Goal: Task Accomplishment & Management: Complete application form

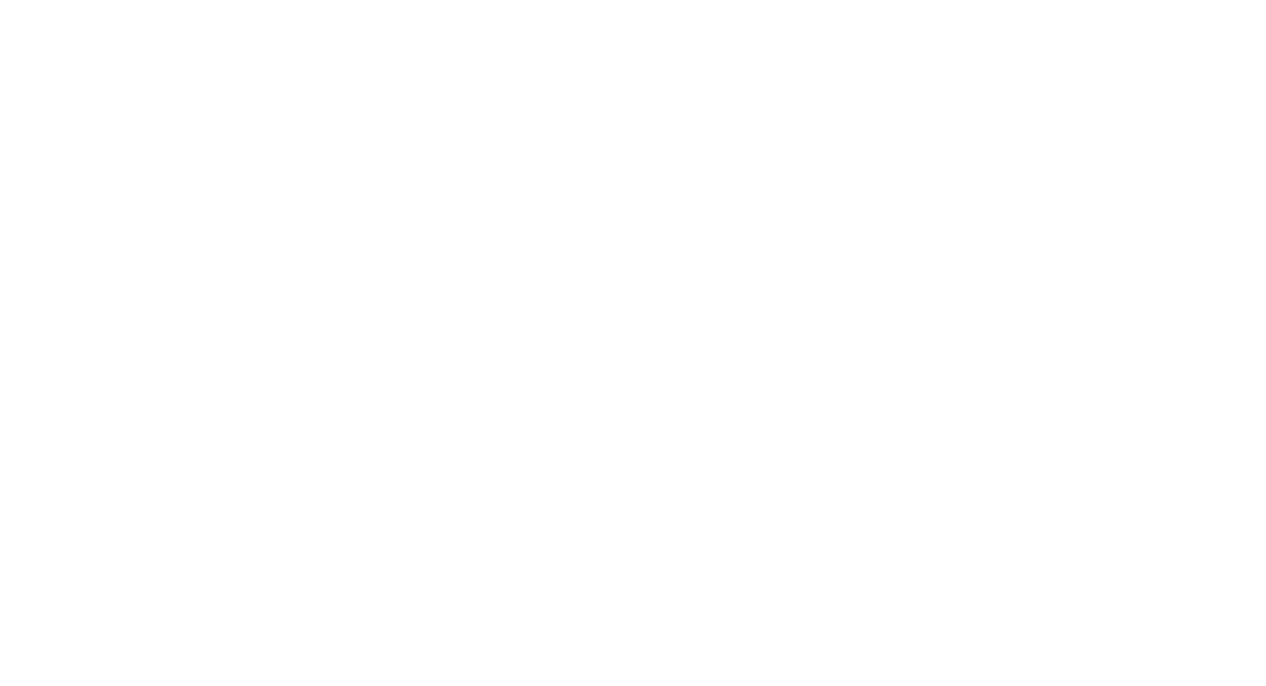
click at [815, 7] on html at bounding box center [633, 3] width 1266 height 7
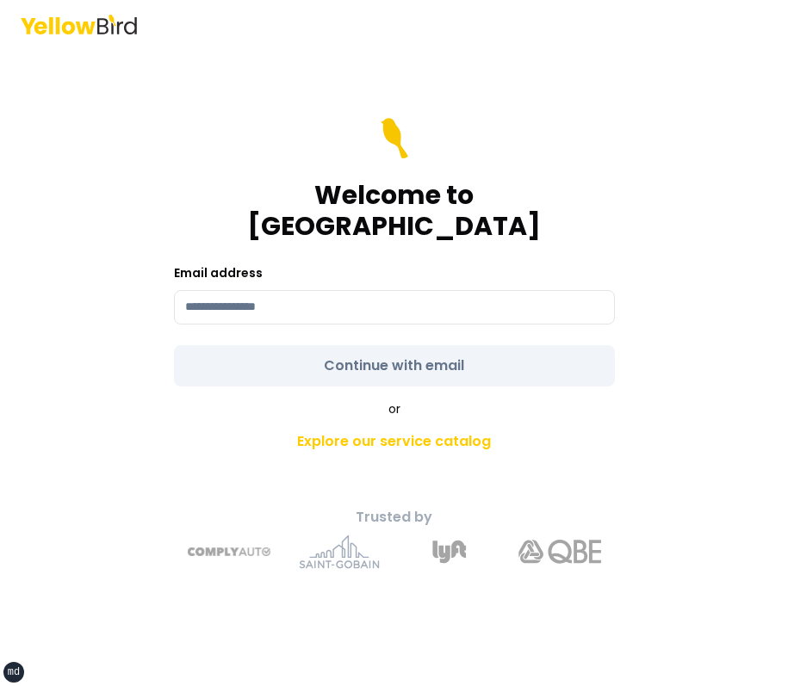
click at [668, 165] on main "Welcome to YellowBird Email address Continue with email or Explore our service …" at bounding box center [394, 367] width 661 height 638
click at [404, 290] on input at bounding box center [394, 307] width 441 height 34
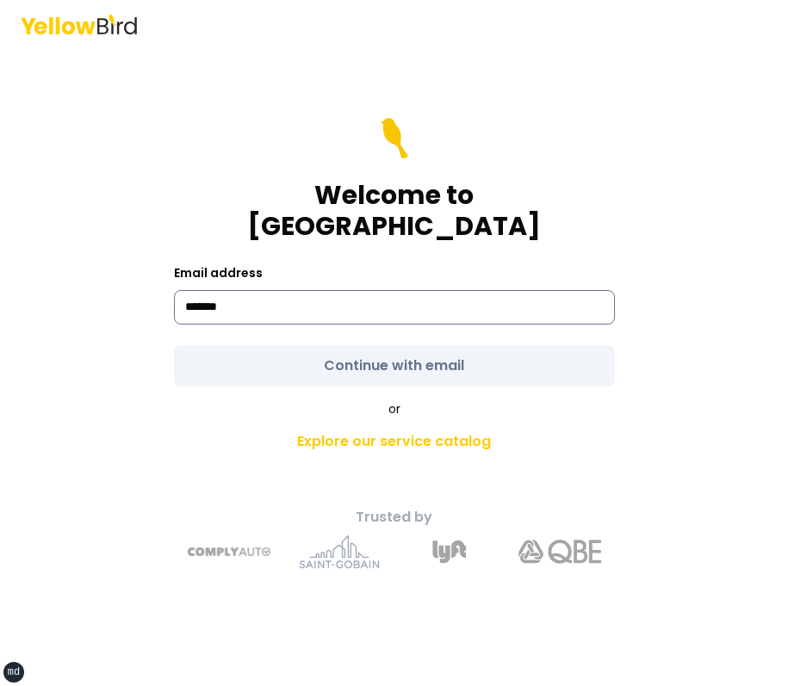
type input "**********"
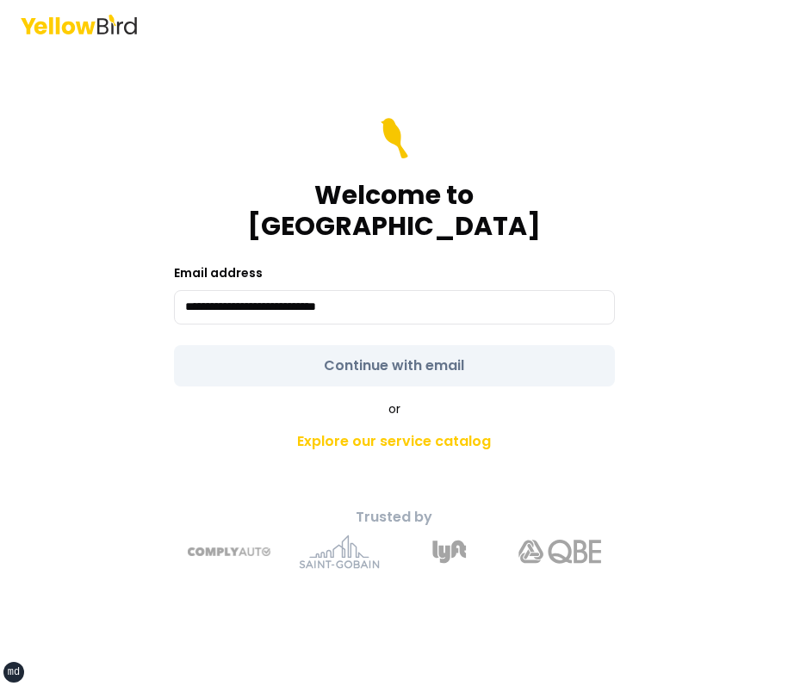
click at [344, 346] on form "**********" at bounding box center [394, 252] width 441 height 269
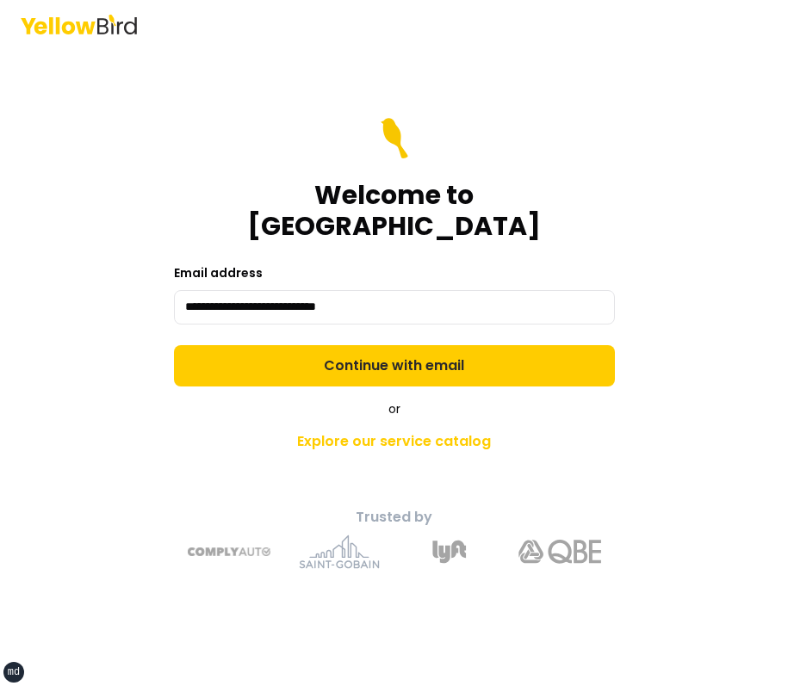
click at [344, 346] on button "Continue with email" at bounding box center [394, 365] width 441 height 41
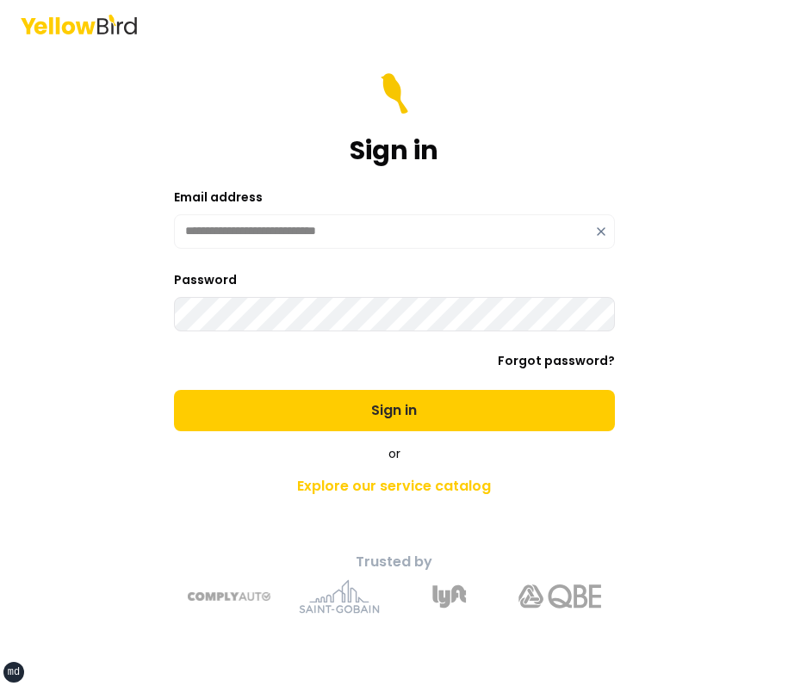
click at [174, 390] on button "Sign in" at bounding box center [394, 410] width 441 height 41
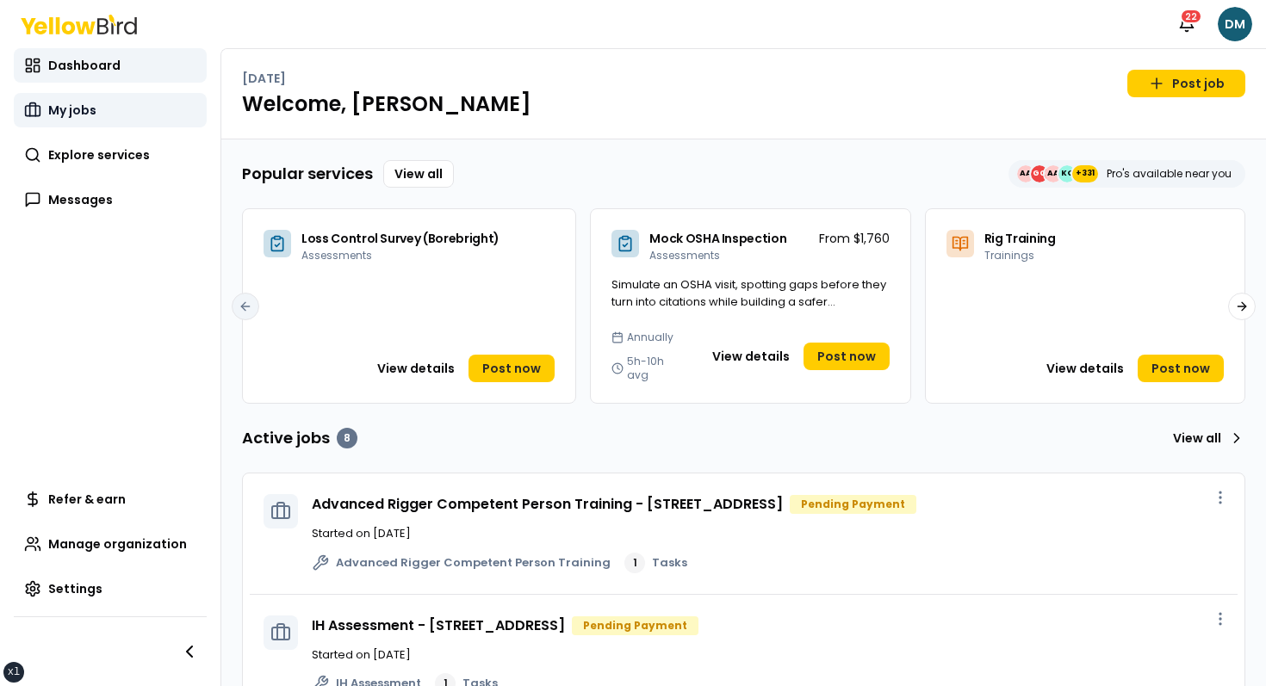
click at [125, 110] on link "My jobs" at bounding box center [110, 110] width 193 height 34
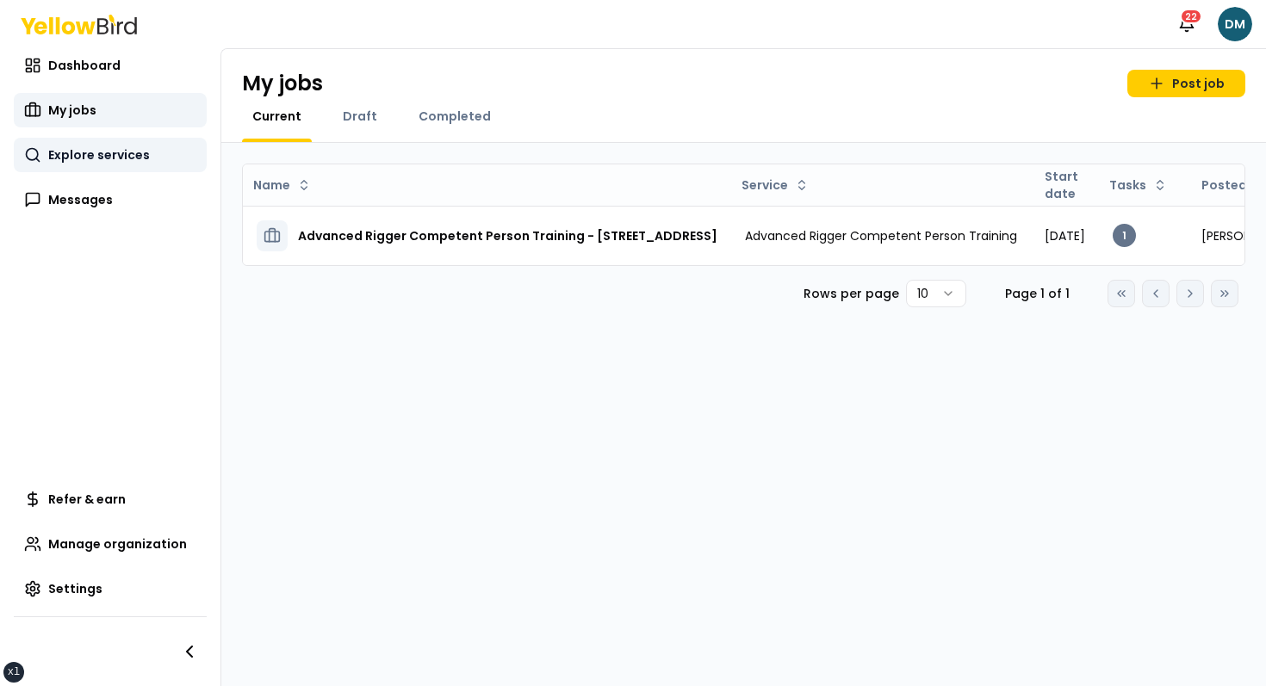
click at [102, 147] on span "Explore services" at bounding box center [99, 154] width 102 height 17
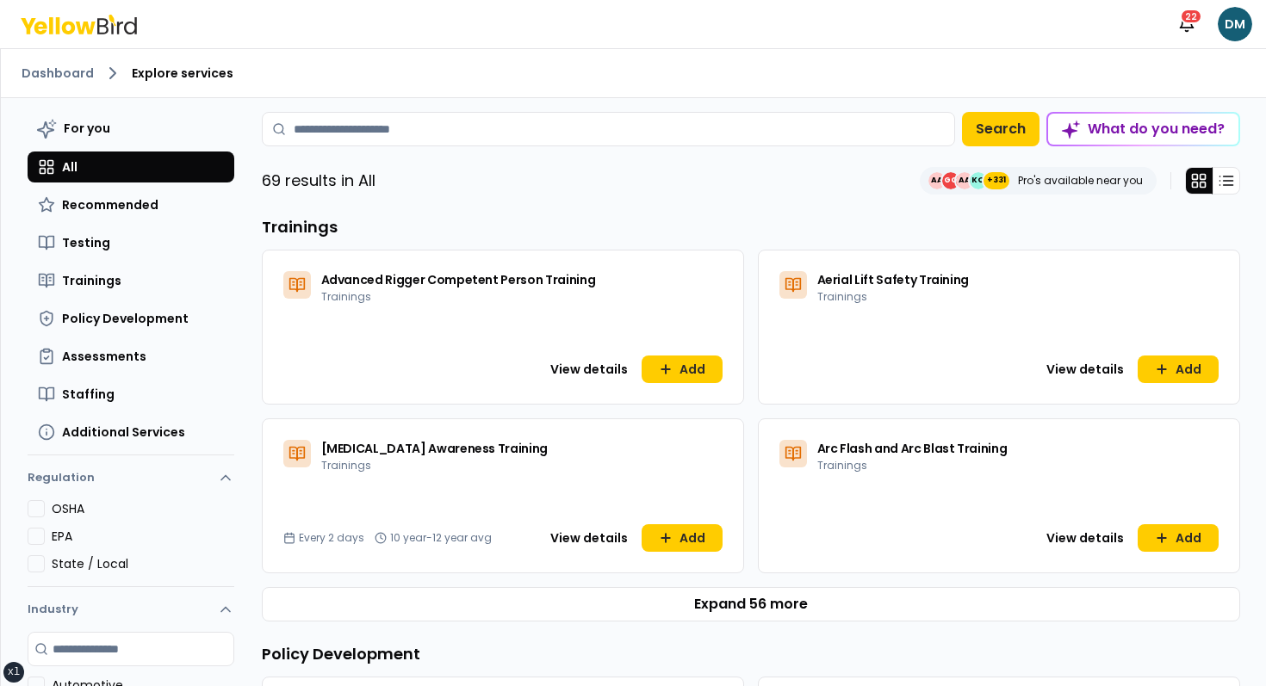
click at [672, 386] on div "View details Add" at bounding box center [503, 380] width 480 height 48
click at [674, 353] on div "Advanced Rigger Competent Person Training Trainings View details Add" at bounding box center [503, 327] width 482 height 155
click at [674, 354] on div "Advanced Rigger Competent Person Training Trainings View details Add" at bounding box center [503, 327] width 482 height 155
click at [674, 358] on button "Add" at bounding box center [681, 370] width 81 height 28
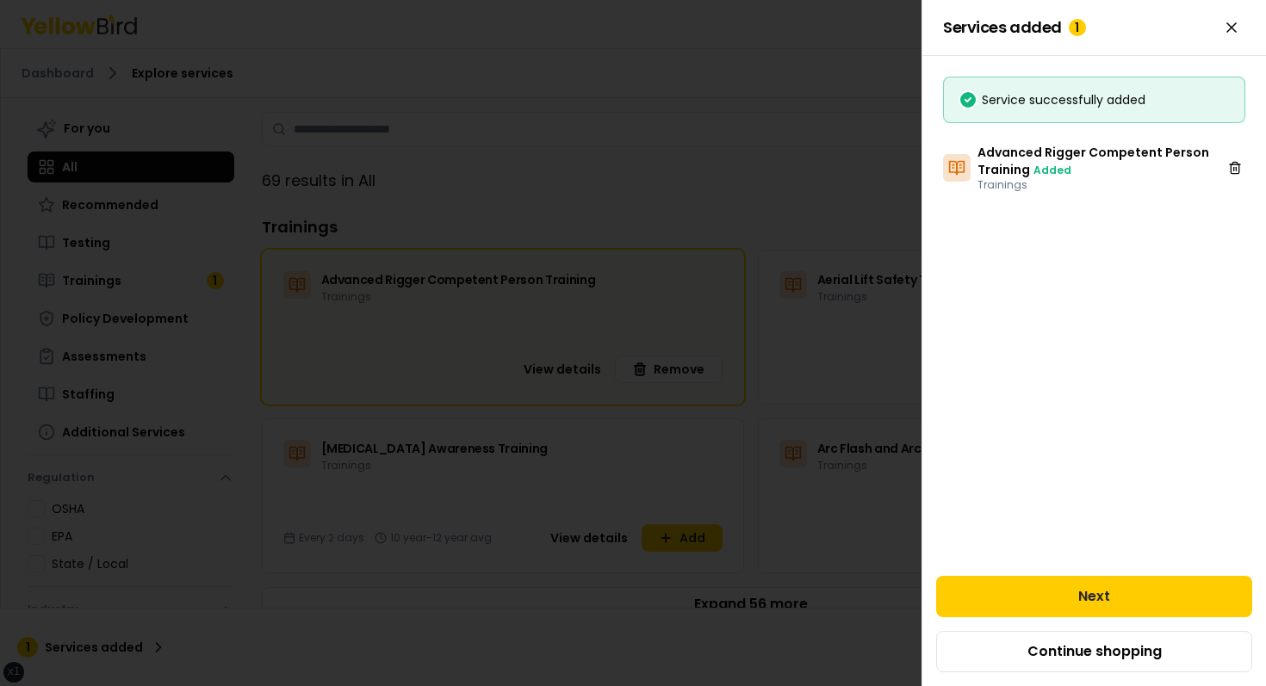
click at [629, 127] on div at bounding box center [633, 343] width 1266 height 686
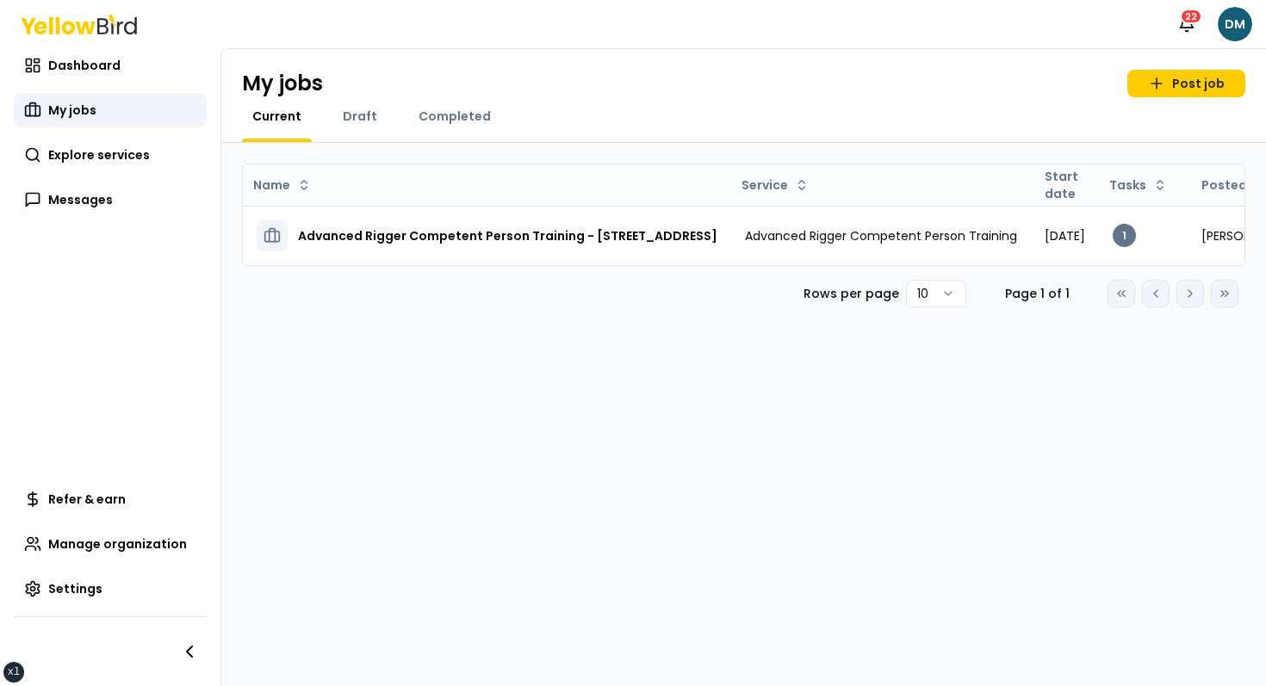
click at [787, 67] on div "My jobs Post job Current Draft Completed" at bounding box center [743, 96] width 1044 height 94
click at [787, 78] on link "Post job" at bounding box center [1186, 84] width 118 height 28
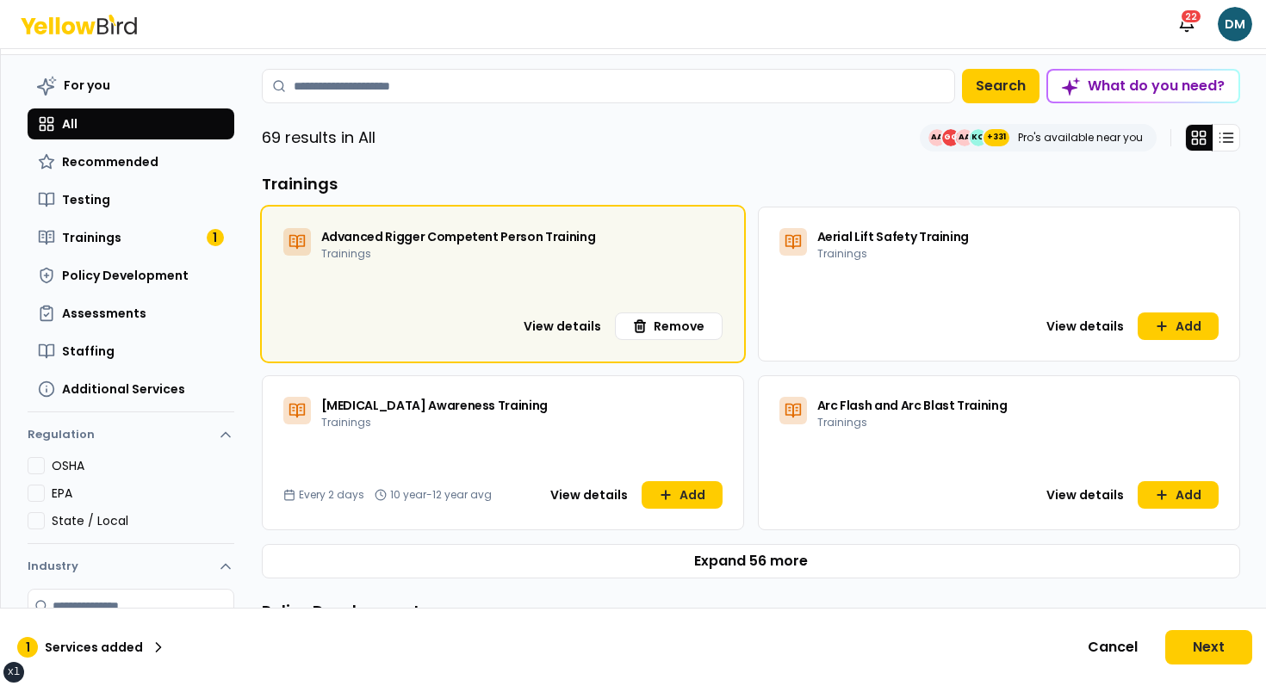
scroll to position [46, 0]
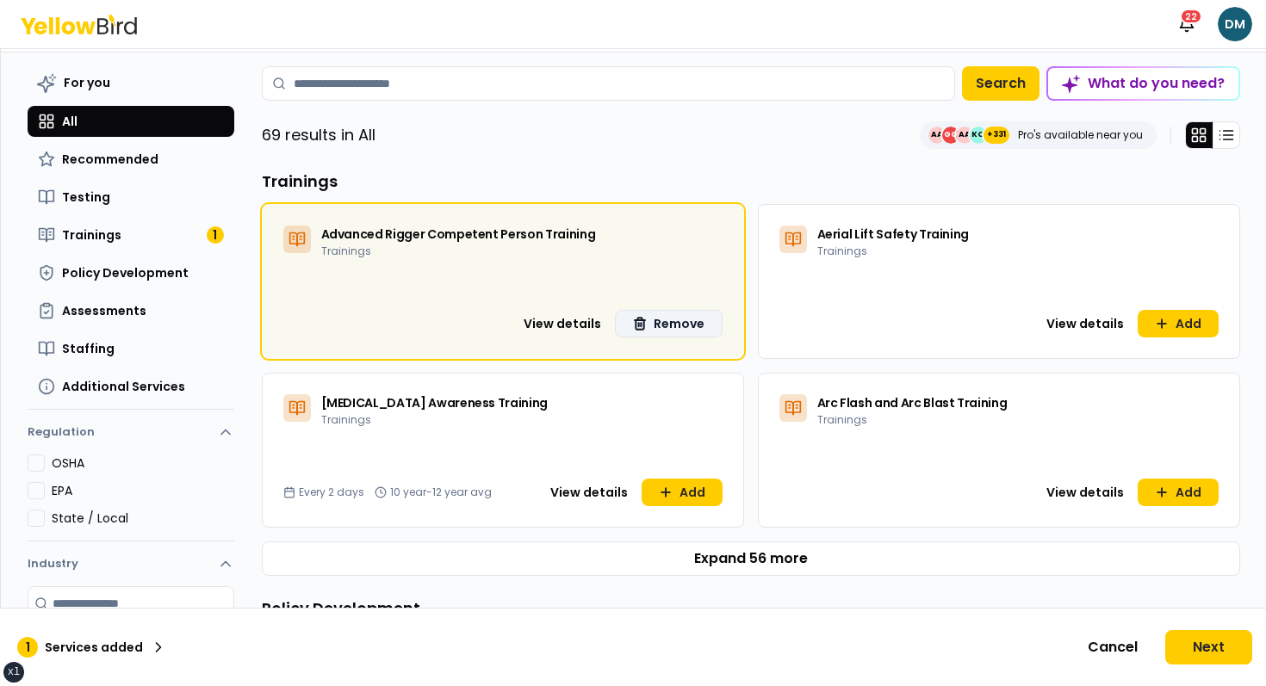
click at [672, 335] on button "Remove" at bounding box center [669, 324] width 108 height 28
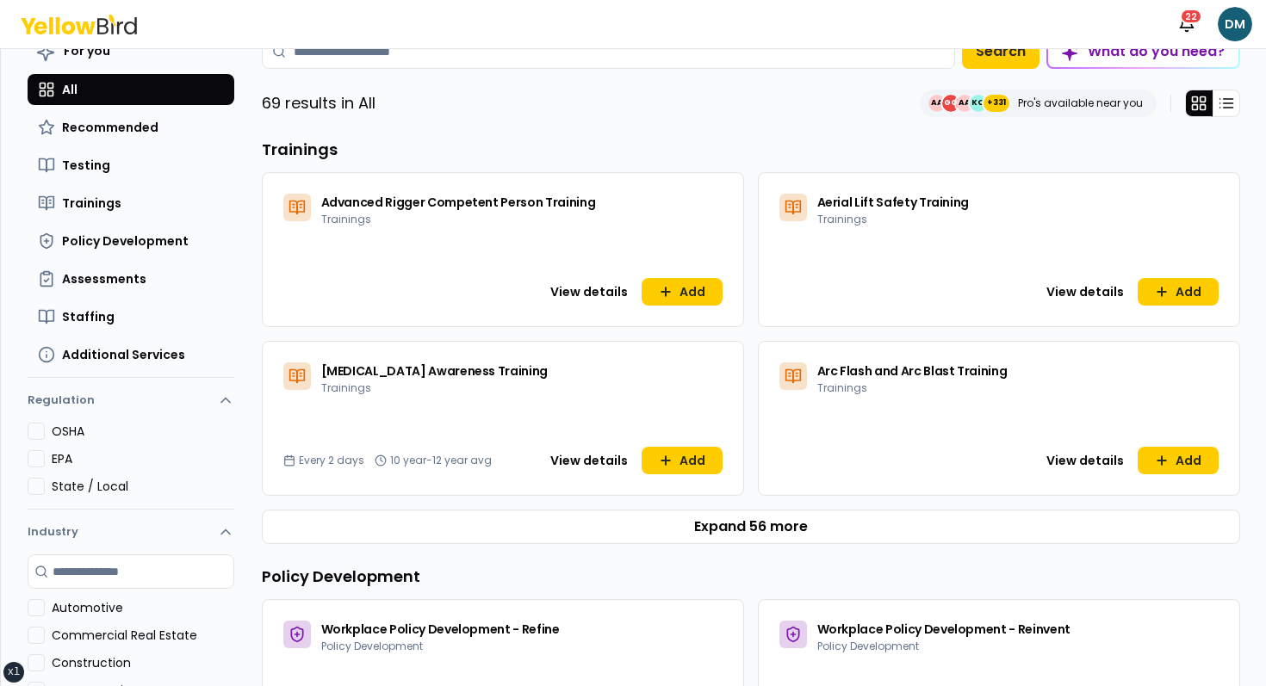
scroll to position [0, 0]
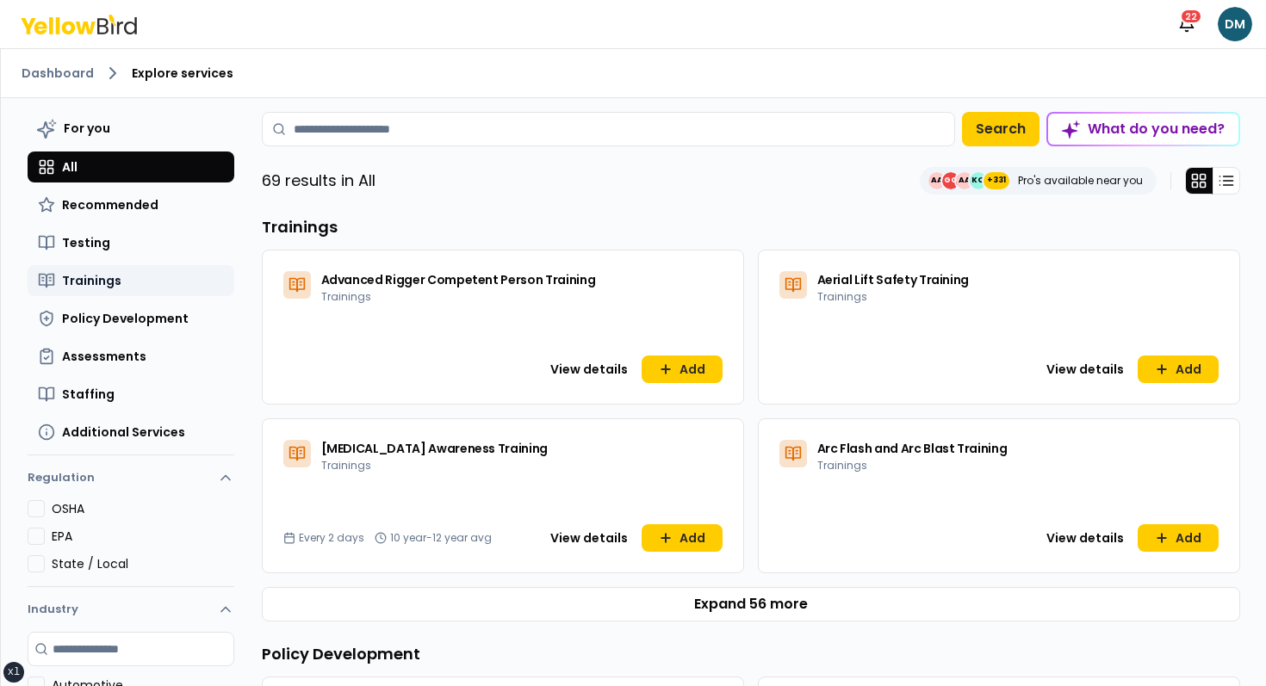
drag, startPoint x: 86, startPoint y: 260, endPoint x: 103, endPoint y: 278, distance: 25.0
click at [102, 278] on div "For you All Recommended Testing Trainings Policy Development Assessments Staffi…" at bounding box center [131, 280] width 207 height 336
click at [103, 278] on span "Trainings" at bounding box center [91, 280] width 59 height 17
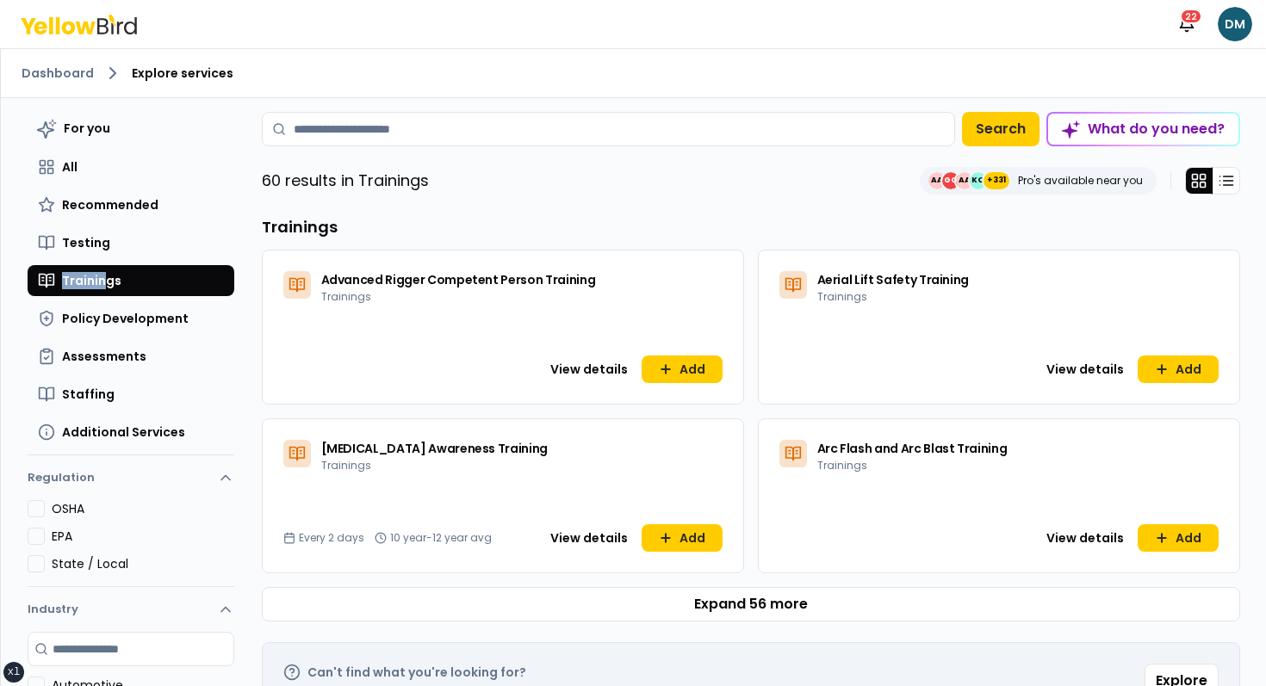
click at [509, 48] on div "Dashboard Explore services For you All Recommended Testing Trainings Policy Dev…" at bounding box center [633, 367] width 1266 height 638
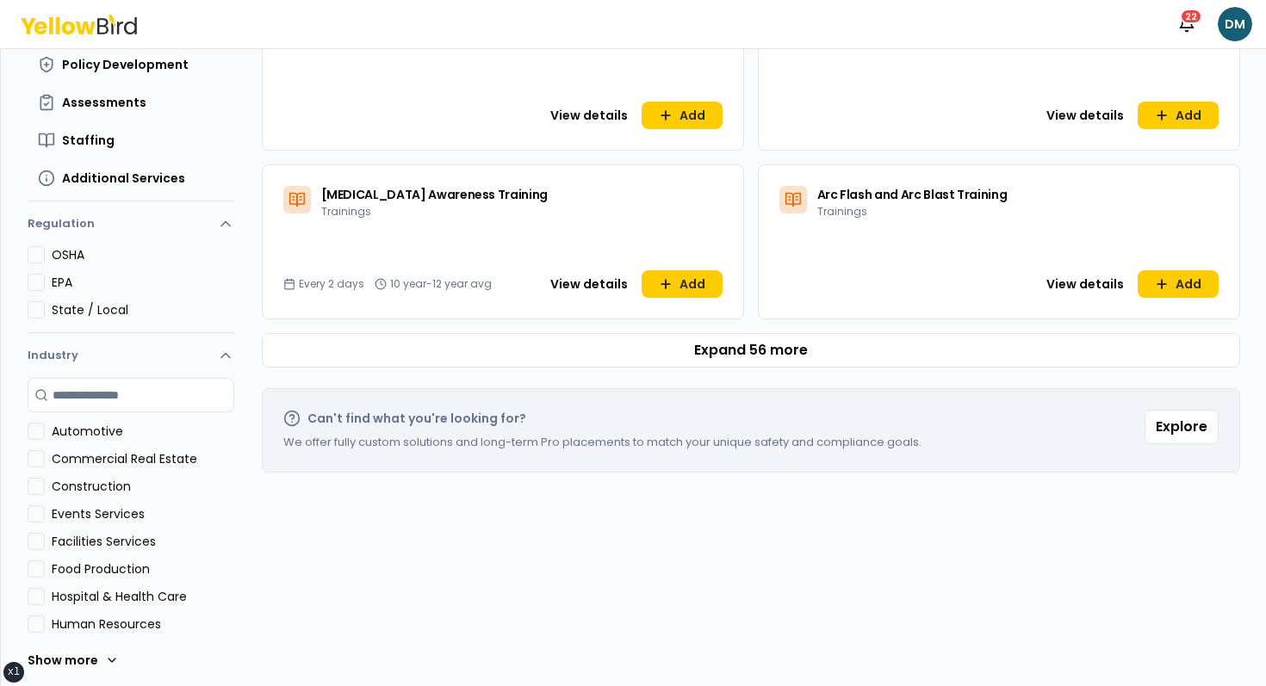
scroll to position [259, 0]
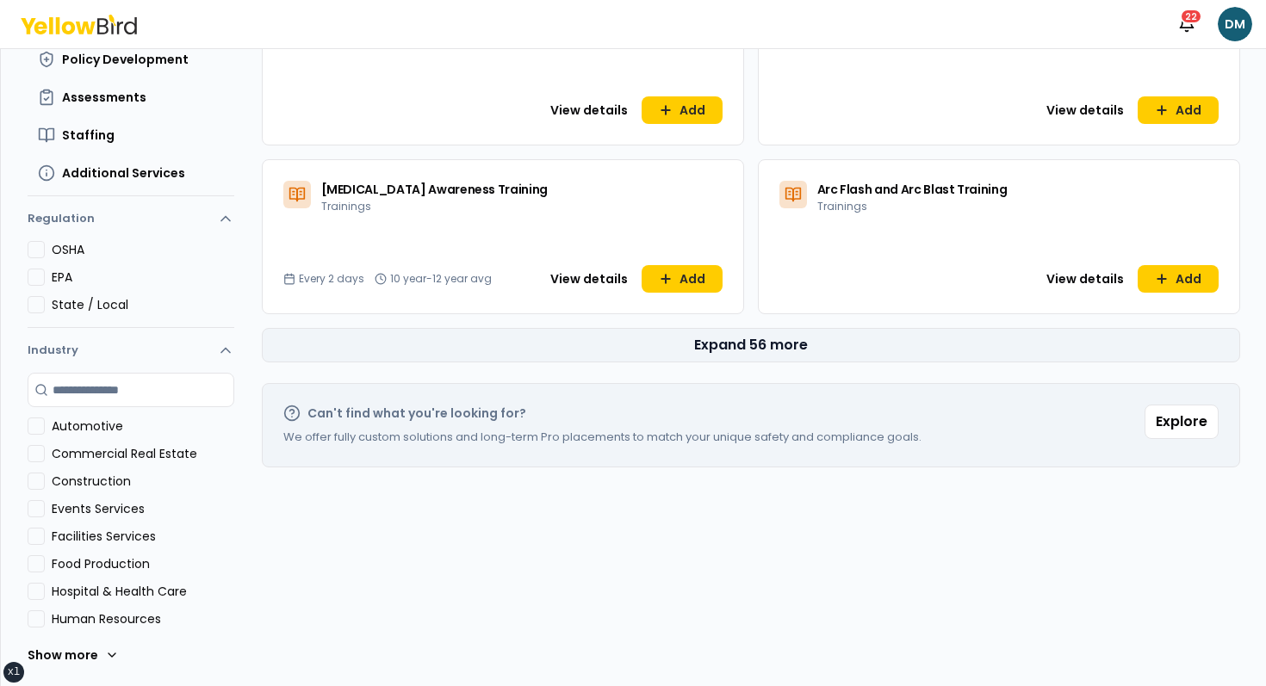
click at [787, 350] on button "Expand 56 more" at bounding box center [751, 345] width 978 height 34
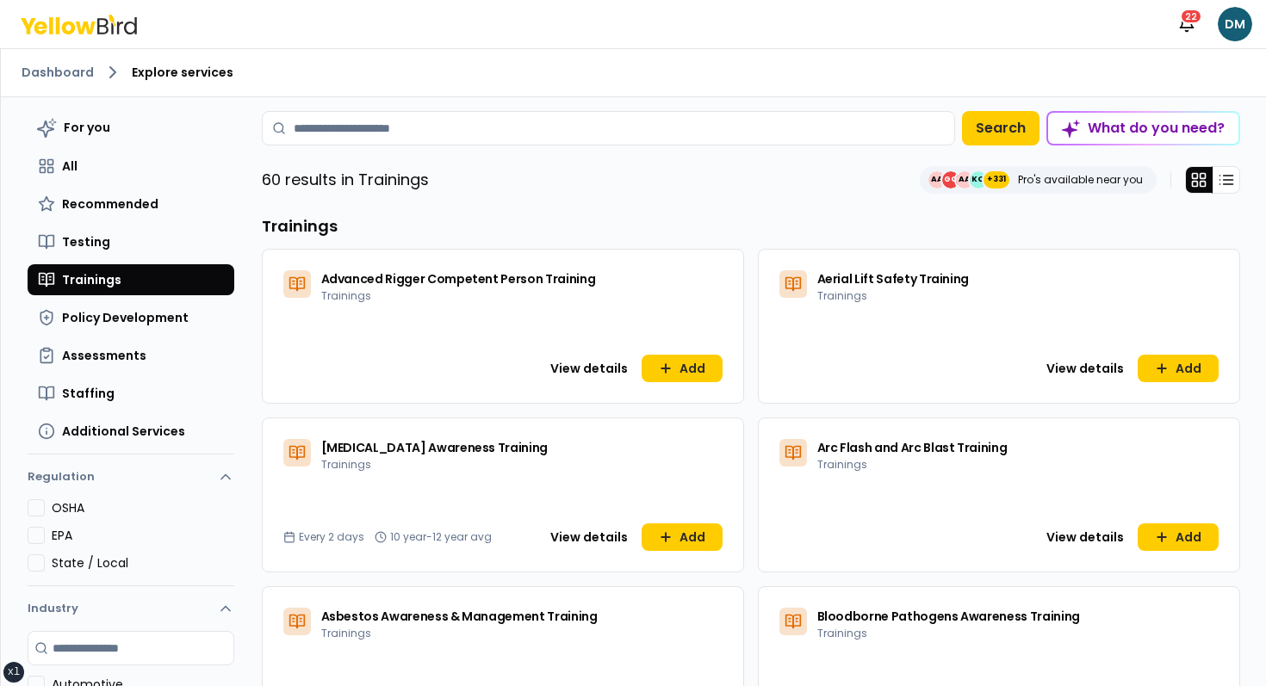
scroll to position [0, 0]
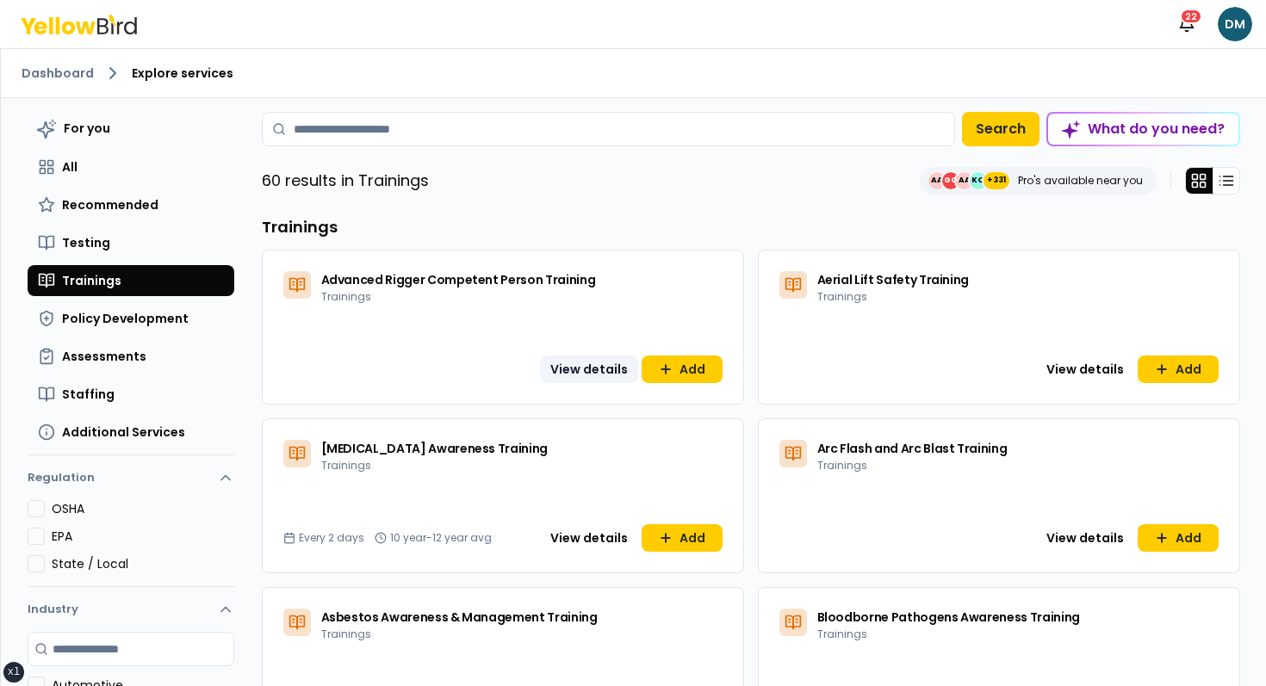
click at [610, 373] on button "View details" at bounding box center [589, 370] width 98 height 28
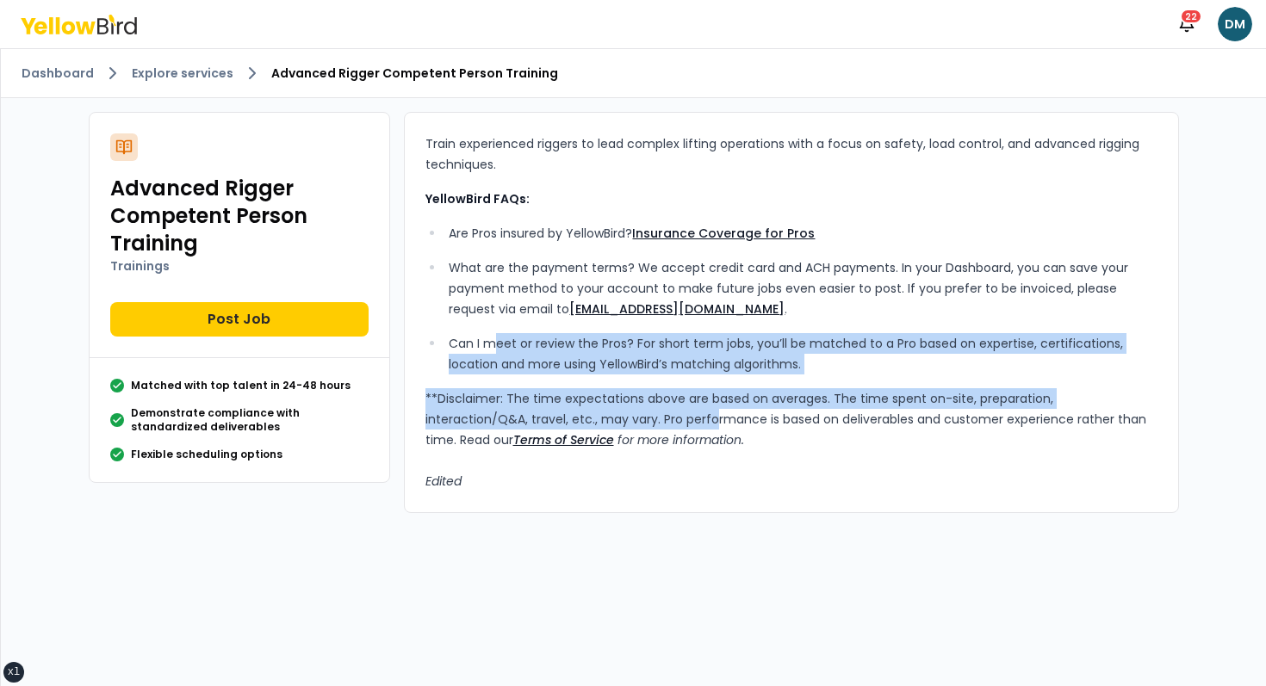
drag, startPoint x: 492, startPoint y: 344, endPoint x: 615, endPoint y: 419, distance: 144.6
click at [615, 419] on div "Train experienced riggers to lead complex lifting operations with a focus on sa…" at bounding box center [791, 312] width 732 height 358
click at [615, 419] on p "**Disclaimer: The time expectations above are based on averages. The time spent…" at bounding box center [791, 439] width 732 height 103
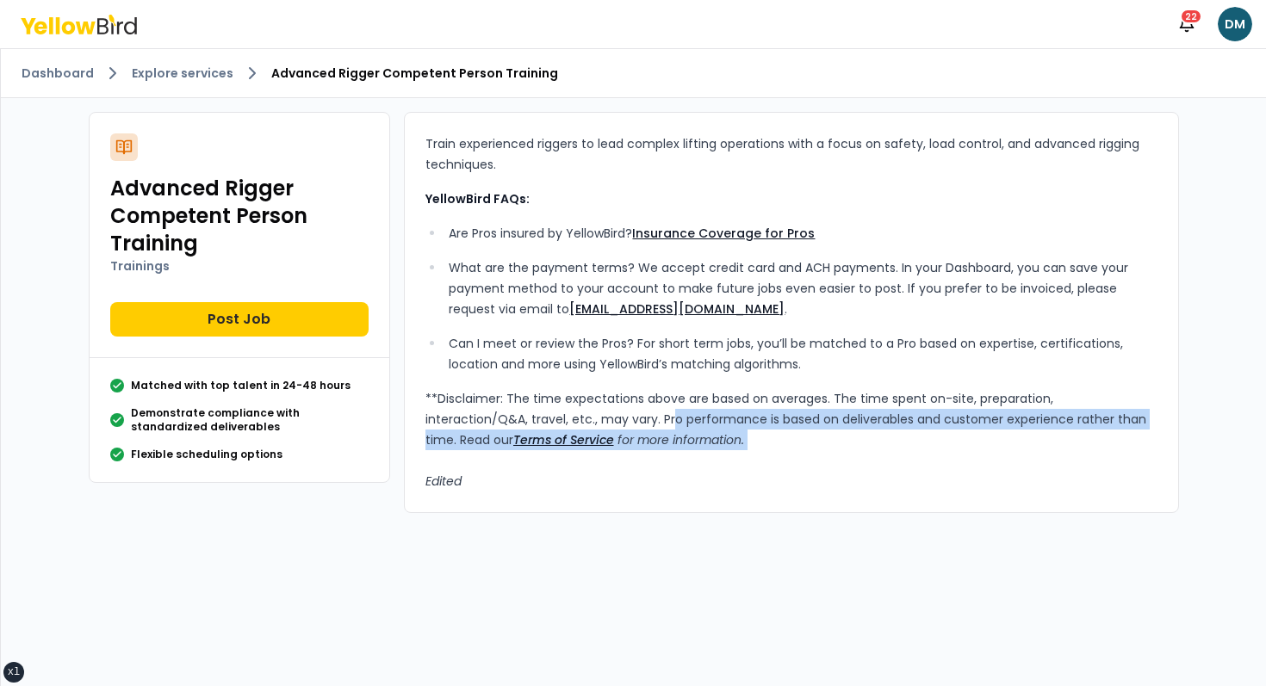
drag, startPoint x: 638, startPoint y: 451, endPoint x: 516, endPoint y: 390, distance: 136.7
click at [516, 390] on p "**Disclaimer: The time expectations above are based on averages. The time spent…" at bounding box center [791, 439] width 732 height 103
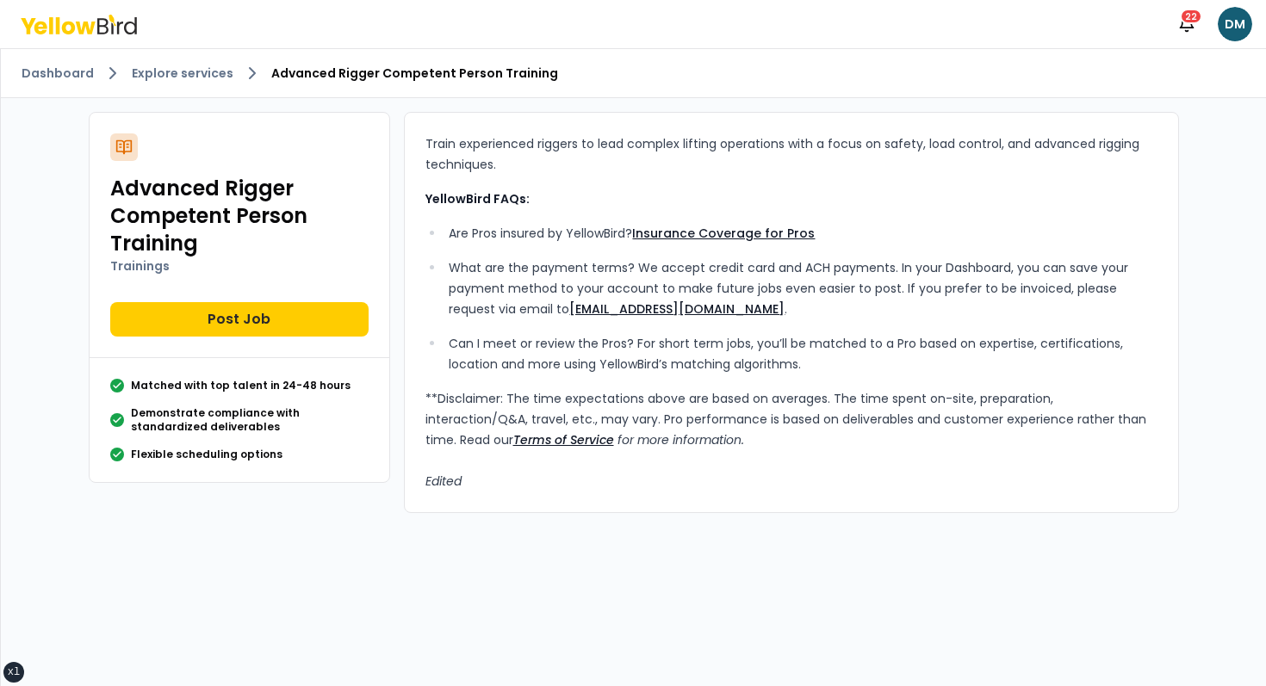
click at [516, 390] on p "**Disclaimer: The time expectations above are based on averages. The time spent…" at bounding box center [791, 439] width 732 height 103
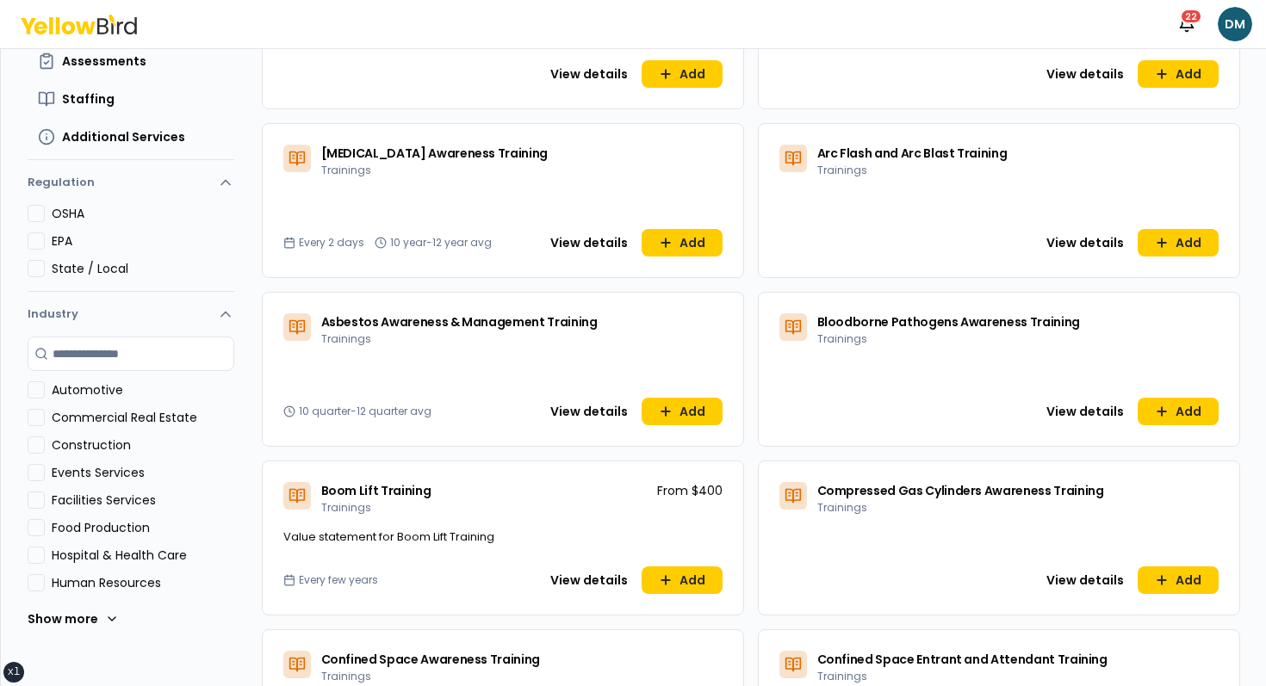
scroll to position [305, 0]
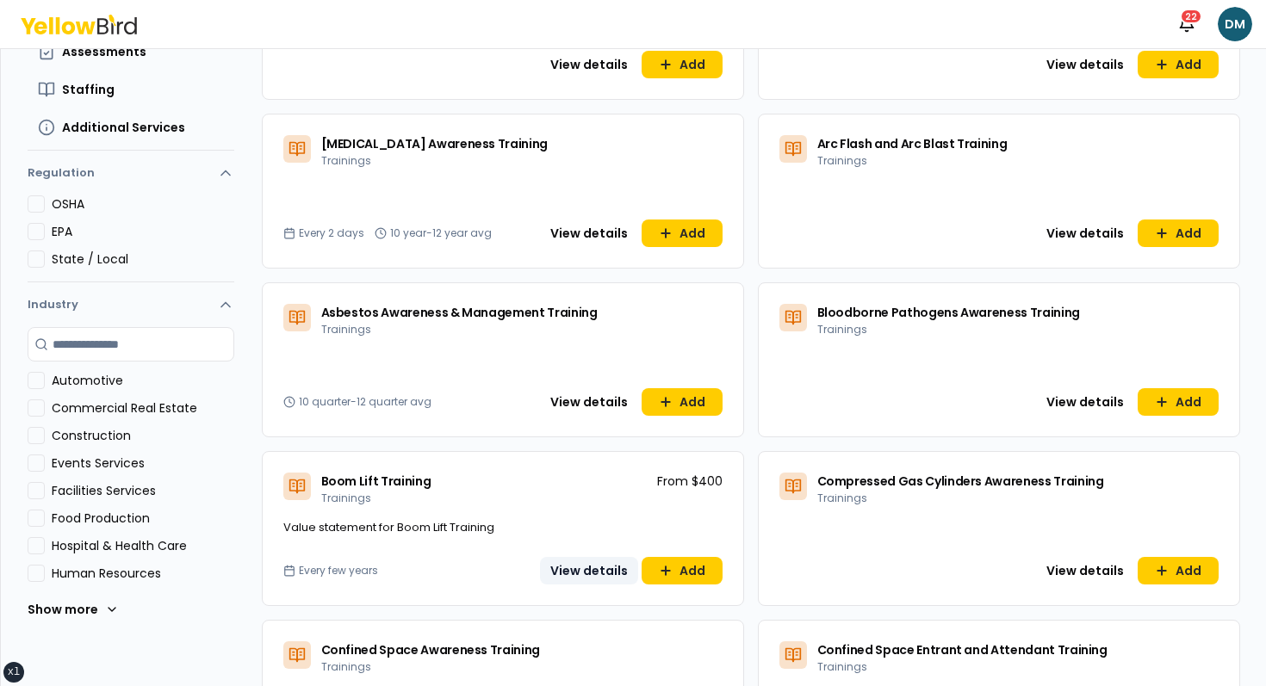
click at [622, 564] on button "View details" at bounding box center [589, 571] width 98 height 28
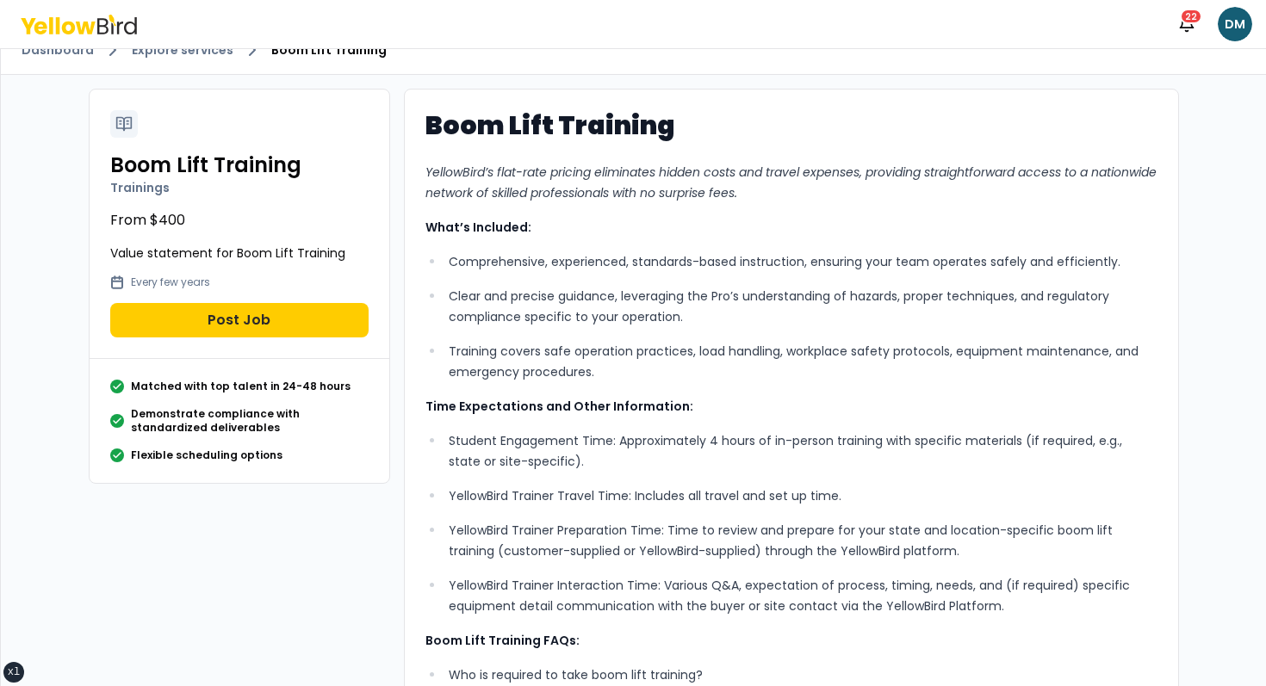
scroll to position [20, 0]
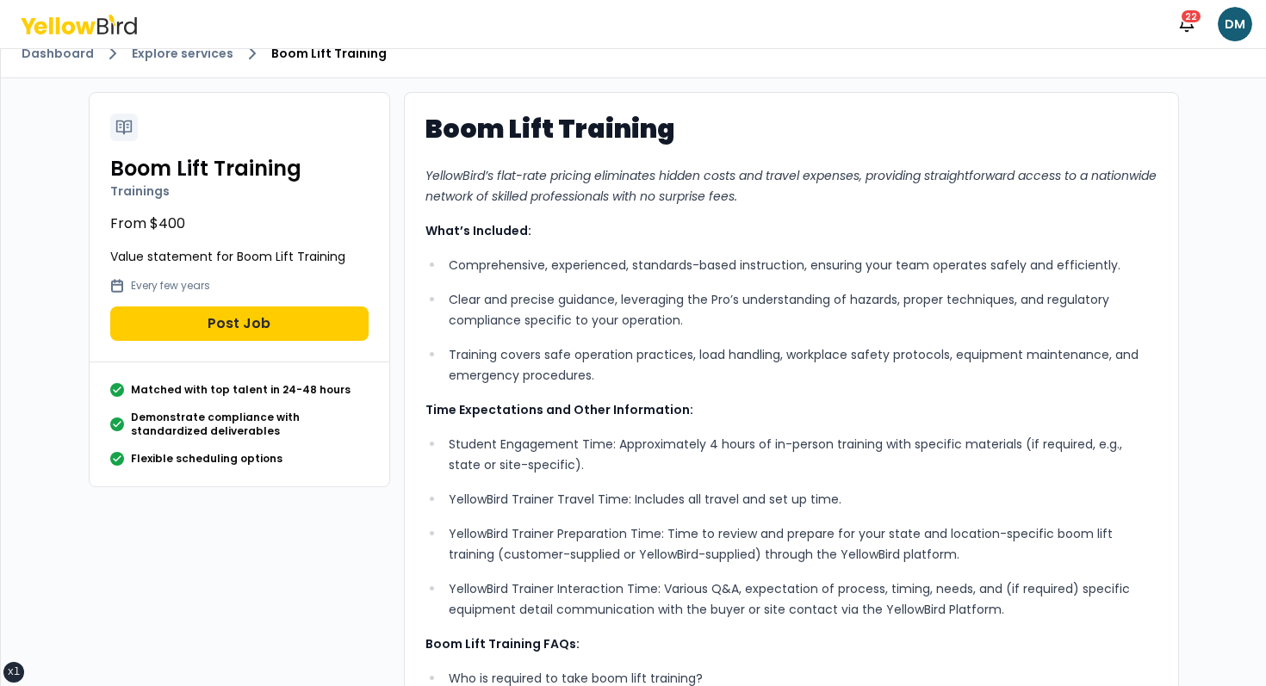
click at [579, 494] on p "YellowBird Trainer Travel Time: Includes all travel and set up time." at bounding box center [803, 499] width 708 height 21
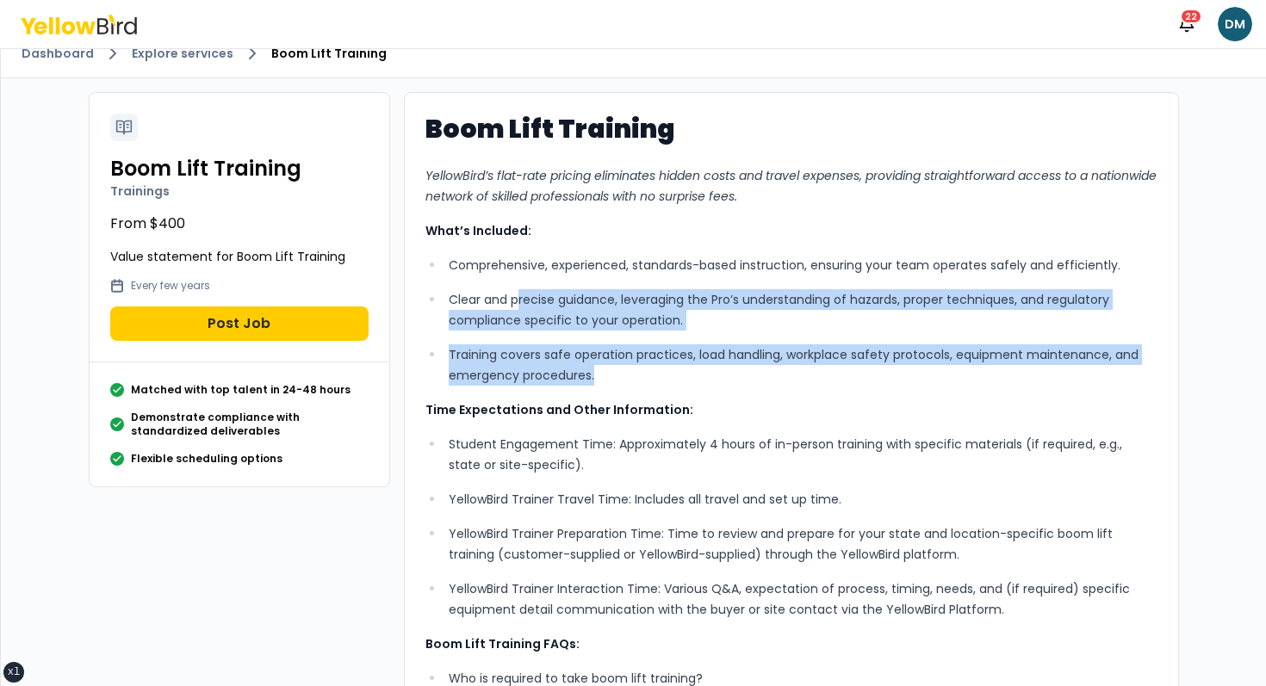
drag, startPoint x: 651, startPoint y: 393, endPoint x: 514, endPoint y: 289, distance: 172.0
click at [515, 290] on div "Boom Lift Training YellowBird’s flat-rate pricing eliminates hidden costs and t…" at bounding box center [791, 615] width 732 height 1002
click at [514, 289] on p "Clear and precise guidance, leveraging the Pro’s understanding of hazards, prop…" at bounding box center [803, 309] width 708 height 41
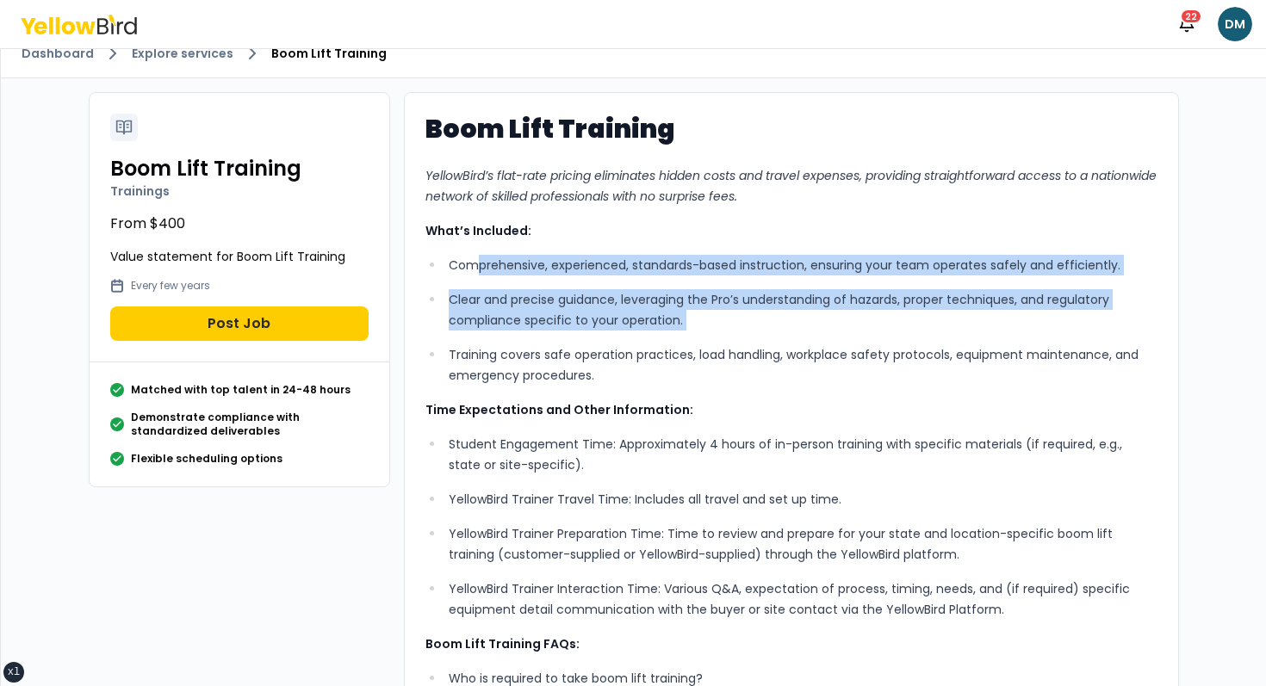
drag, startPoint x: 472, startPoint y: 273, endPoint x: 581, endPoint y: 356, distance: 137.1
click at [580, 356] on ul "Comprehensive, experienced, standards-based instruction, ensuring your team ope…" at bounding box center [791, 320] width 732 height 131
click at [581, 356] on p "Training covers safe operation practices, load handling, workplace safety proto…" at bounding box center [803, 364] width 708 height 41
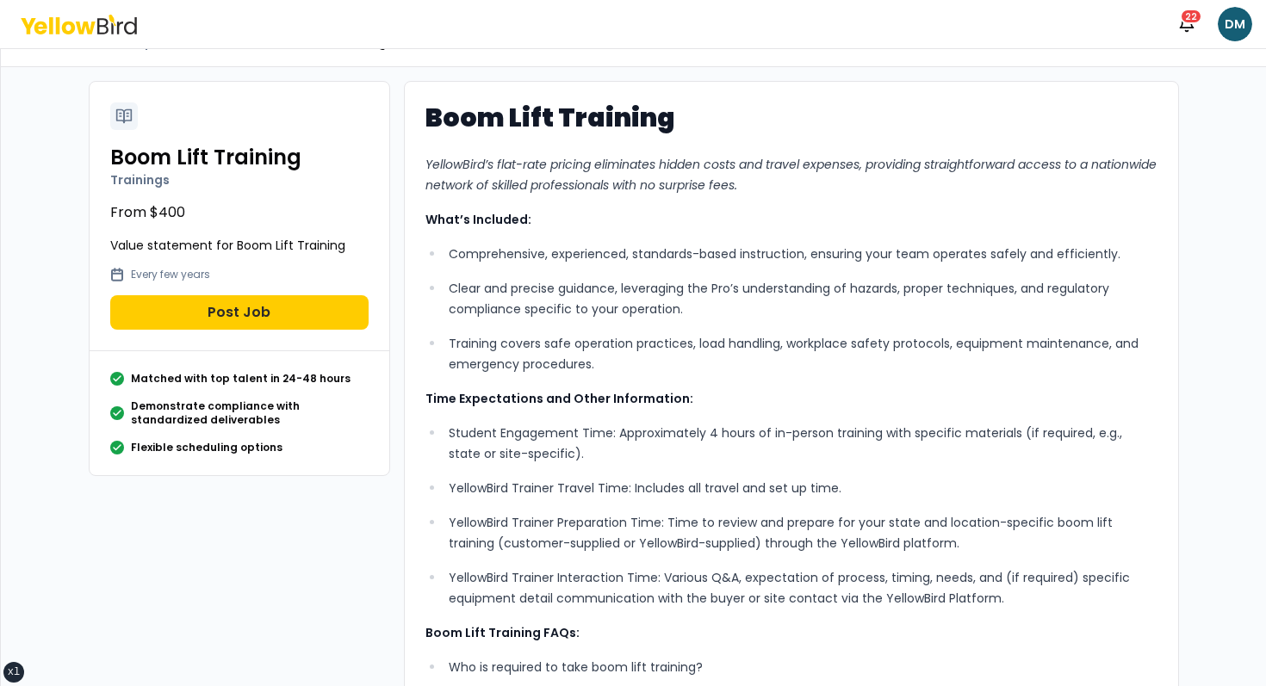
scroll to position [0, 0]
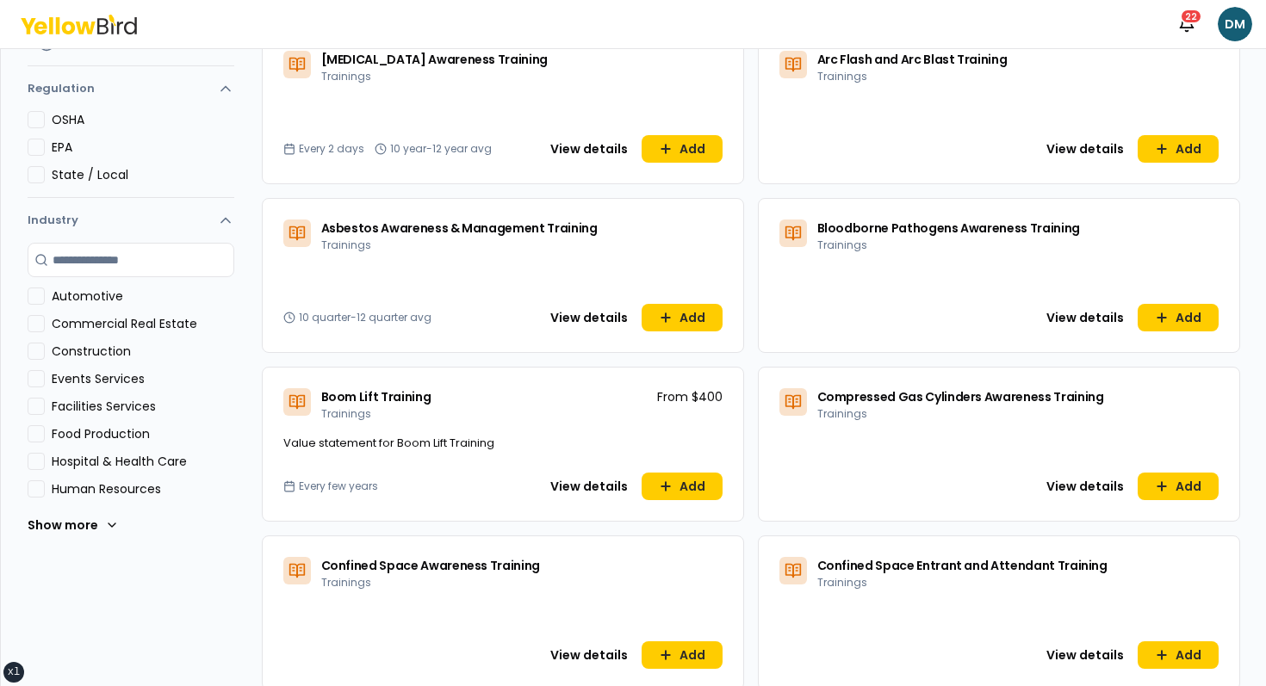
scroll to position [451, 0]
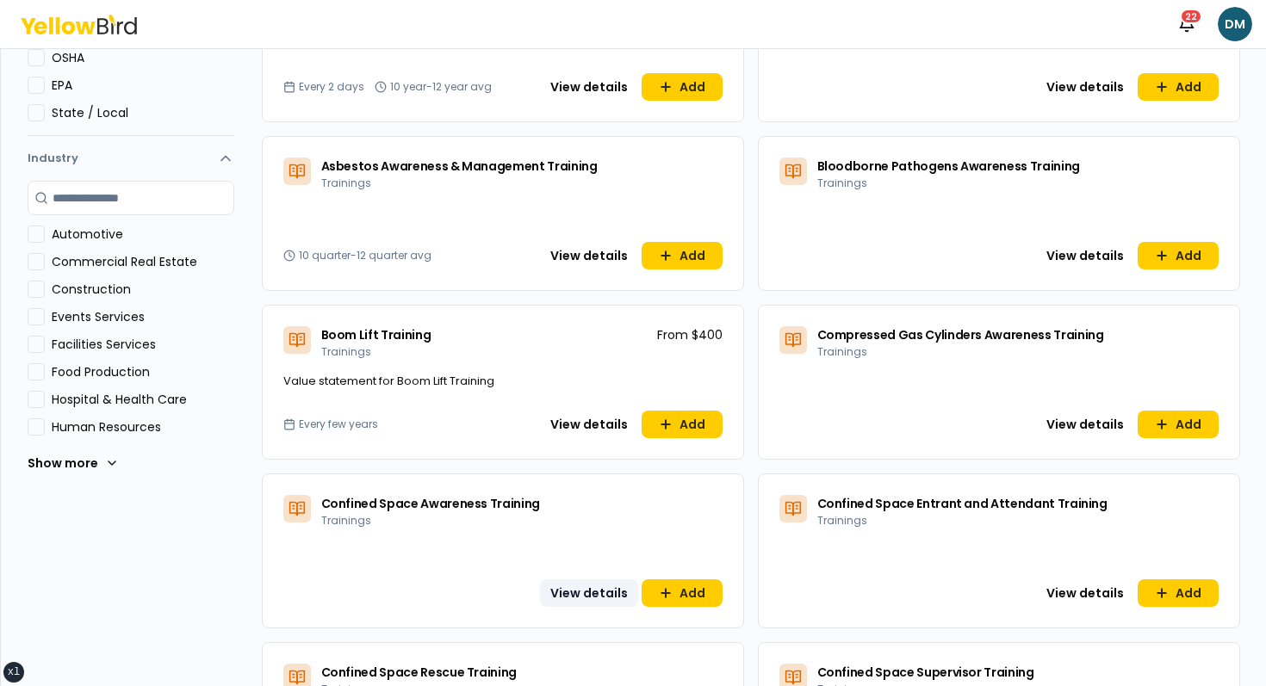
click at [600, 596] on button "View details" at bounding box center [589, 593] width 98 height 28
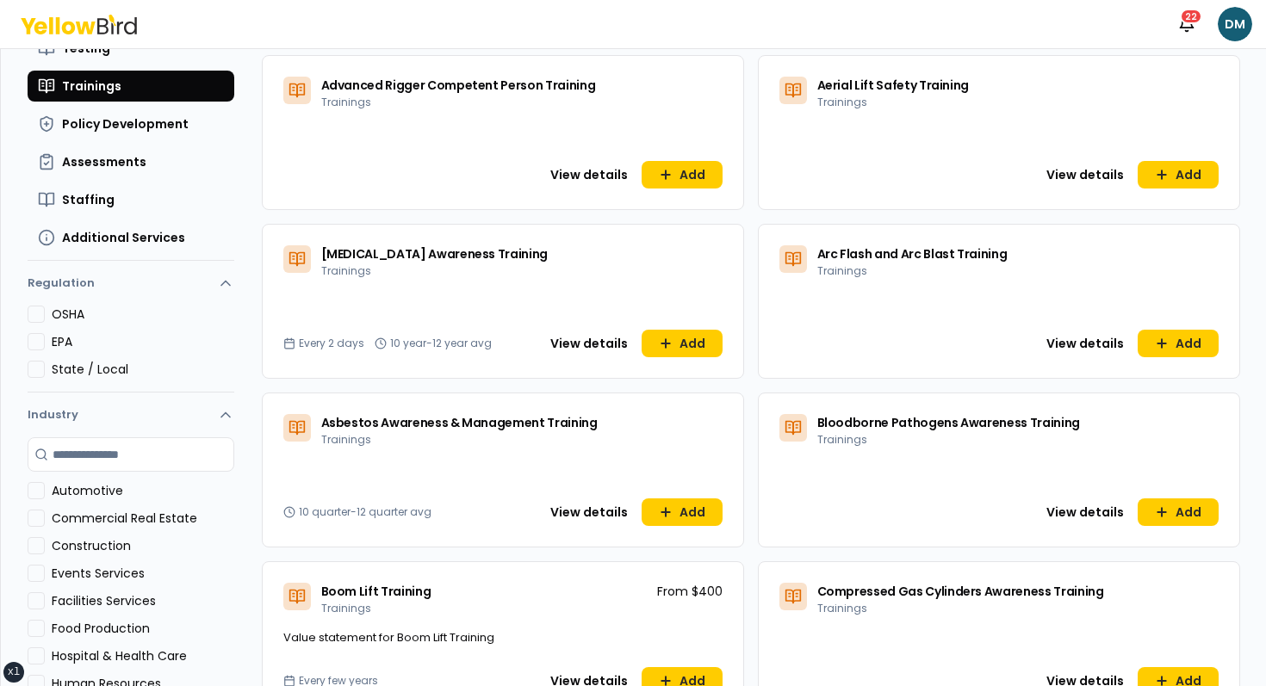
scroll to position [262, 0]
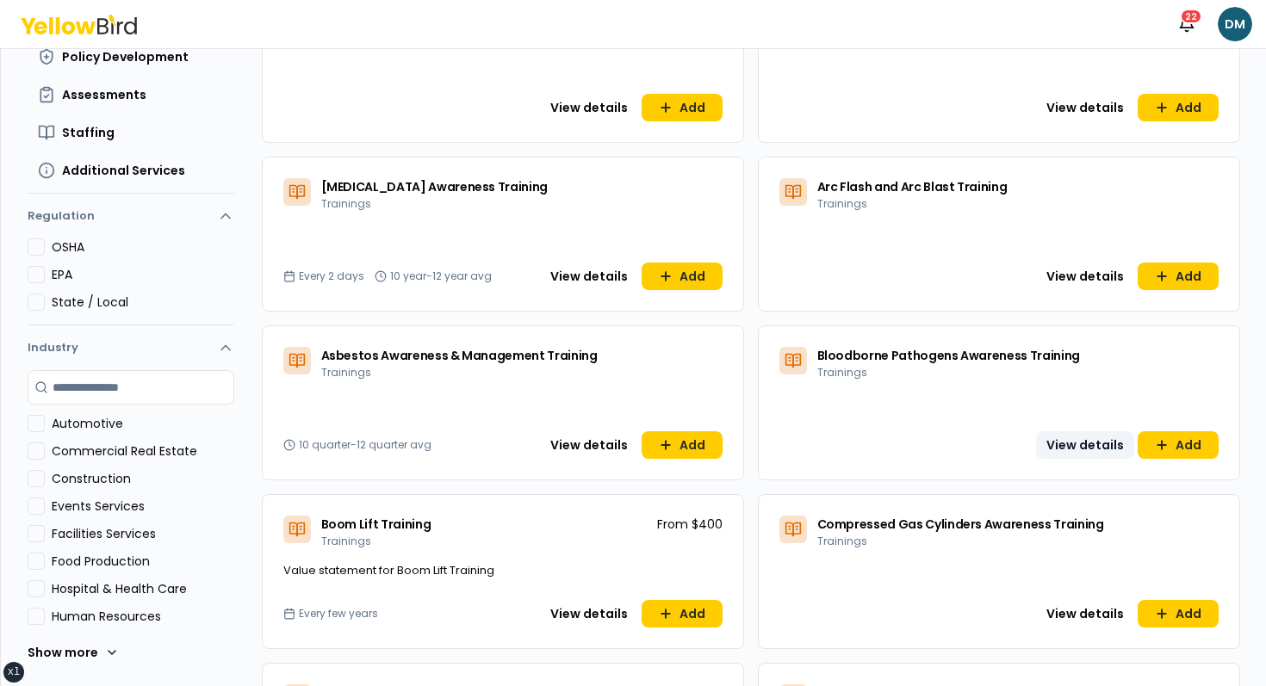
click at [787, 447] on button "View details" at bounding box center [1085, 445] width 98 height 28
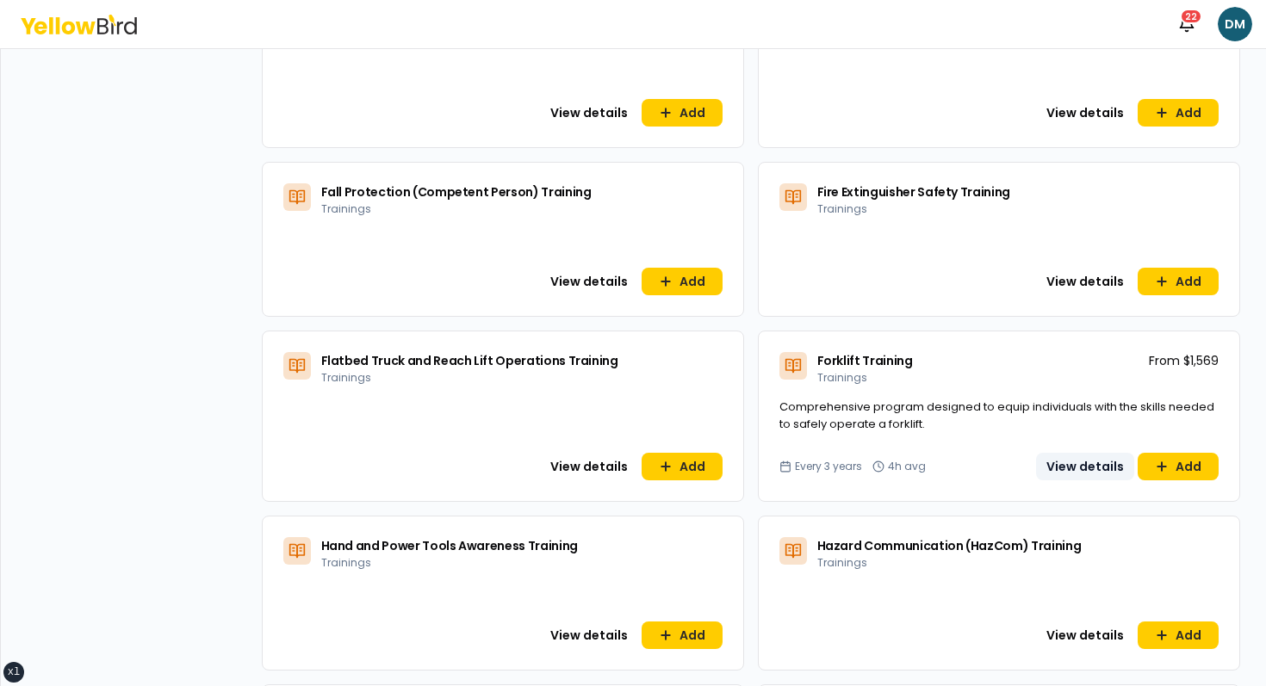
scroll to position [1658, 0]
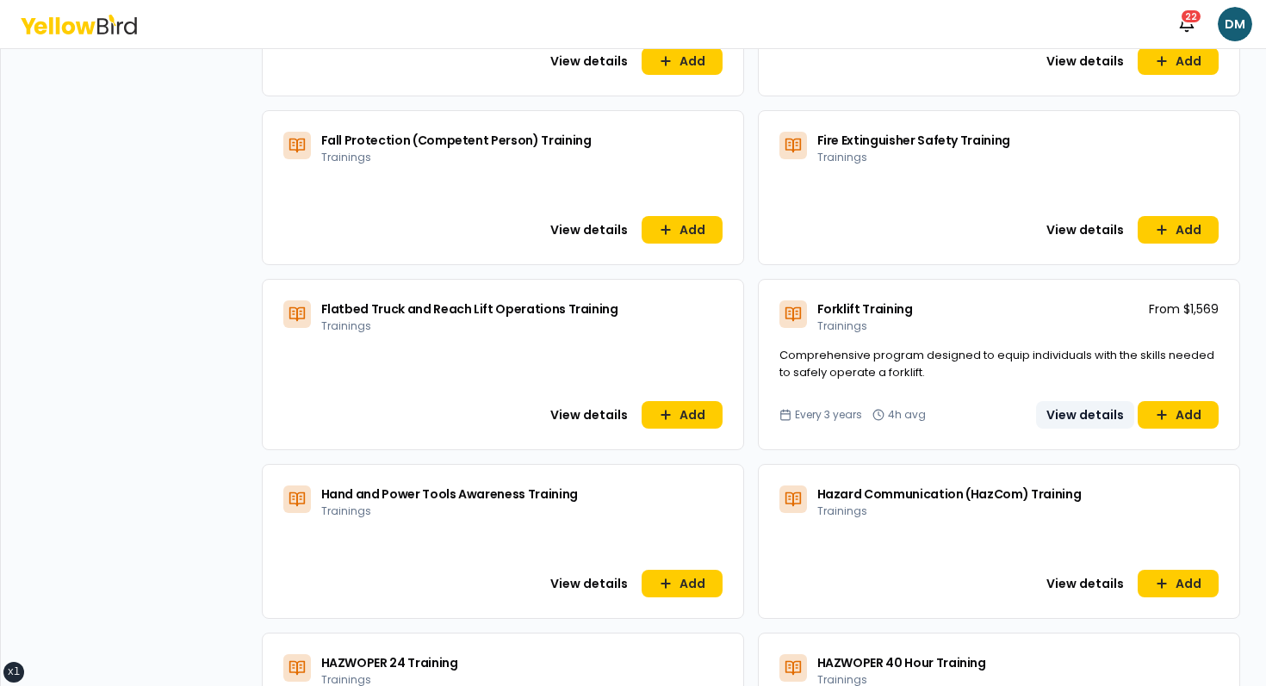
click at [787, 408] on button "View details" at bounding box center [1085, 415] width 98 height 28
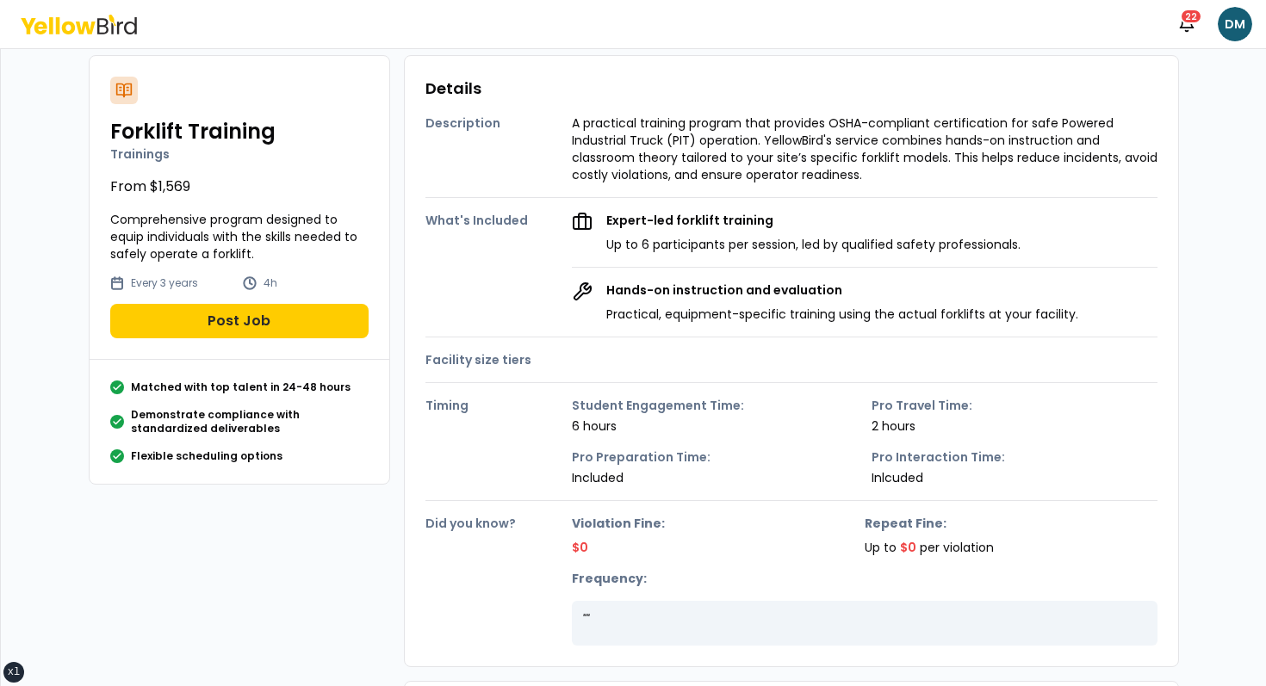
scroll to position [146, 0]
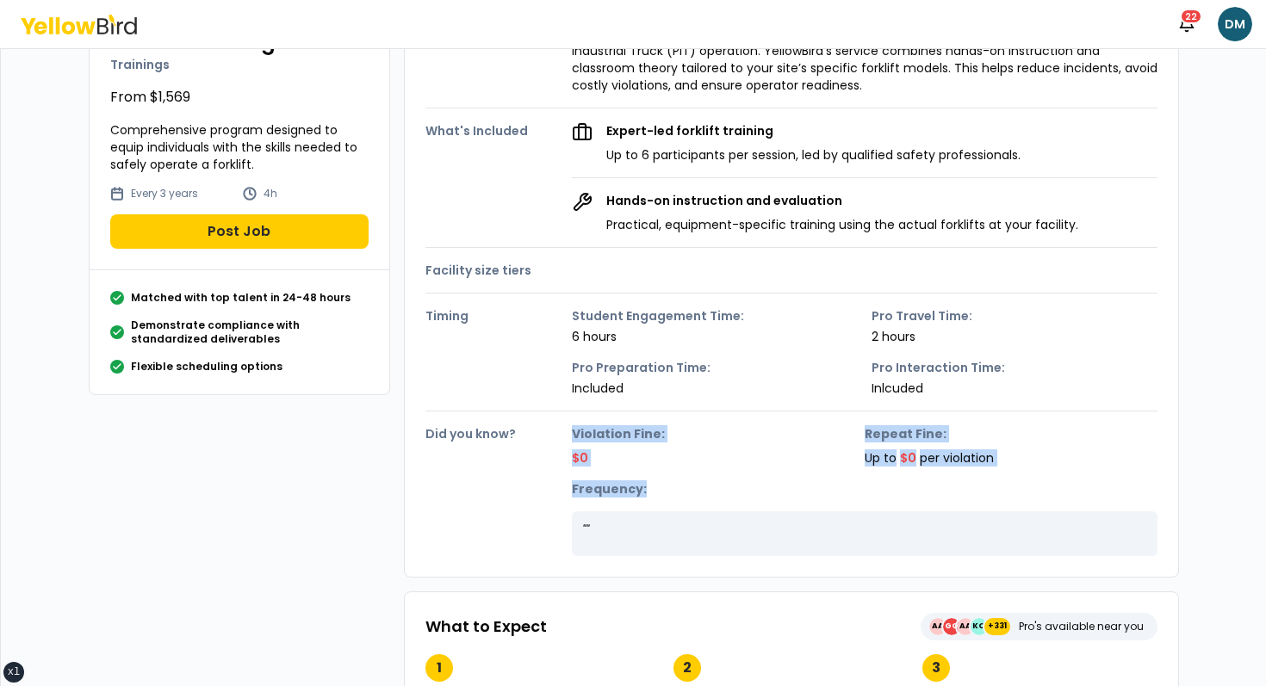
drag, startPoint x: 544, startPoint y: 442, endPoint x: 994, endPoint y: 517, distance: 455.6
click at [787, 513] on div "Did you know? Violation Fine: $0 Repeat Fine: Up to $0 per violation Frequency:…" at bounding box center [791, 484] width 732 height 145
click at [787, 517] on div "" "" at bounding box center [864, 533] width 585 height 45
drag, startPoint x: 994, startPoint y: 517, endPoint x: 469, endPoint y: 437, distance: 530.3
click at [472, 437] on div "Did you know? Violation Fine: $0 Repeat Fine: Up to $0 per violation Frequency:…" at bounding box center [791, 484] width 732 height 145
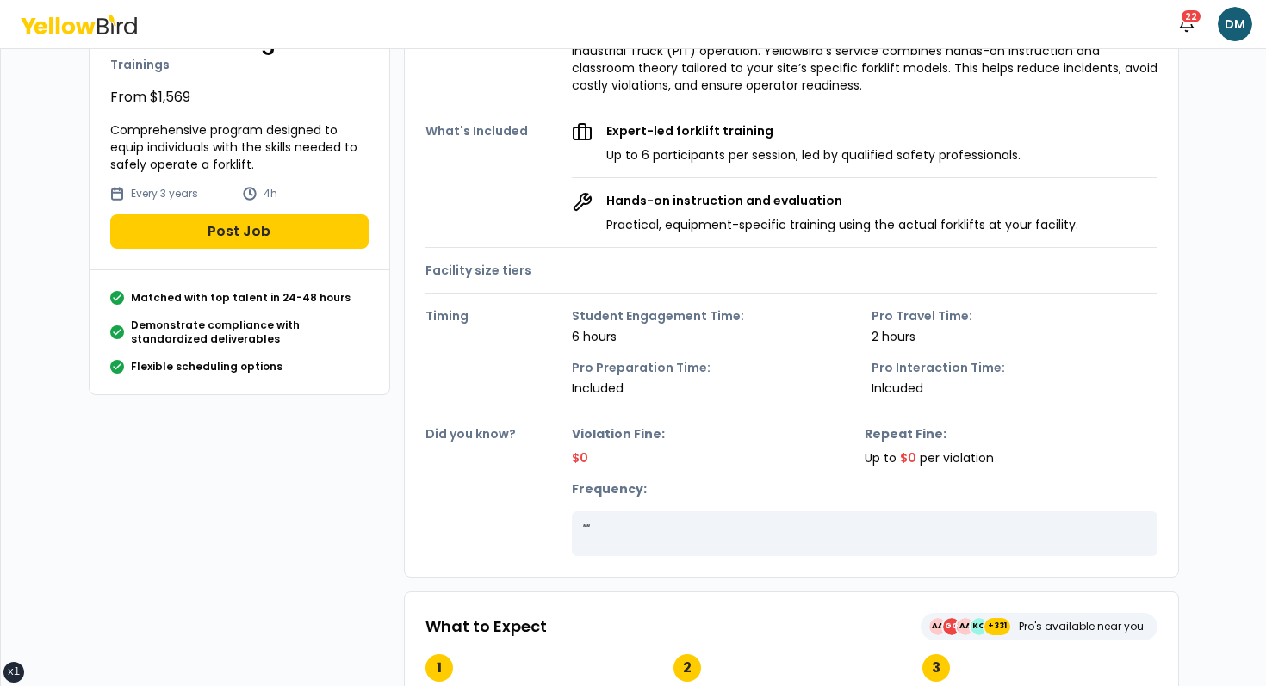
click at [469, 437] on h4 "Did you know?" at bounding box center [498, 433] width 146 height 17
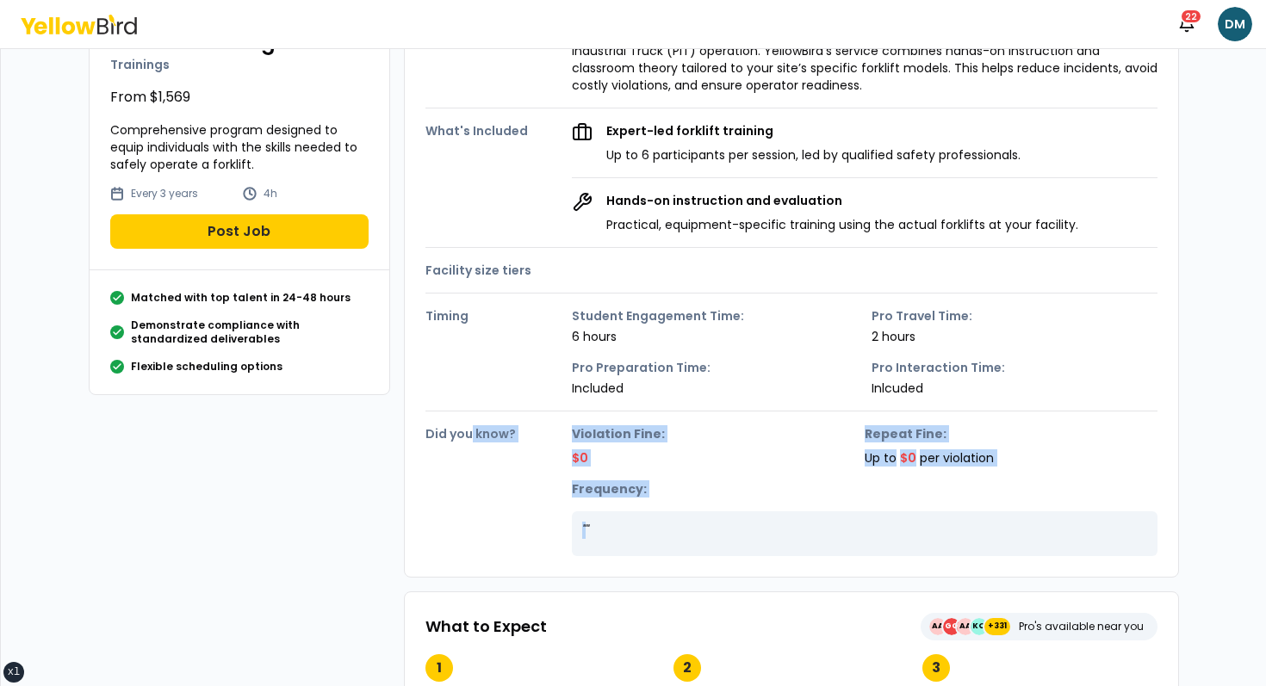
drag, startPoint x: 469, startPoint y: 437, endPoint x: 746, endPoint y: 501, distance: 284.5
click at [746, 501] on div "Did you know? Violation Fine: $0 Repeat Fine: Up to $0 per violation Frequency:…" at bounding box center [791, 484] width 732 height 145
click at [746, 501] on div "Violation Fine: $0 Repeat Fine: Up to $0 per violation Frequency: " "" at bounding box center [864, 490] width 585 height 131
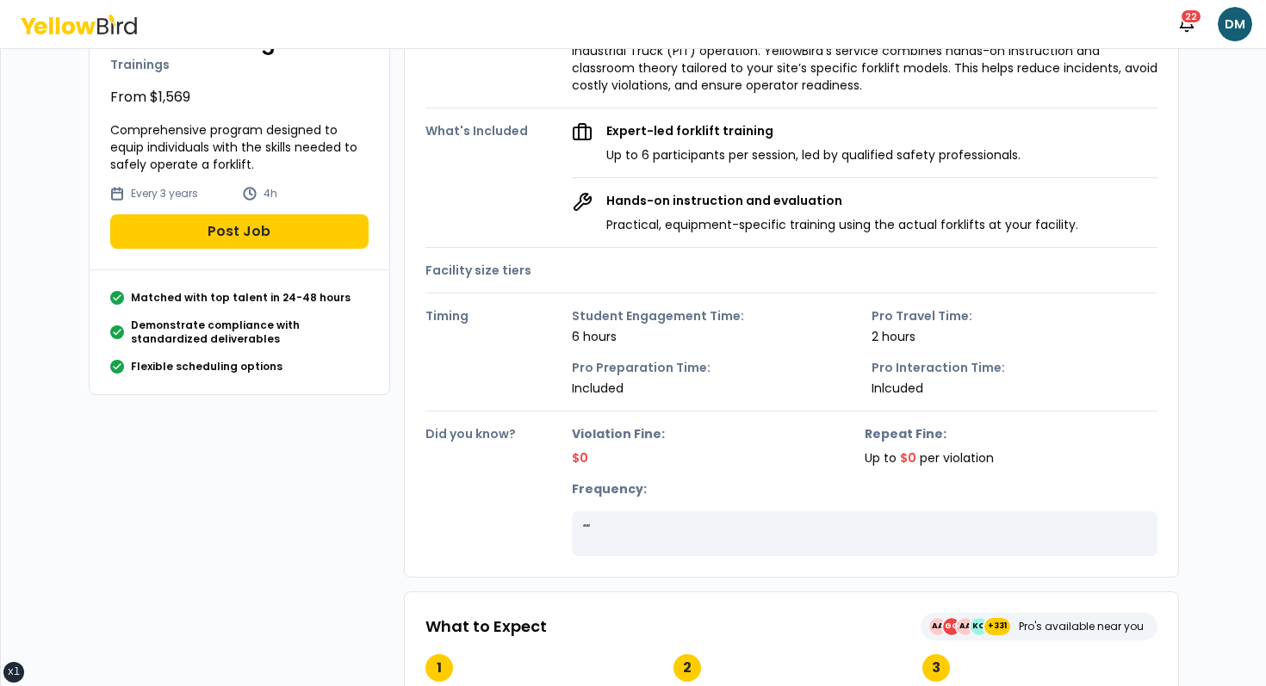
click at [424, 440] on div "Details Description A practical training program that provides OSHA-compliant c…" at bounding box center [791, 272] width 775 height 612
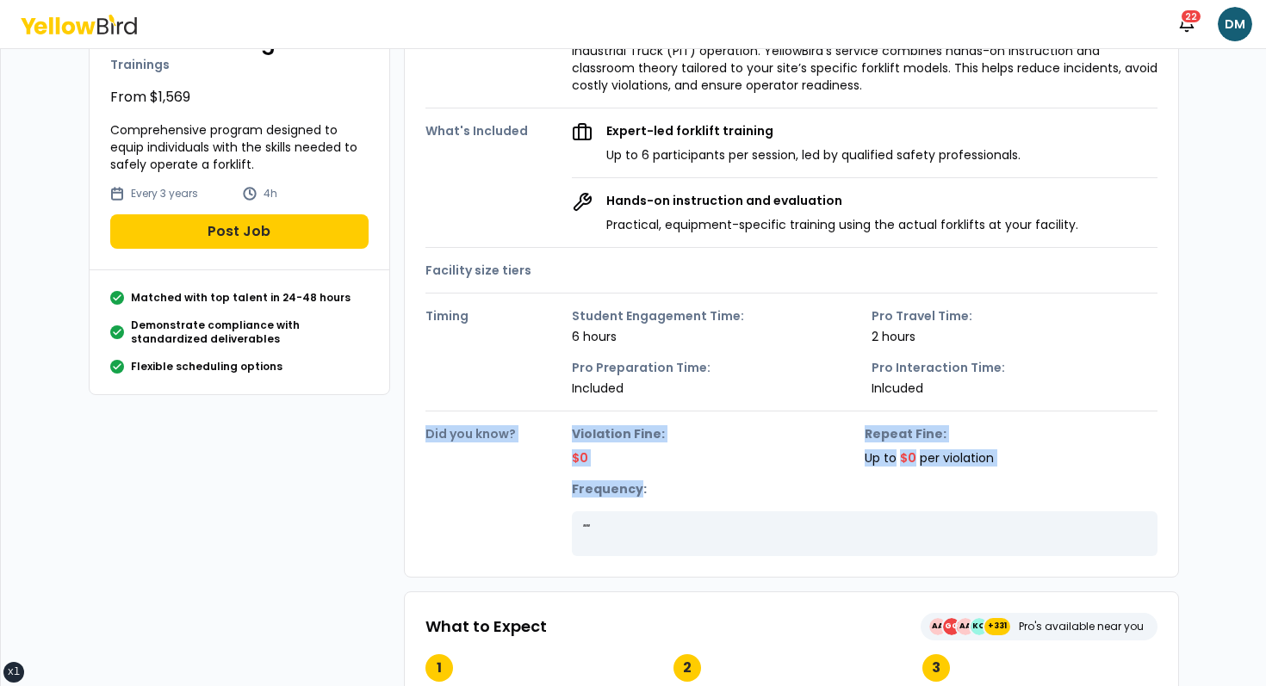
drag, startPoint x: 424, startPoint y: 440, endPoint x: 650, endPoint y: 491, distance: 232.1
click at [645, 489] on div "Details Description A practical training program that provides OSHA-compliant c…" at bounding box center [791, 272] width 775 height 612
click at [650, 491] on strong "Frequency:" at bounding box center [864, 488] width 585 height 17
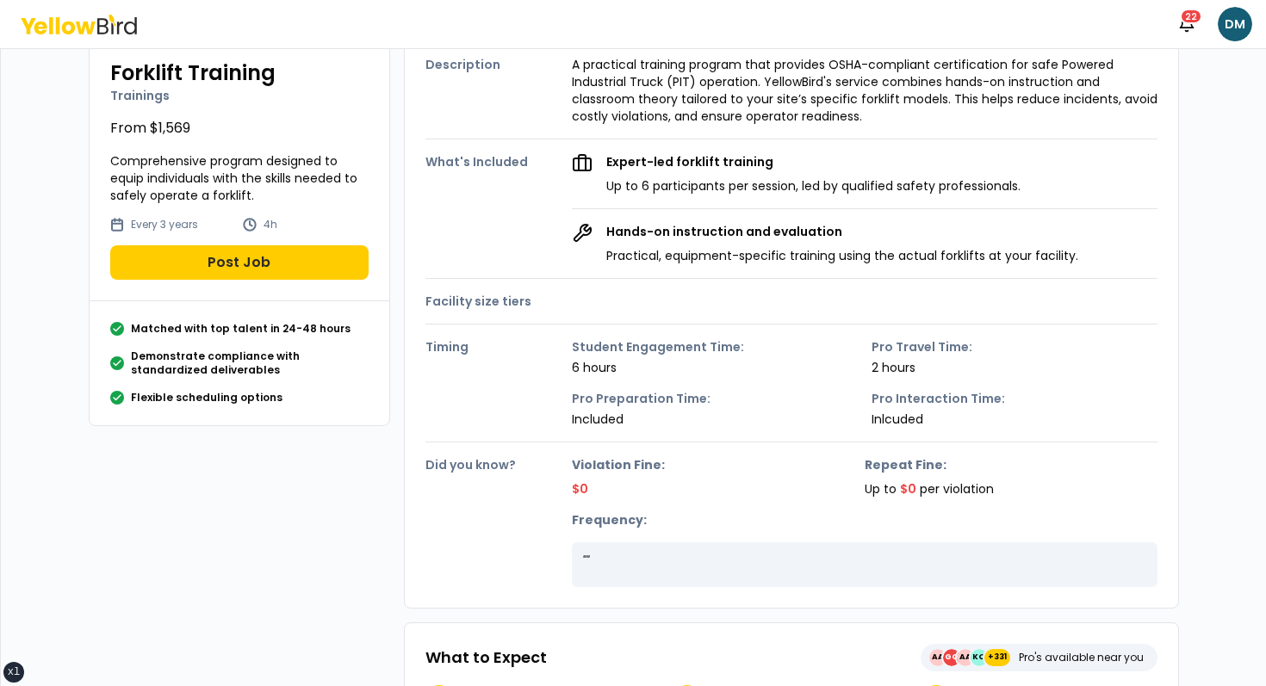
scroll to position [97, 0]
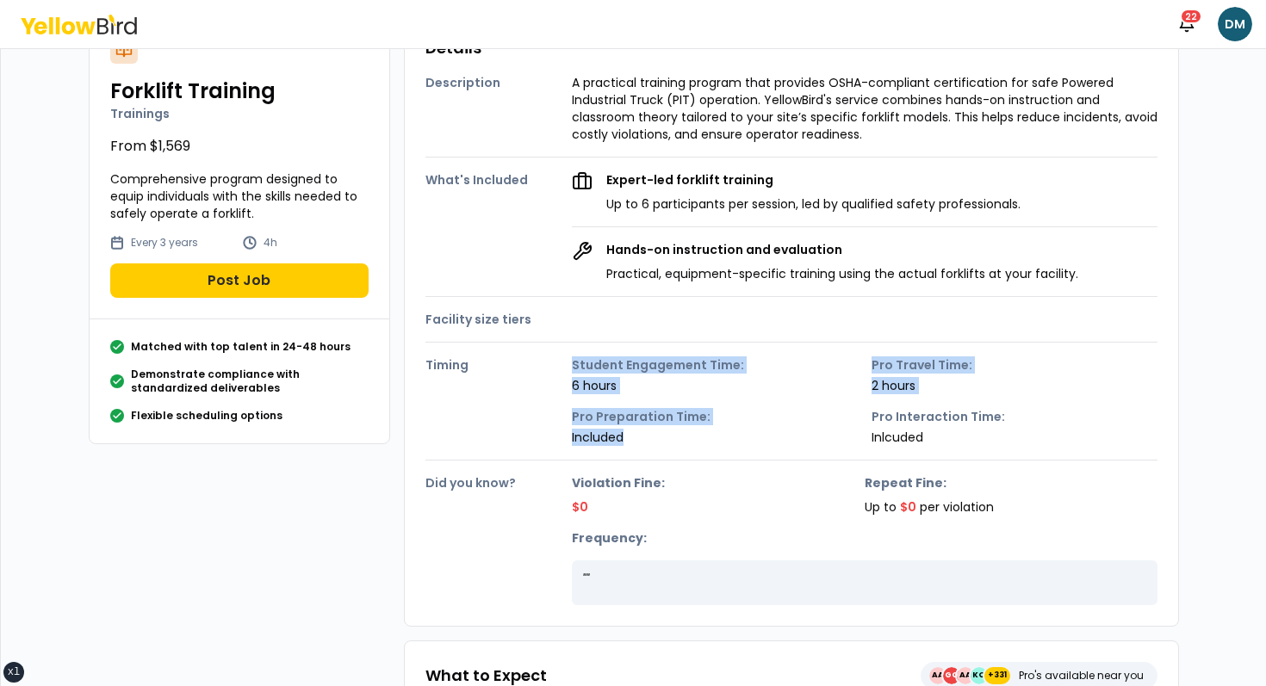
drag, startPoint x: 666, startPoint y: 436, endPoint x: 463, endPoint y: 364, distance: 215.4
click at [464, 364] on div "Timing Student Engagement Time: 6 hours Pro Travel Time: 2 hours Pro Preparatio…" at bounding box center [791, 394] width 732 height 103
click at [463, 364] on h4 "Timing" at bounding box center [498, 364] width 146 height 17
drag, startPoint x: 463, startPoint y: 364, endPoint x: 914, endPoint y: 390, distance: 451.0
click at [787, 390] on div "Timing Student Engagement Time: 6 hours Pro Travel Time: 2 hours Pro Preparatio…" at bounding box center [791, 394] width 732 height 103
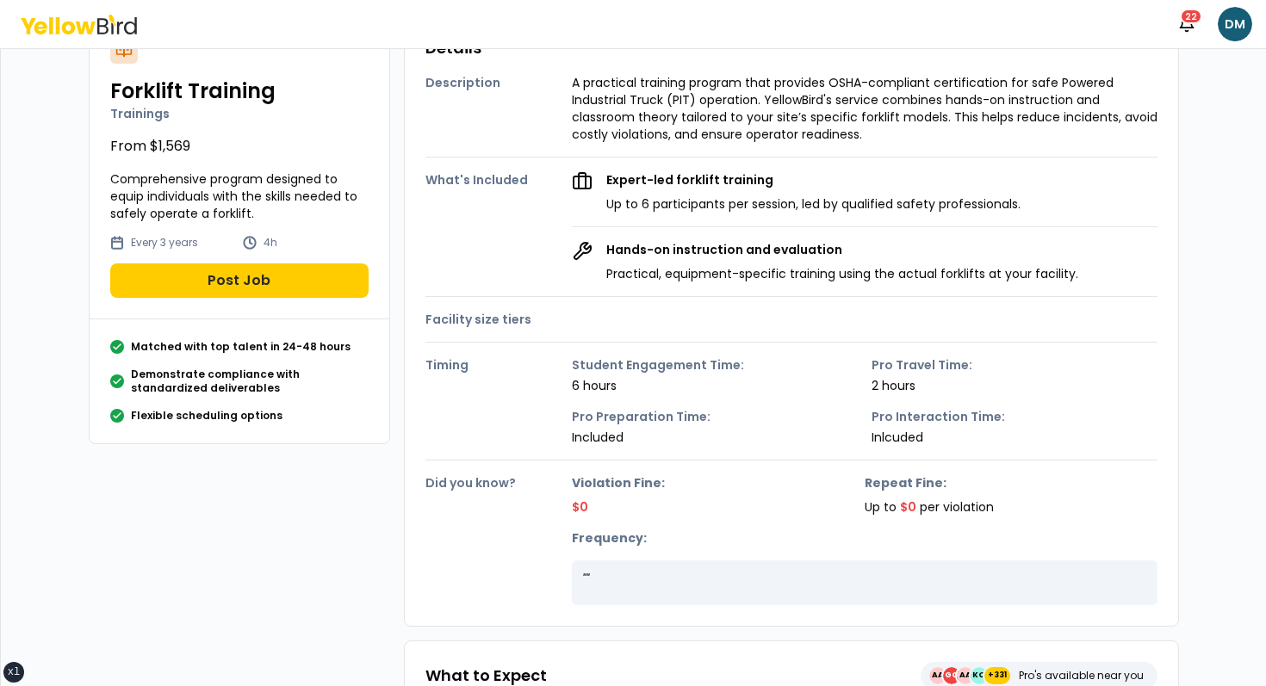
click at [787, 424] on strong "Pro Interaction Time:" at bounding box center [1014, 416] width 286 height 17
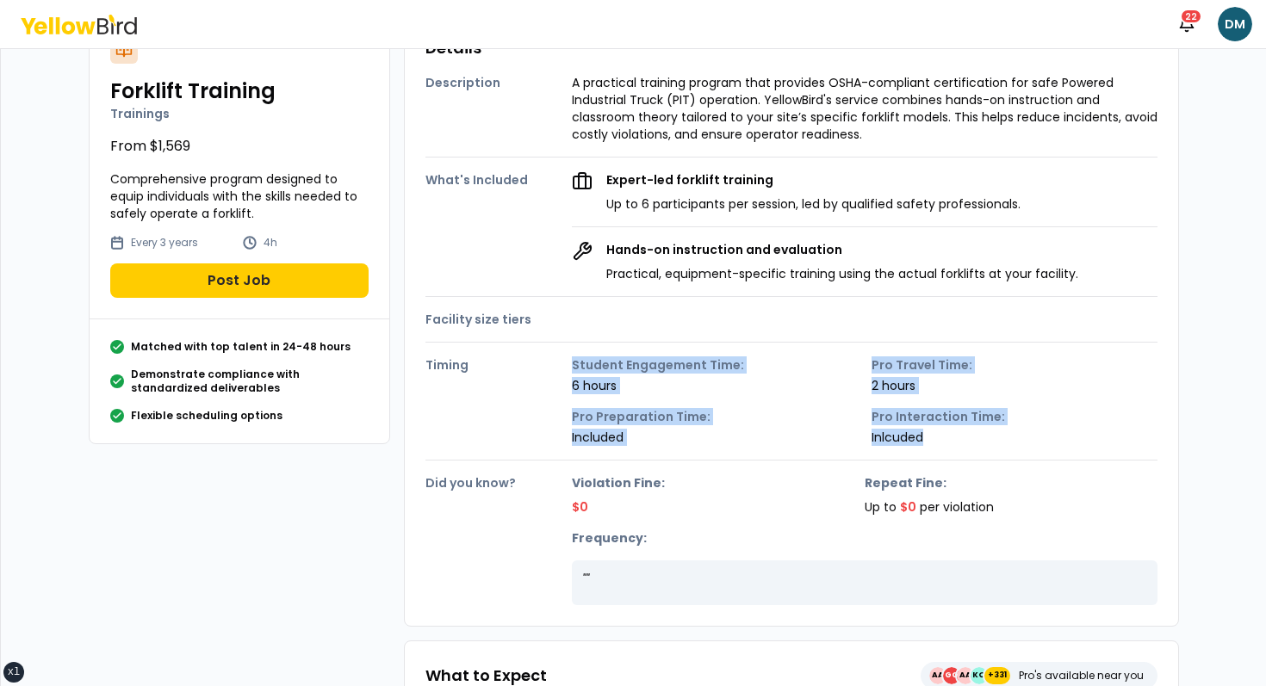
drag, startPoint x: 927, startPoint y: 441, endPoint x: 503, endPoint y: 363, distance: 431.5
click at [504, 363] on div "Timing Student Engagement Time: 6 hours Pro Travel Time: 2 hours Pro Preparatio…" at bounding box center [791, 394] width 732 height 103
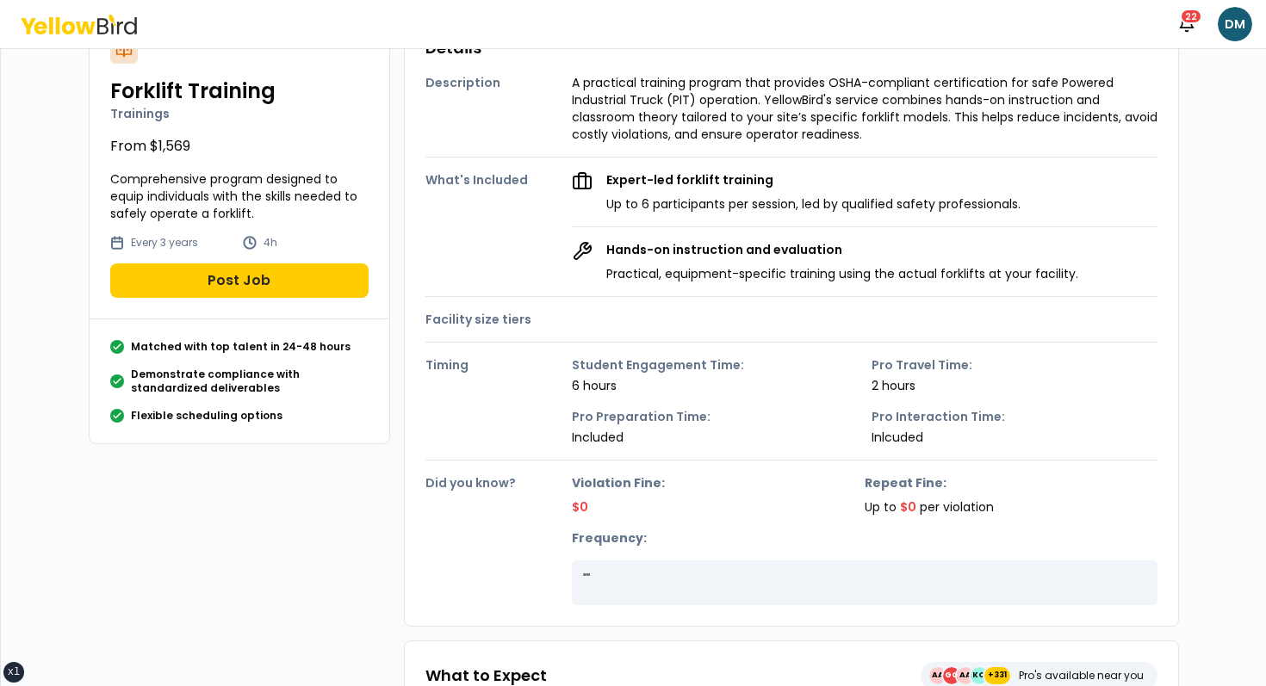
click at [452, 363] on h4 "Timing" at bounding box center [498, 364] width 146 height 17
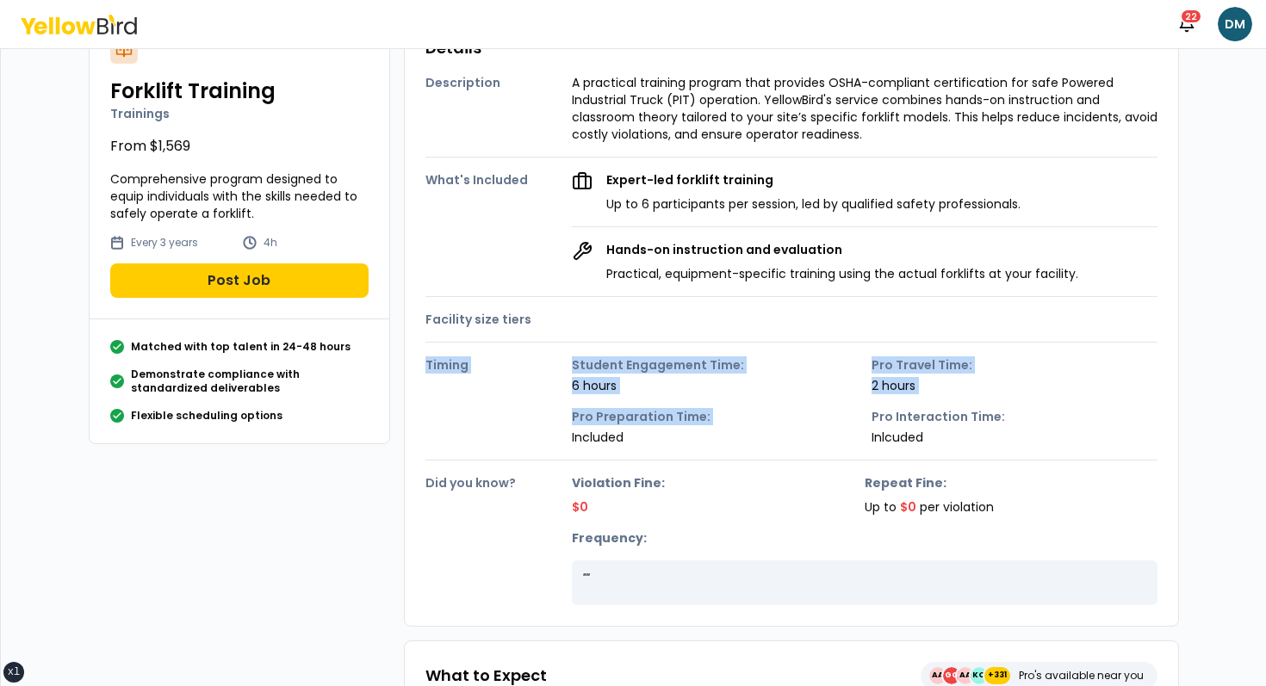
drag, startPoint x: 452, startPoint y: 363, endPoint x: 790, endPoint y: 437, distance: 346.2
click at [787, 437] on div "Timing Student Engagement Time: 6 hours Pro Travel Time: 2 hours Pro Preparatio…" at bounding box center [791, 394] width 732 height 103
click at [787, 437] on p "Included" at bounding box center [715, 437] width 286 height 17
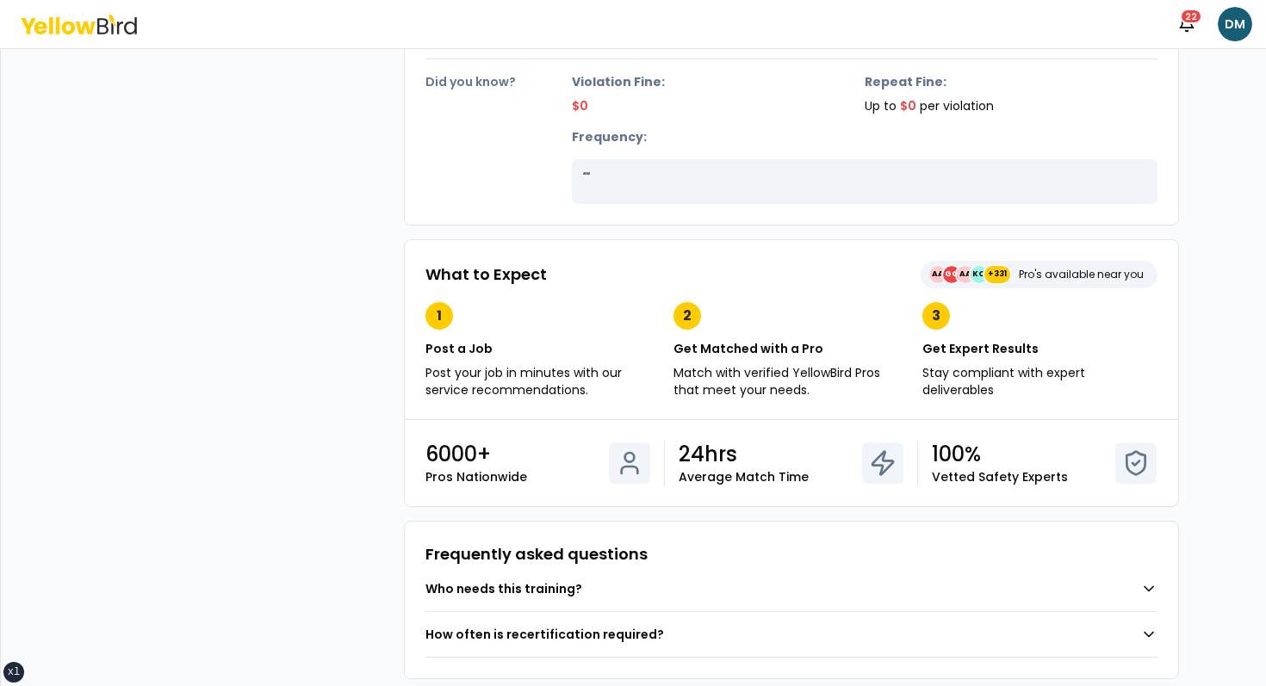
scroll to position [517, 0]
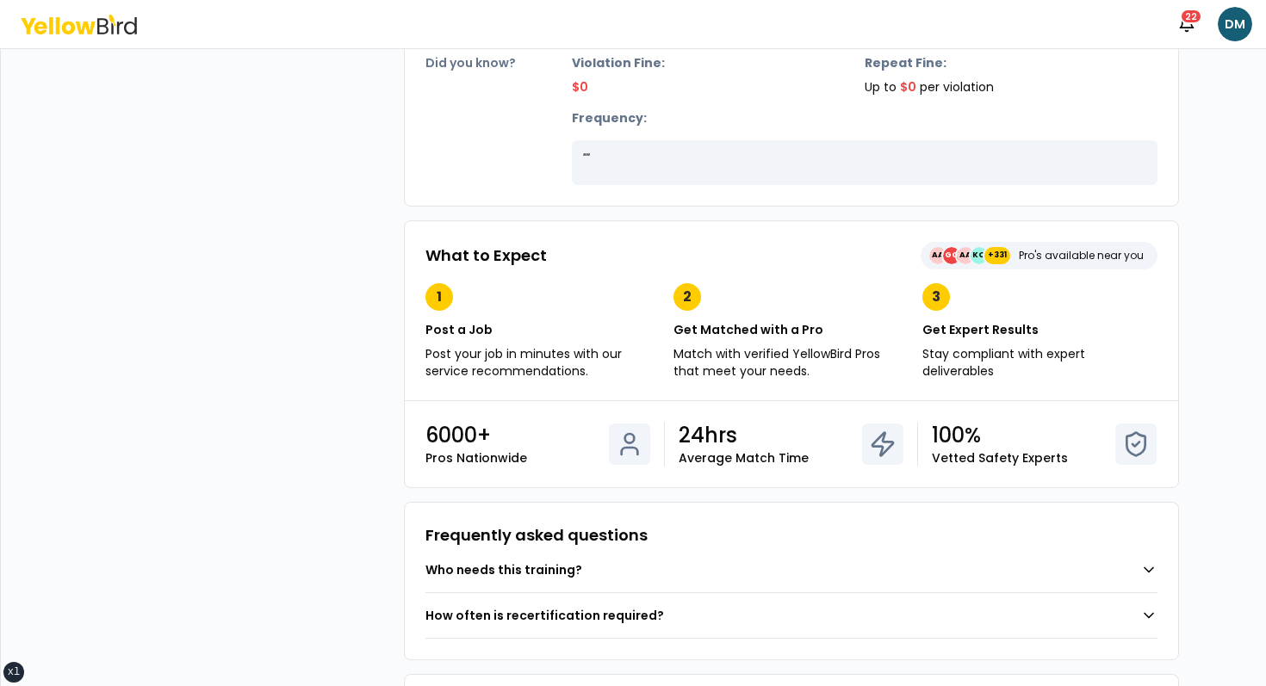
click at [698, 436] on p "24hrs" at bounding box center [707, 436] width 59 height 28
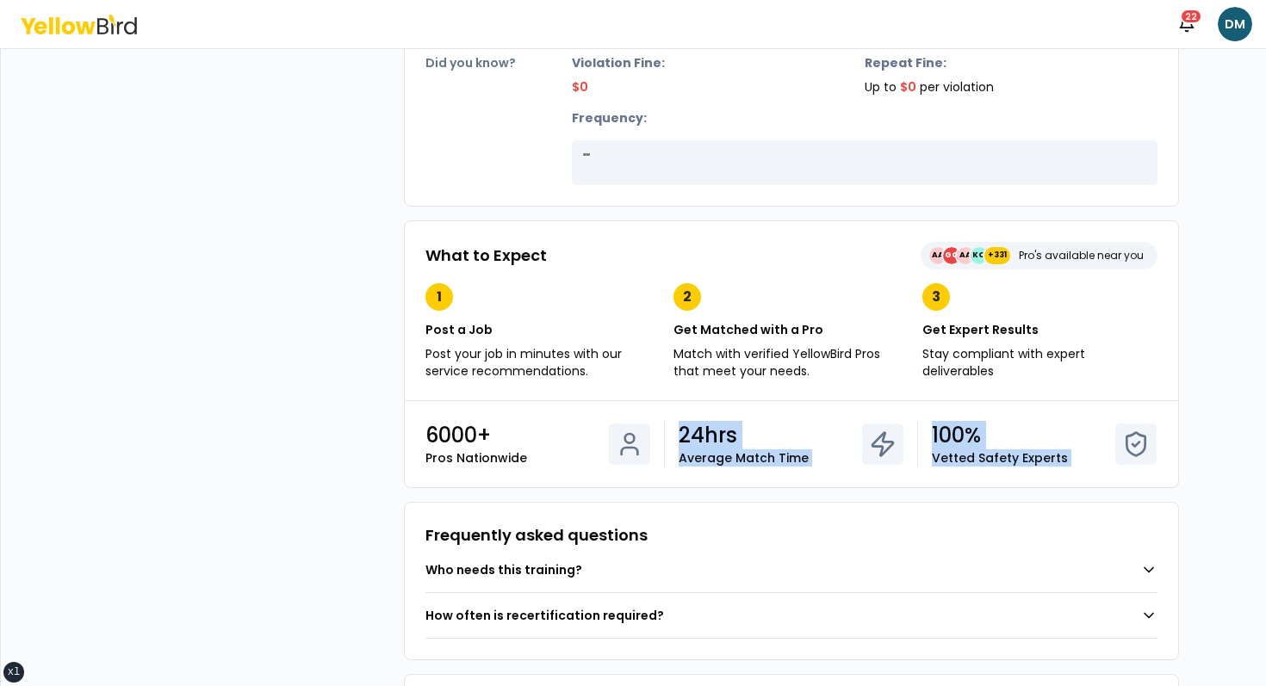
drag, startPoint x: 698, startPoint y: 436, endPoint x: 1104, endPoint y: 455, distance: 406.0
click at [787, 455] on div "6000+ Pros Nationwide 24hrs Average Match Time 100% Vetted Safety Experts" at bounding box center [791, 444] width 773 height 86
click at [787, 455] on div "100% Vetted Safety Experts" at bounding box center [1044, 444] width 225 height 45
drag, startPoint x: 1104, startPoint y: 455, endPoint x: 850, endPoint y: 338, distance: 280.0
click at [787, 340] on div "What to Expect AA GG AA KO +331 Pro's available near you 1 Post a Job Post your…" at bounding box center [791, 354] width 775 height 268
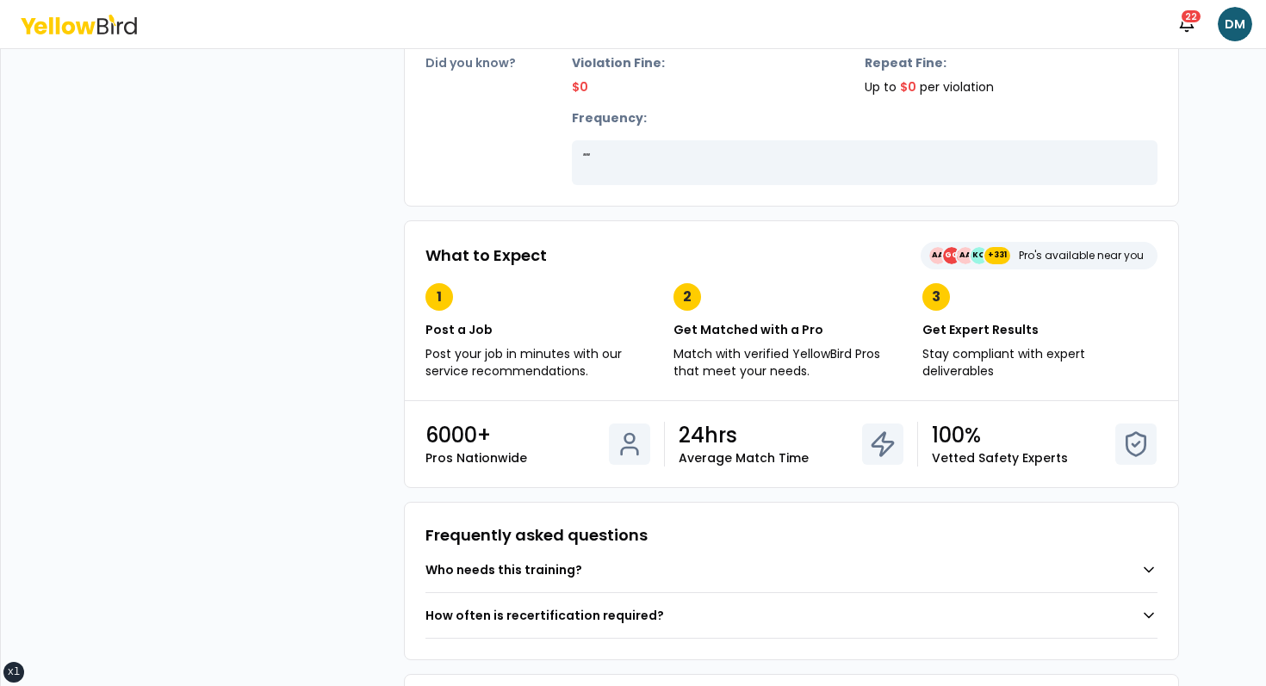
click at [787, 274] on div "What to Expect AA GG AA KO +331 Pro's available near you 1 Post a Job Post your…" at bounding box center [791, 310] width 773 height 179
drag, startPoint x: 1025, startPoint y: 255, endPoint x: 1087, endPoint y: 255, distance: 62.0
click at [787, 255] on p "Pro's available near you" at bounding box center [1081, 256] width 125 height 14
click at [787, 446] on icon at bounding box center [1136, 445] width 28 height 28
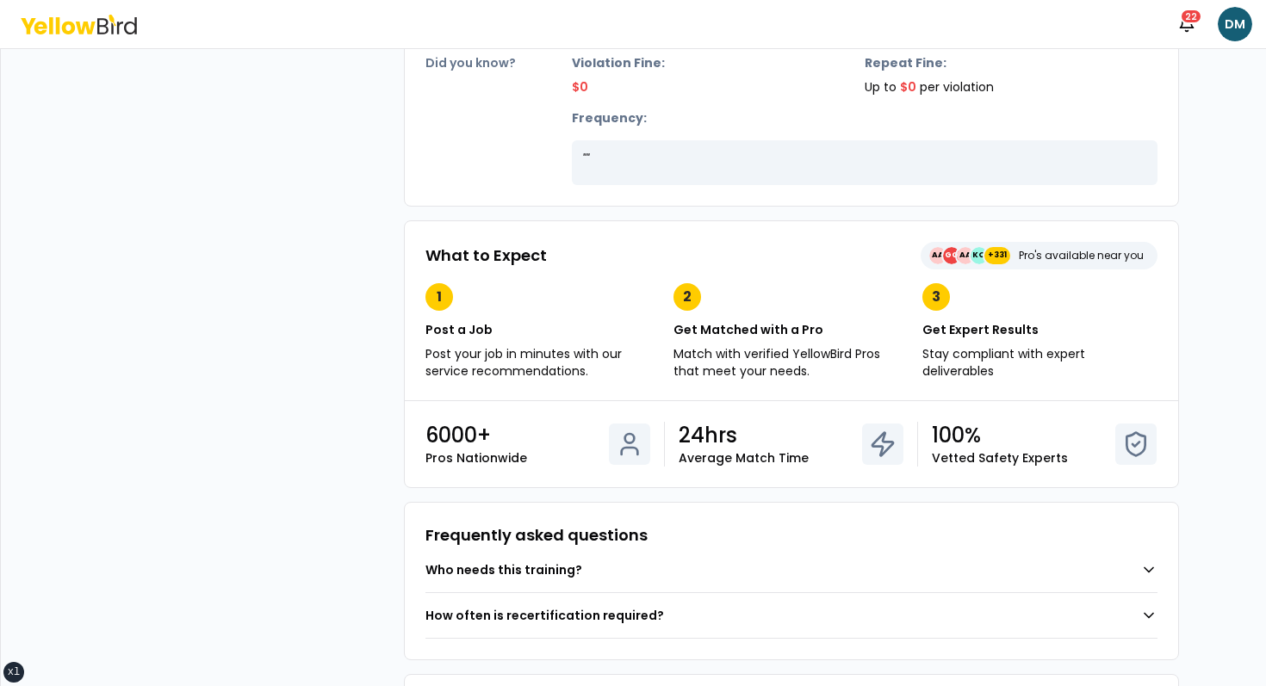
click at [787, 437] on p "100%" at bounding box center [956, 436] width 49 height 28
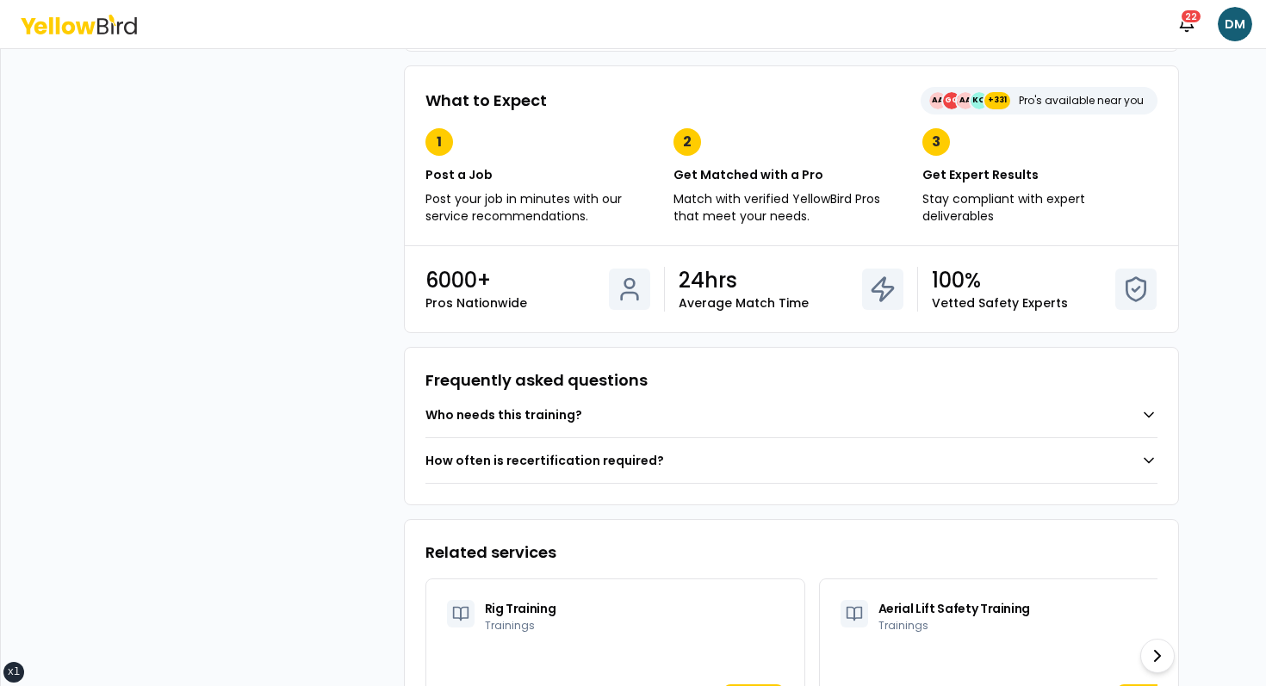
scroll to position [699, 0]
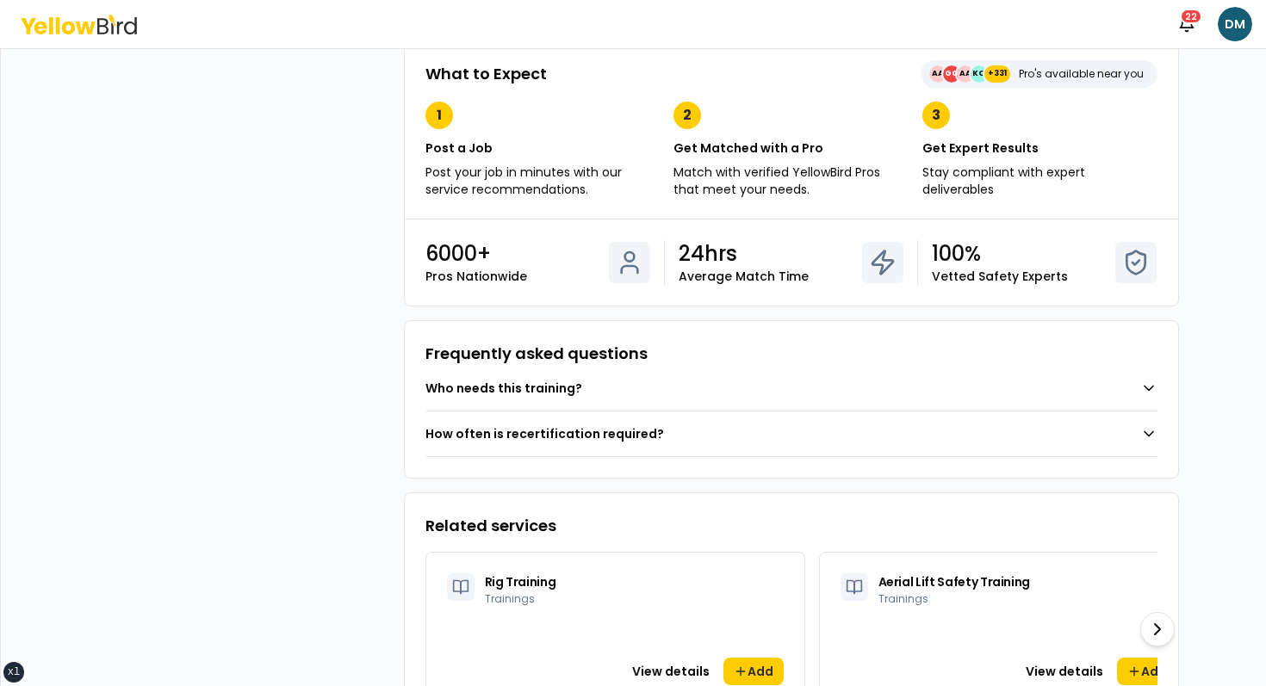
click at [640, 394] on button "Who needs this training?" at bounding box center [791, 388] width 732 height 45
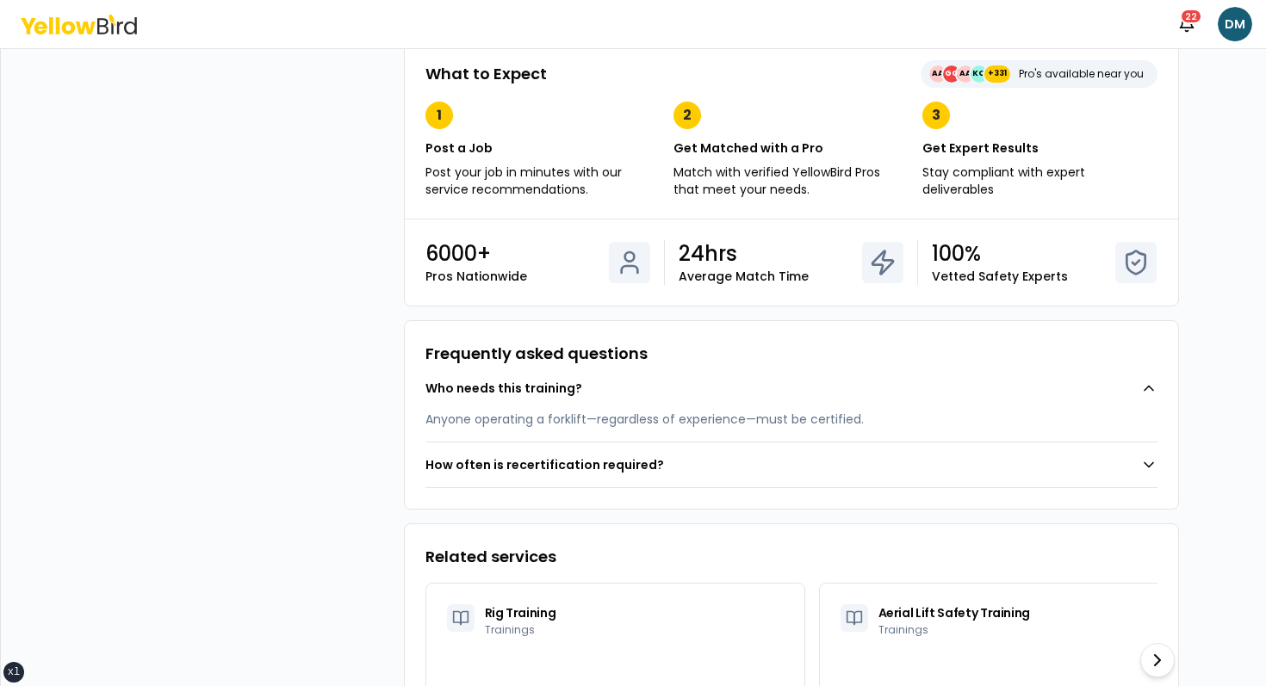
click at [640, 394] on button "Who needs this training?" at bounding box center [791, 388] width 732 height 45
click at [623, 443] on button "How often is recertification required?" at bounding box center [791, 465] width 732 height 45
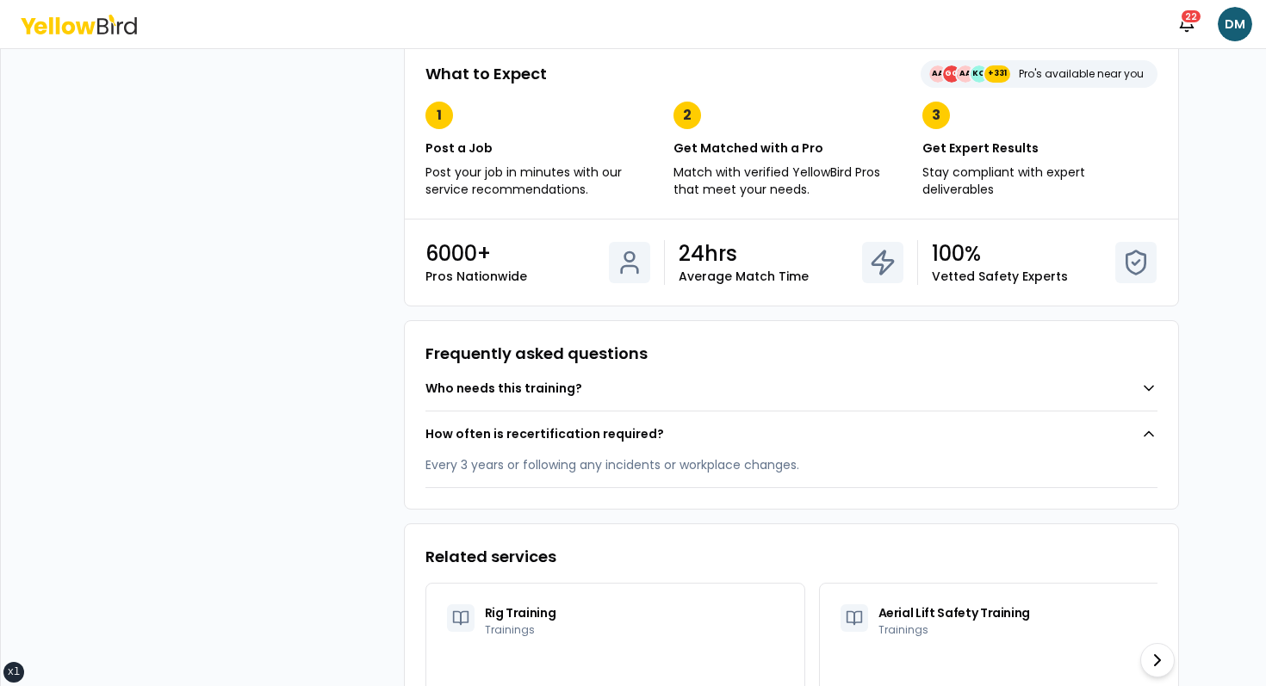
click at [623, 415] on button "How often is recertification required?" at bounding box center [791, 434] width 732 height 45
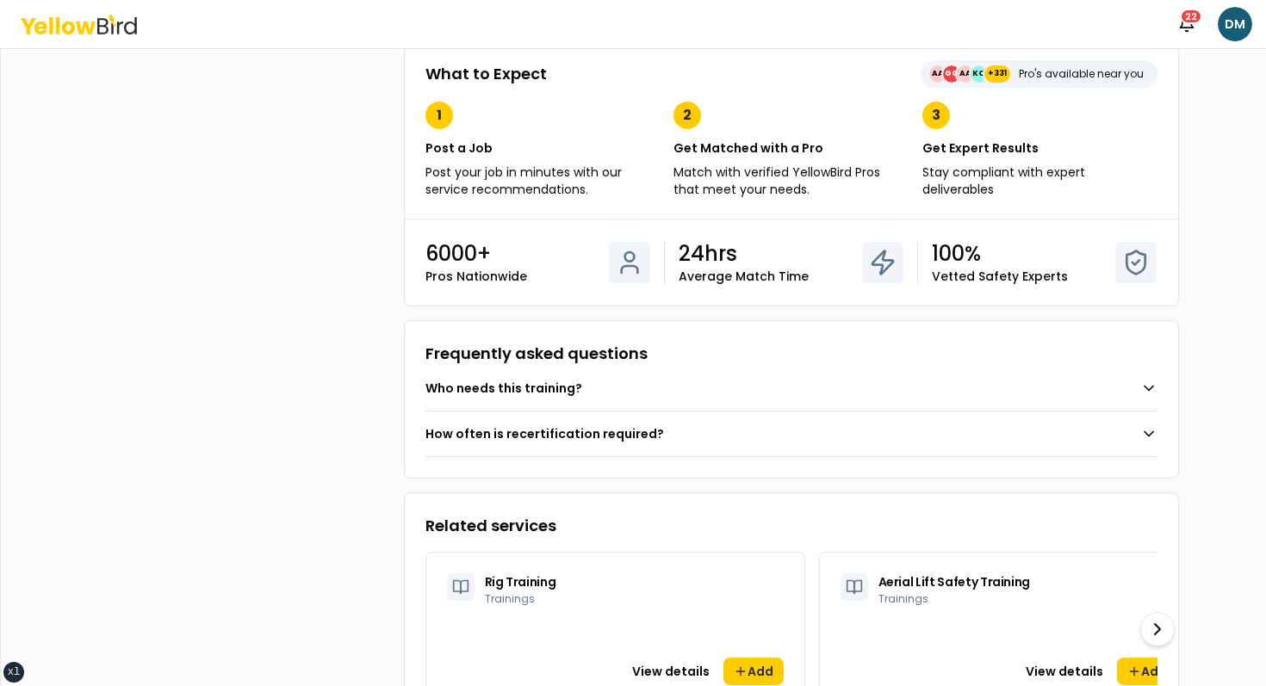
scroll to position [755, 0]
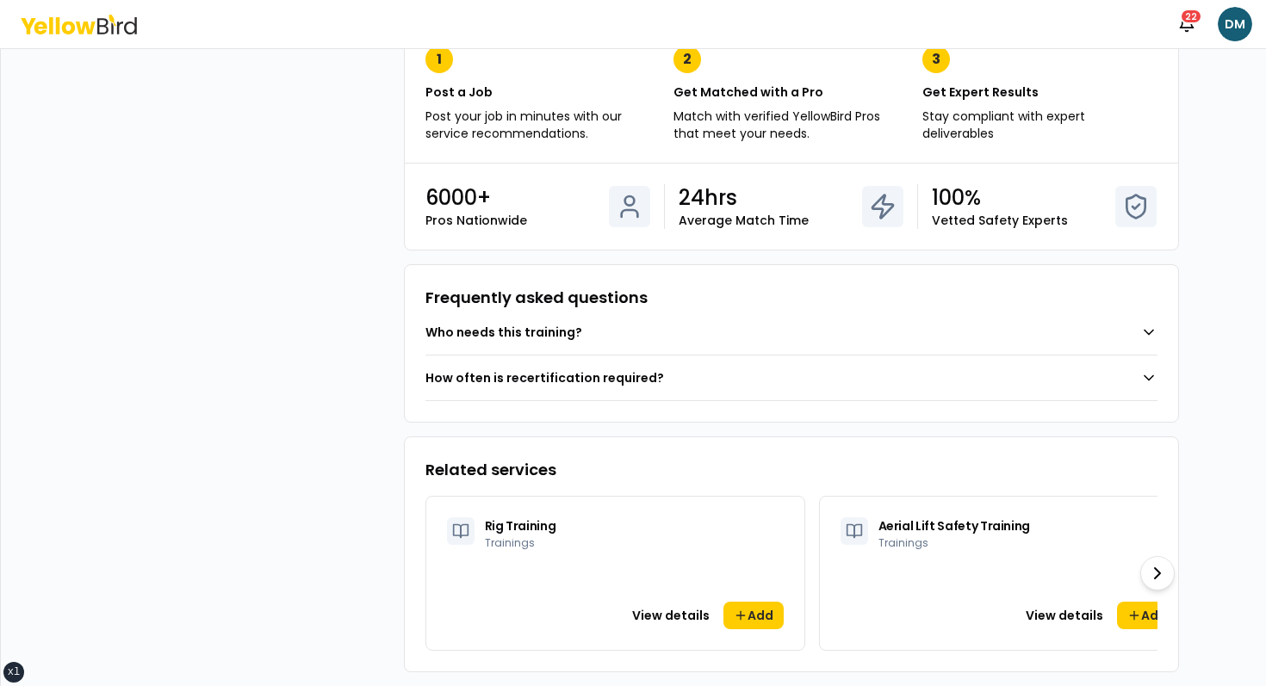
click at [664, 417] on div "Frequently asked questions Who needs this training? How often is recertificatio…" at bounding box center [791, 343] width 775 height 158
click at [787, 570] on icon at bounding box center [1157, 573] width 21 height 21
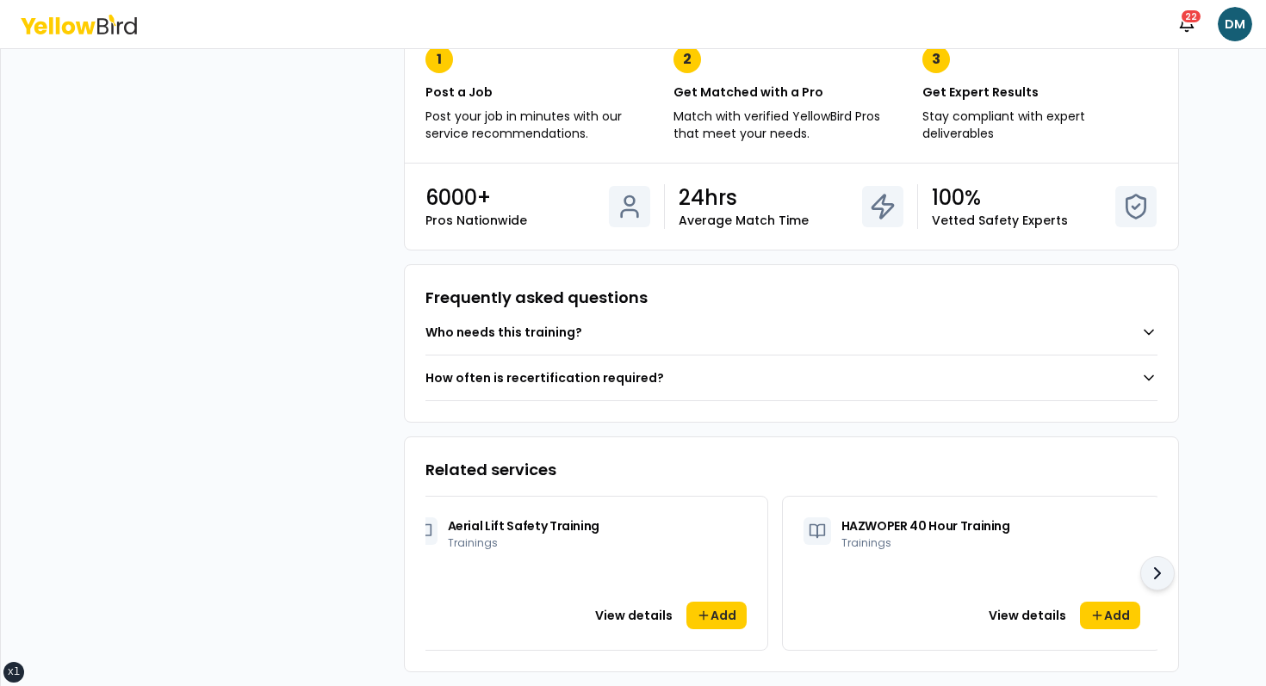
click at [787, 570] on icon at bounding box center [1157, 573] width 21 height 21
drag, startPoint x: 389, startPoint y: 548, endPoint x: 474, endPoint y: 576, distance: 89.6
click at [474, 576] on div "Forklift Training Trainings From $1,569 Comprehensive program designed to equip…" at bounding box center [634, 14] width 1118 height 1343
click at [591, 456] on div "Related services Rig Training Trainings View details Add Aerial Lift Safety Tra…" at bounding box center [791, 555] width 775 height 236
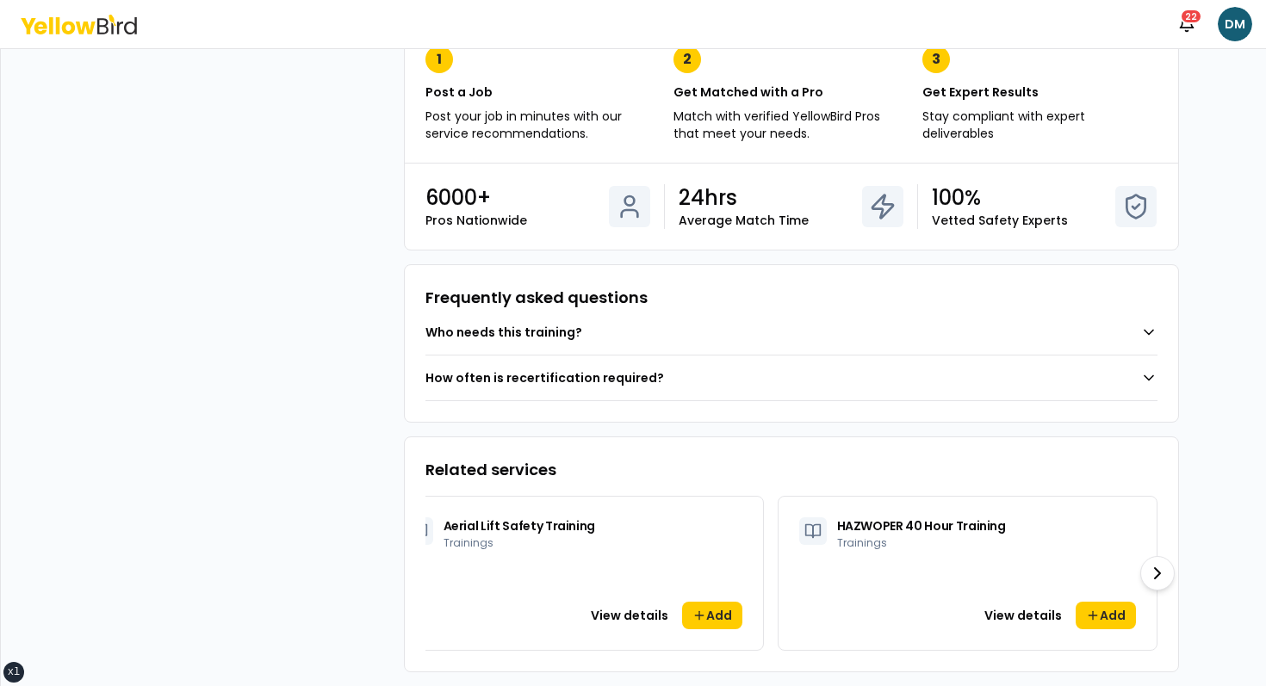
scroll to position [0, 0]
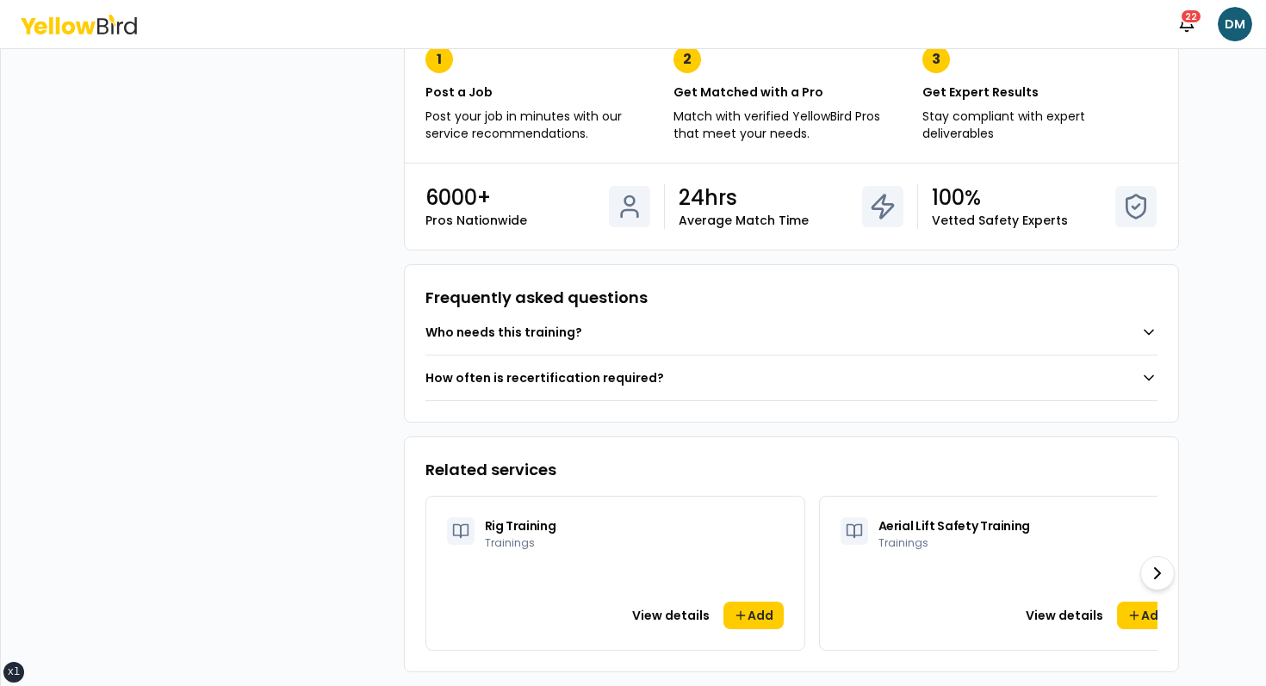
click at [787, 431] on div "Details Description A practical training program that provides OSHA-compliant c…" at bounding box center [791, 15] width 775 height 1316
click at [787, 570] on icon at bounding box center [1157, 573] width 5 height 10
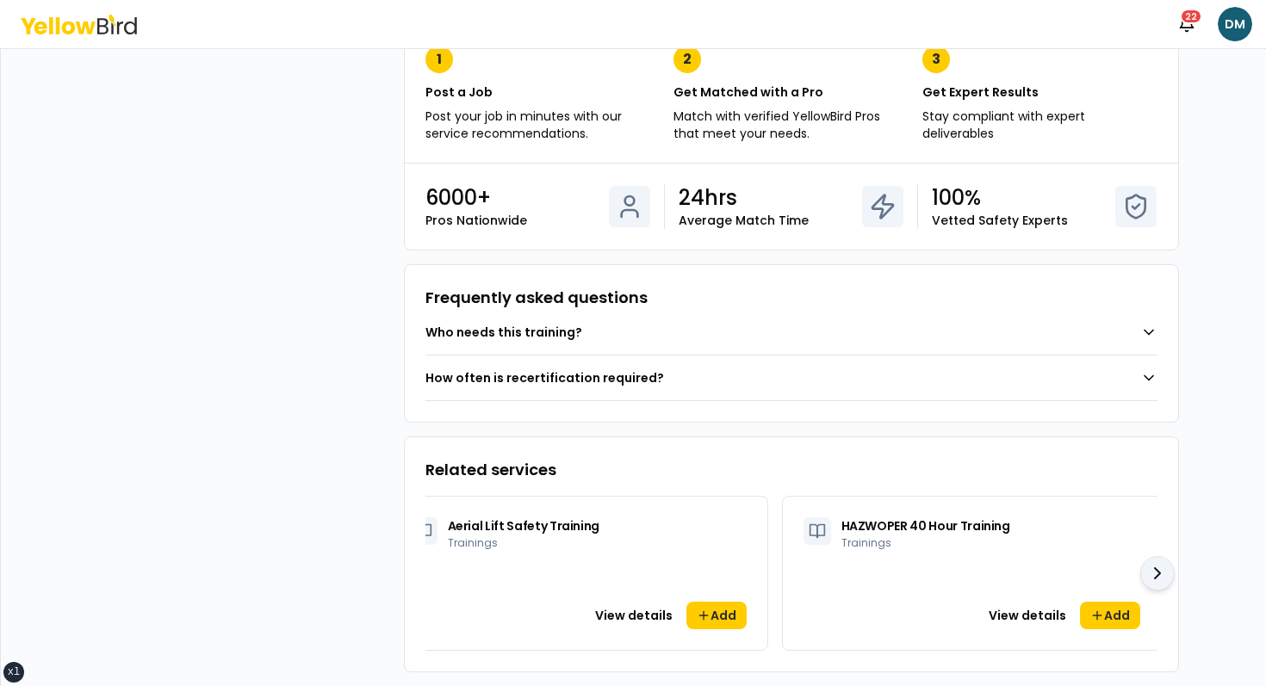
click at [787, 570] on icon at bounding box center [1157, 573] width 5 height 10
click at [630, 454] on div "Related services Rig Training Trainings View details Add Aerial Lift Safety Tra…" at bounding box center [791, 555] width 775 height 236
click at [787, 576] on button at bounding box center [1157, 573] width 34 height 34
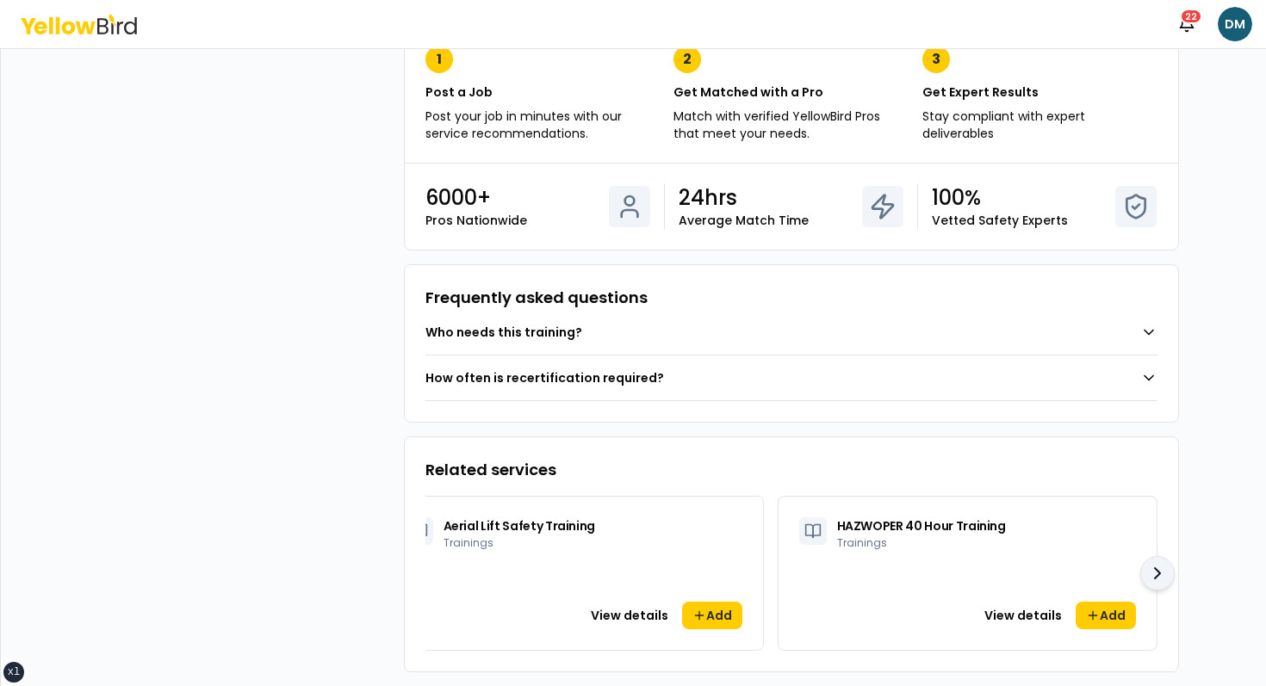
click at [787, 576] on button at bounding box center [1157, 573] width 34 height 34
click at [787, 519] on div "Related services Rig Training Trainings View details Add Aerial Lift Safety Tra…" at bounding box center [791, 555] width 775 height 236
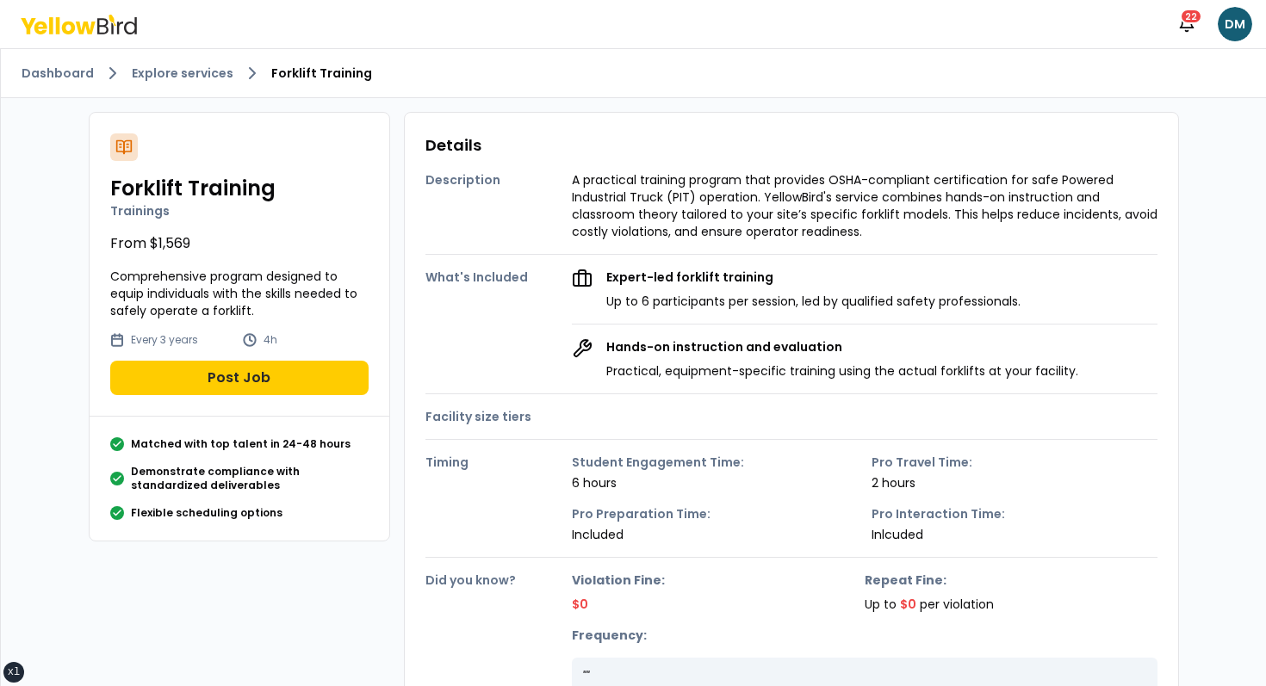
click at [654, 310] on div "Expert-led forklift training Up to 6 participants per session, led by qualified…" at bounding box center [864, 324] width 585 height 111
click at [654, 390] on div "Description A practical training program that provides OSHA-compliant certifica…" at bounding box center [791, 430] width 732 height 545
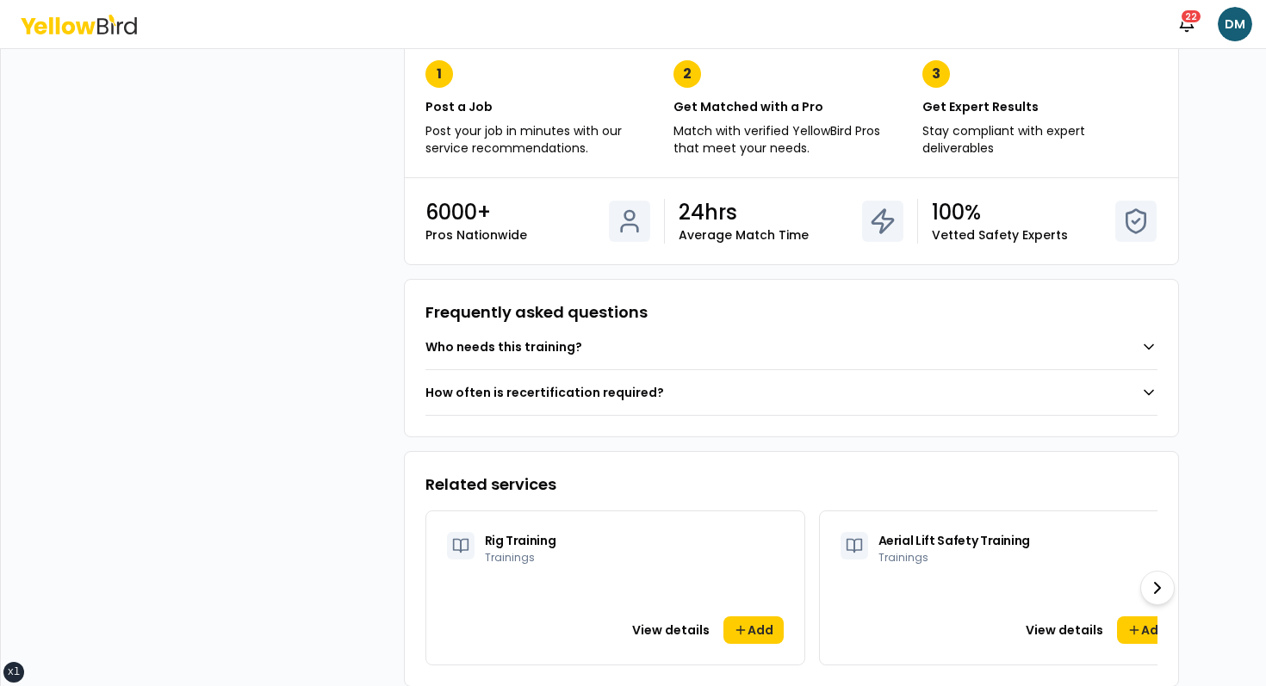
scroll to position [738, 0]
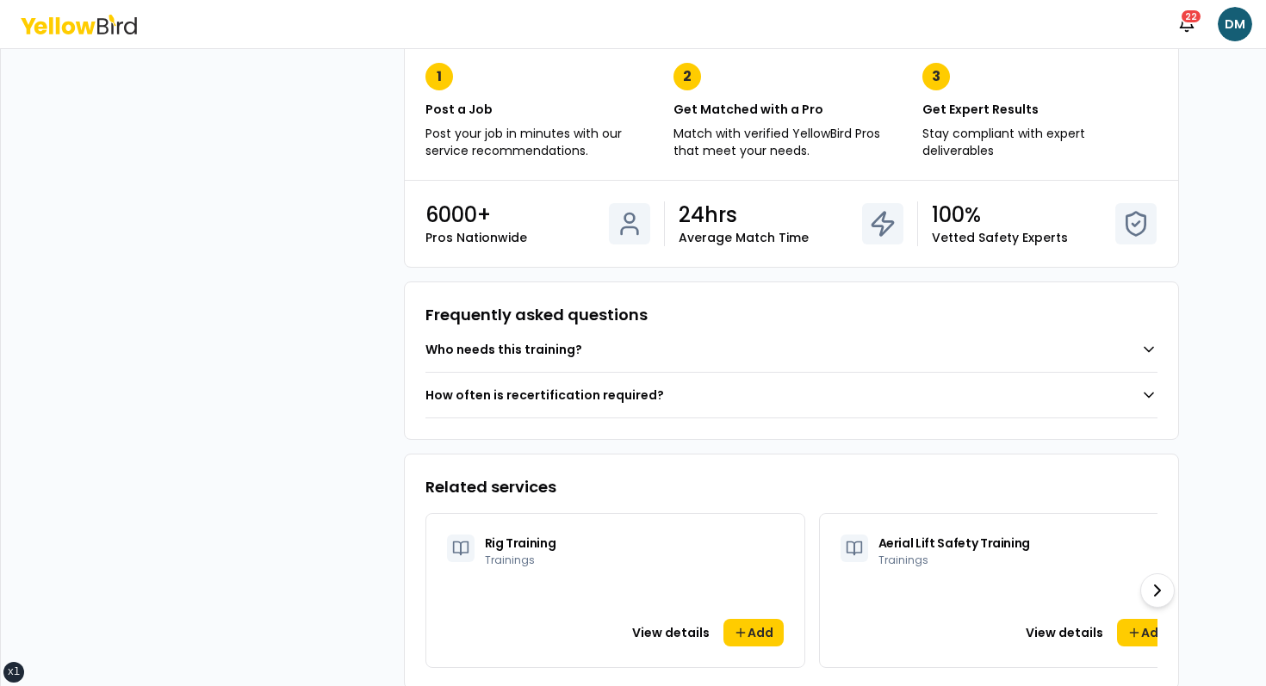
click at [656, 351] on button "Who needs this training?" at bounding box center [791, 349] width 732 height 45
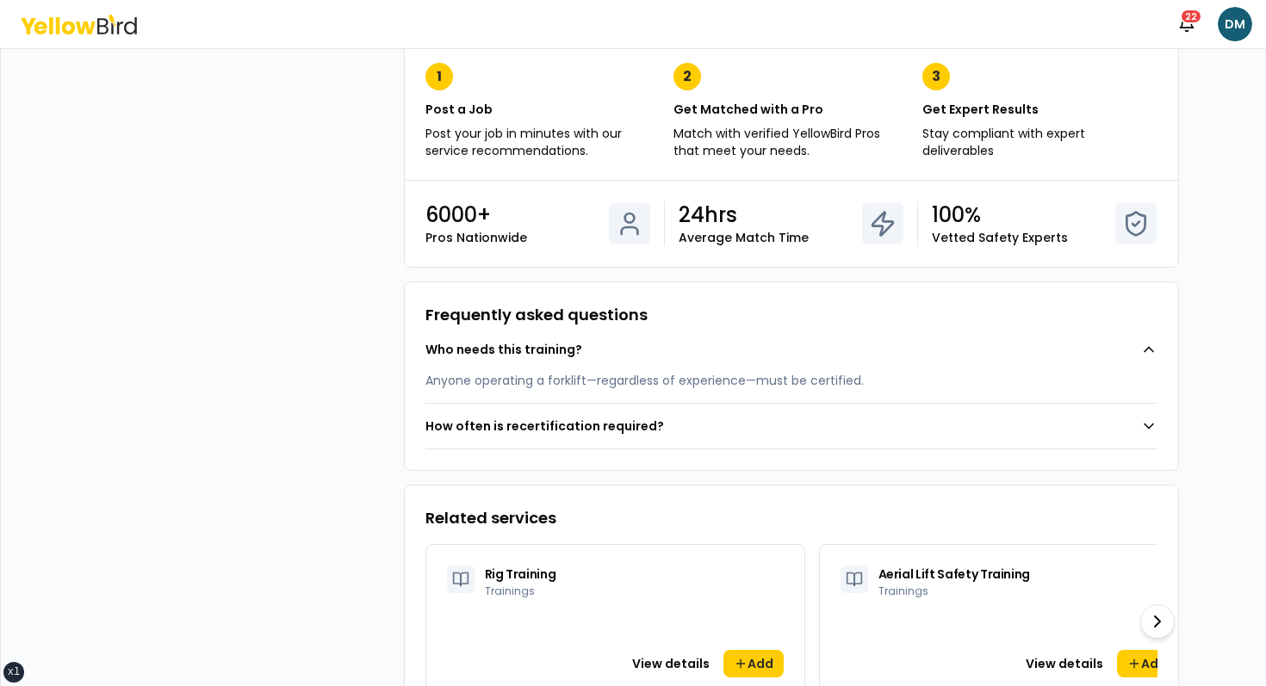
click at [656, 351] on button "Who needs this training?" at bounding box center [791, 349] width 732 height 45
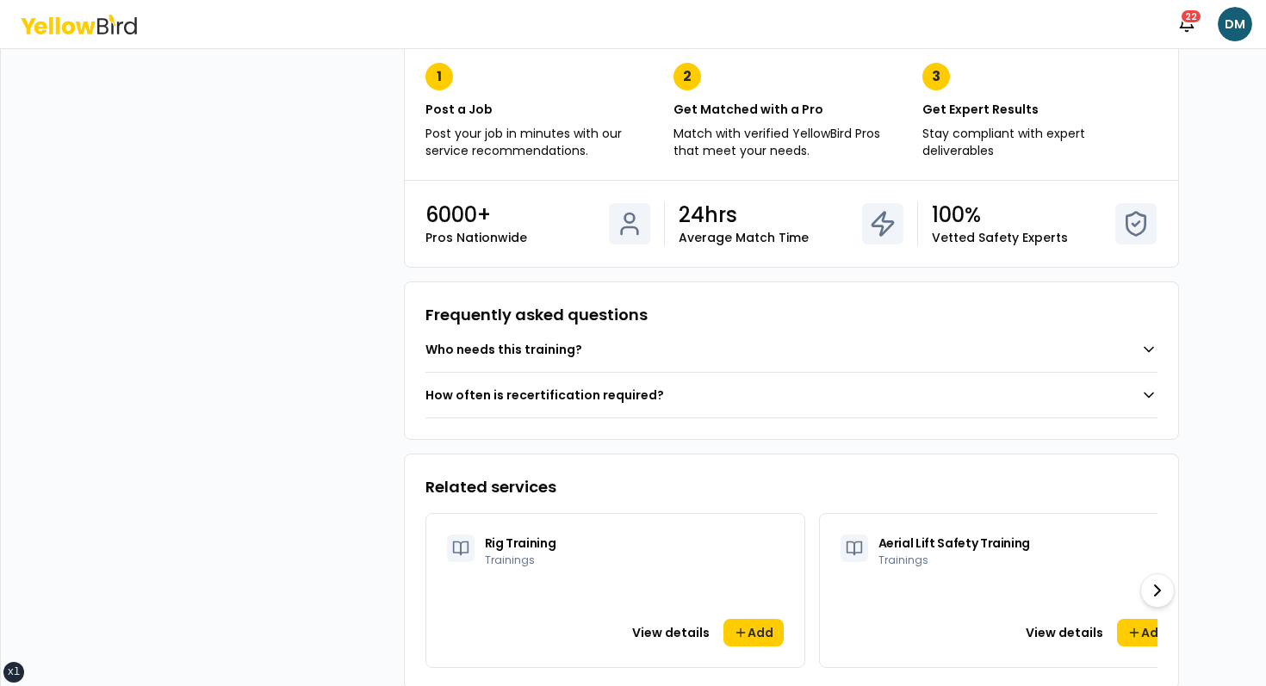
click at [634, 377] on button "How often is recertification required?" at bounding box center [791, 395] width 732 height 45
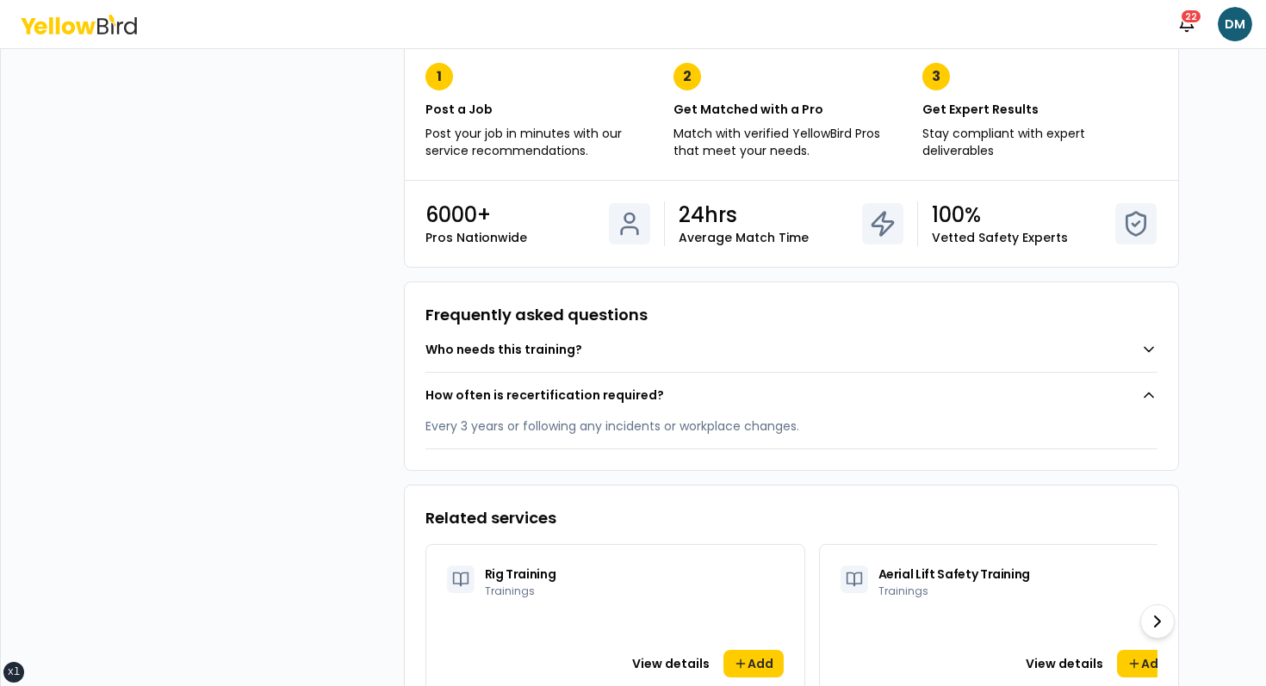
click at [634, 377] on button "How often is recertification required?" at bounding box center [791, 395] width 732 height 45
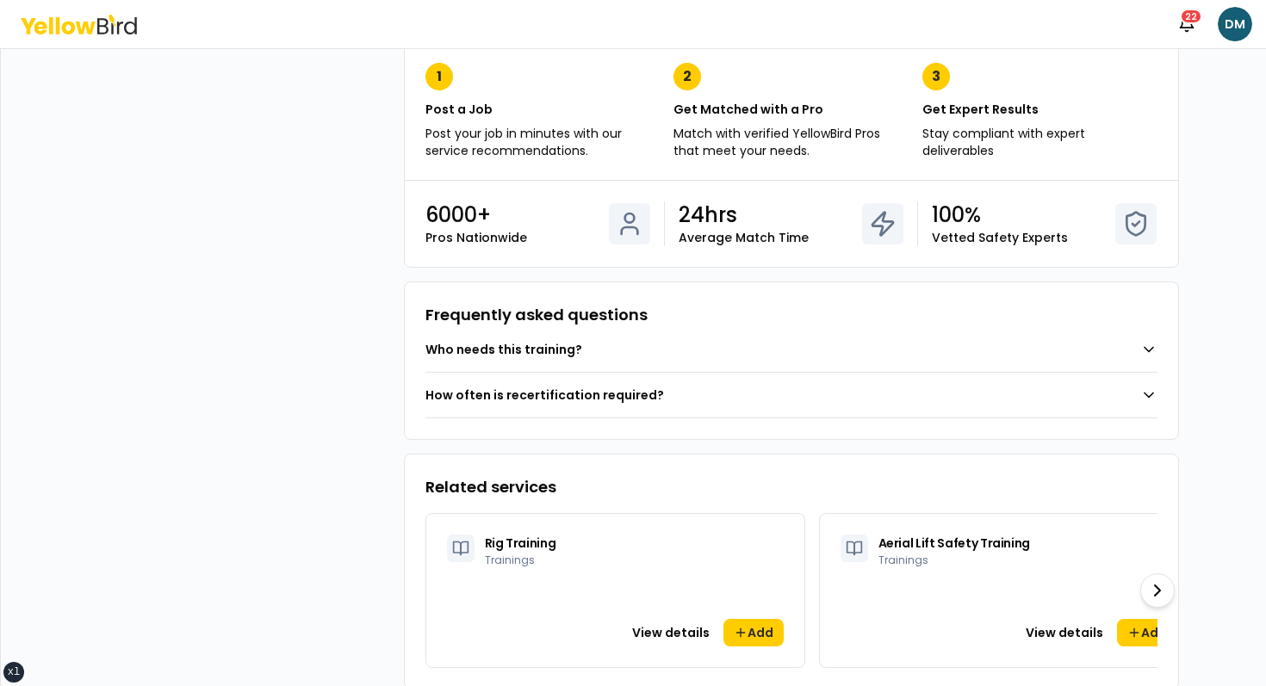
click at [635, 361] on button "Who needs this training?" at bounding box center [791, 349] width 732 height 45
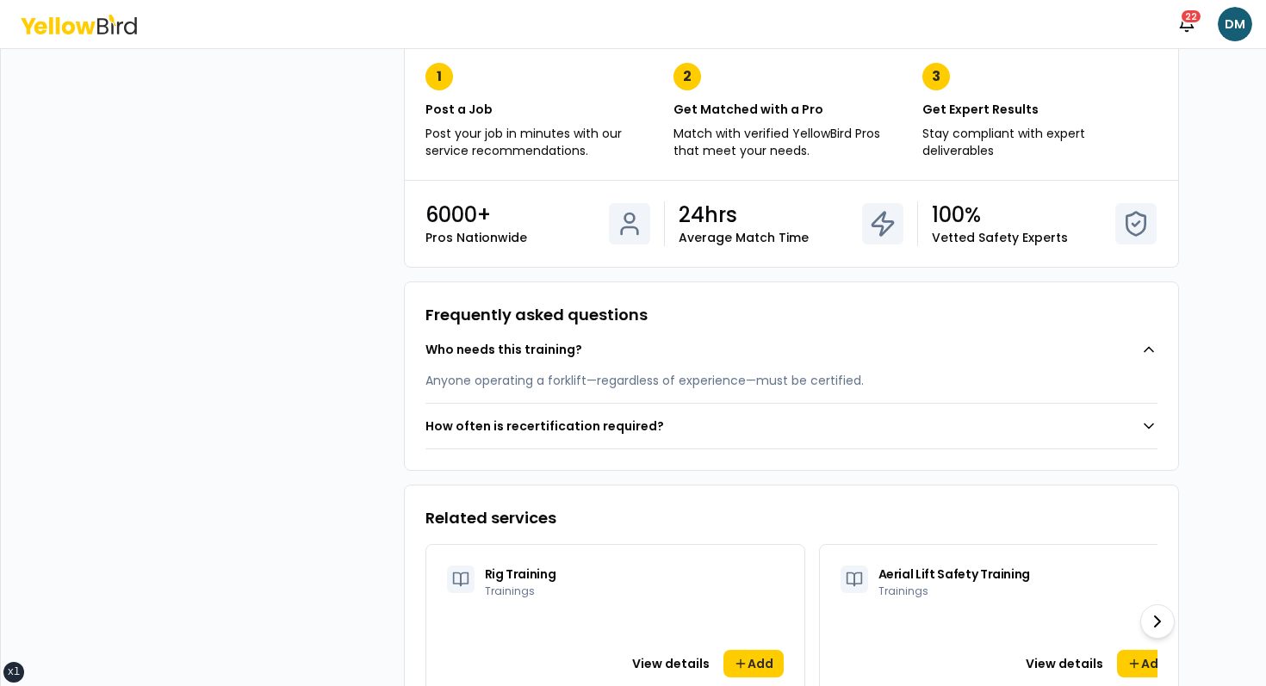
click at [635, 361] on button "Who needs this training?" at bounding box center [791, 349] width 732 height 45
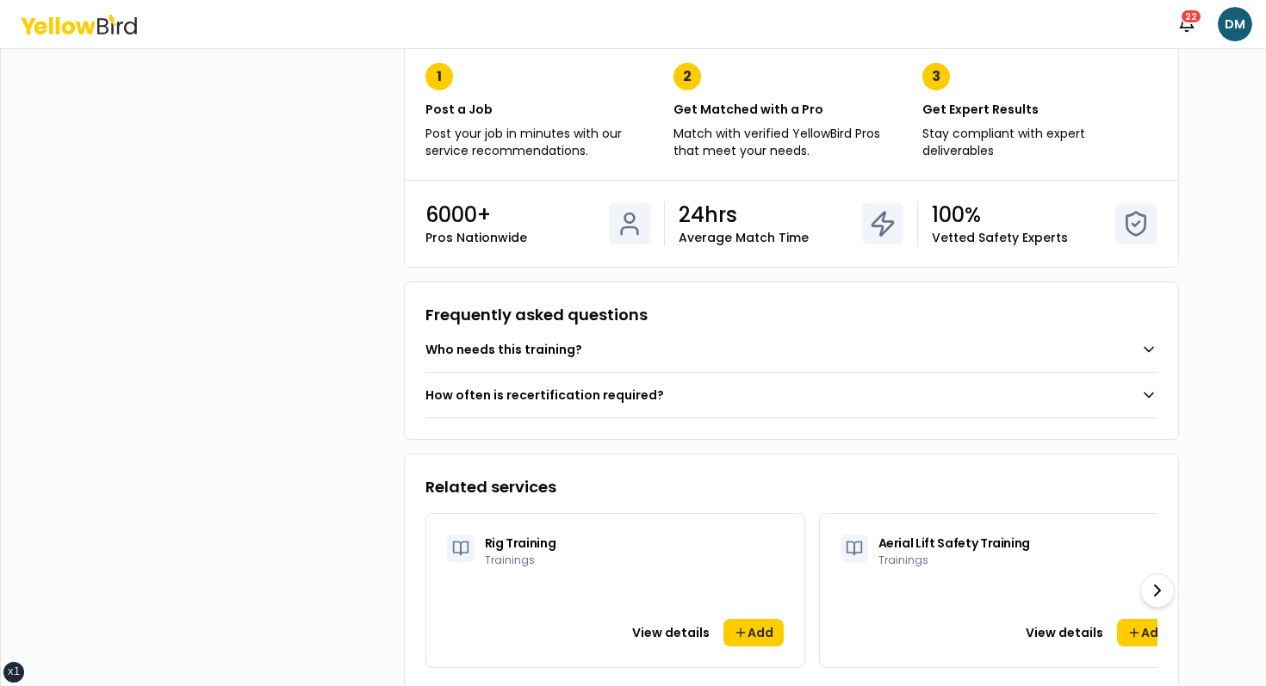
click at [637, 375] on button "How often is recertification required?" at bounding box center [791, 395] width 732 height 45
click at [639, 362] on button "Who needs this training?" at bounding box center [791, 349] width 732 height 45
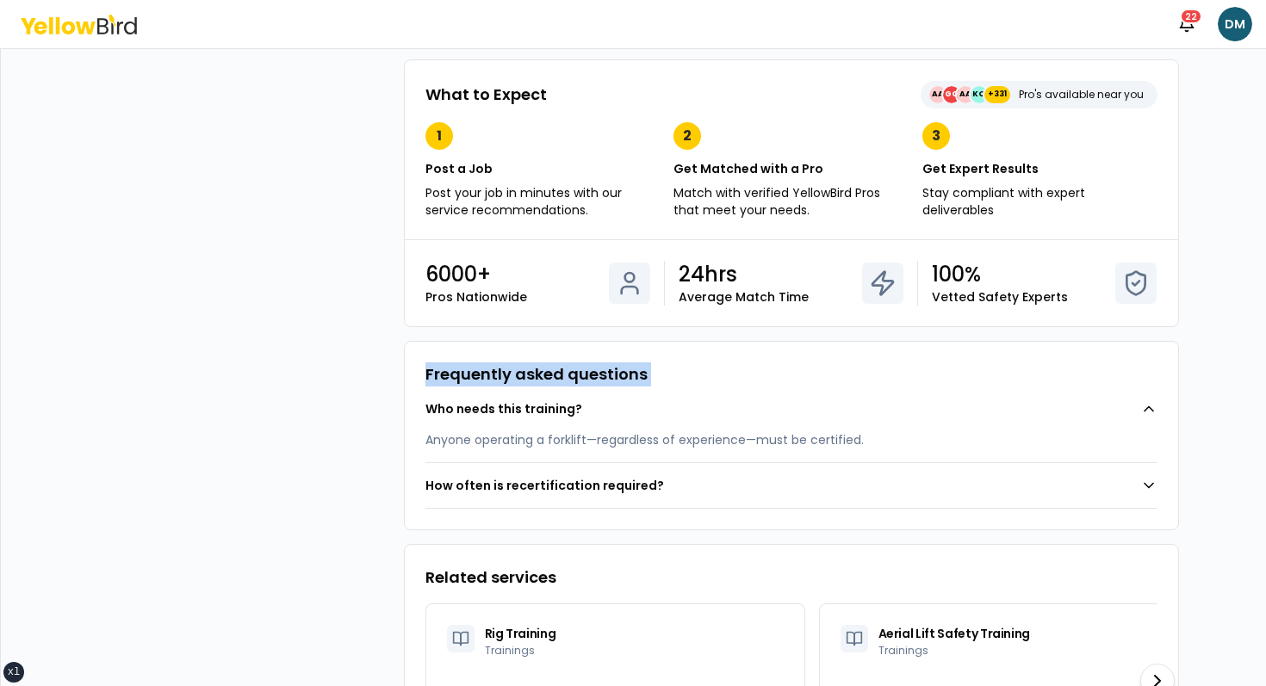
click at [639, 361] on div "Frequently asked questions Who needs this training? Anyone operating a forklift…" at bounding box center [791, 435] width 775 height 189
click at [609, 408] on button "Who needs this training?" at bounding box center [791, 409] width 732 height 45
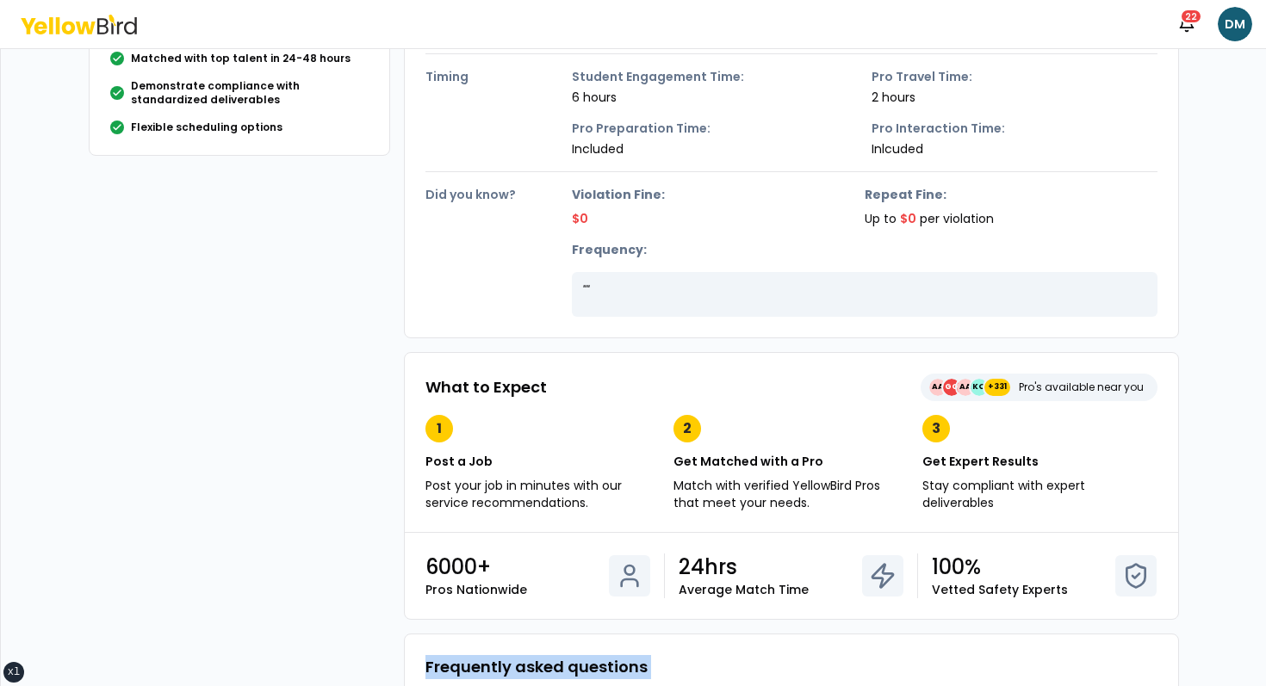
click at [288, 446] on div "Forklift Training Trainings From $1,569 Comprehensive program designed to equip…" at bounding box center [634, 383] width 1118 height 1343
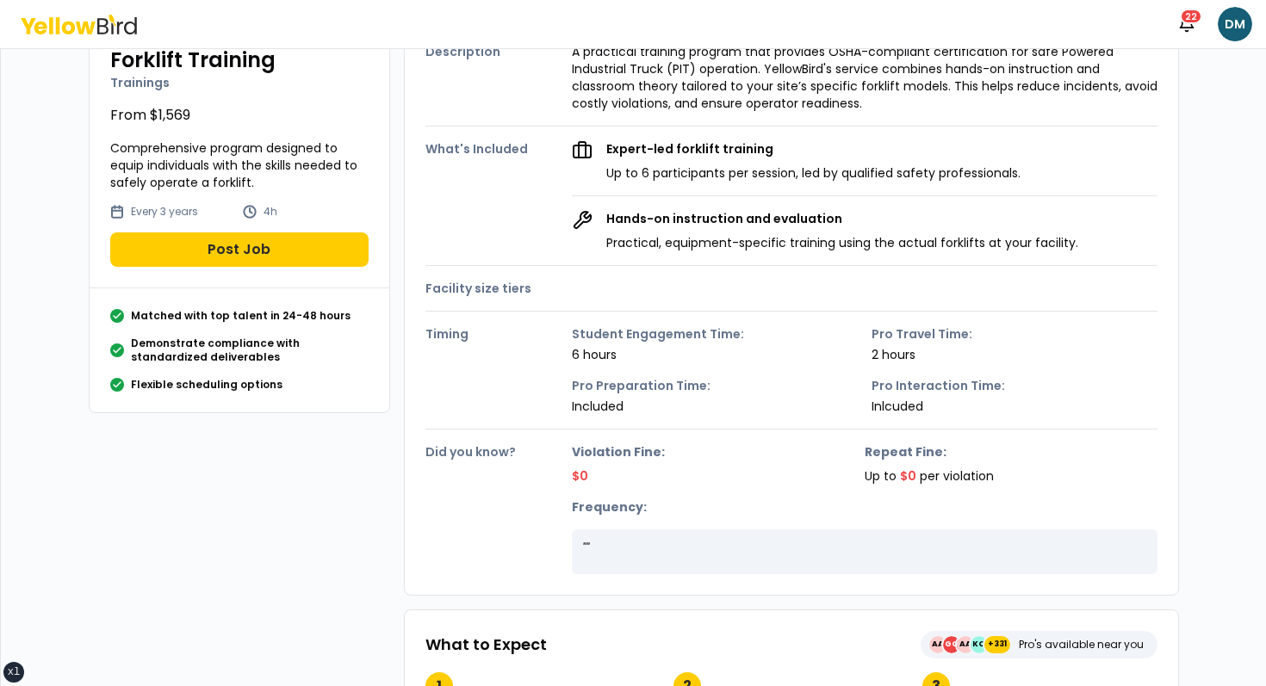
click at [321, 486] on div "Forklift Training Trainings From $1,569 Comprehensive program designed to equip…" at bounding box center [634, 641] width 1118 height 1343
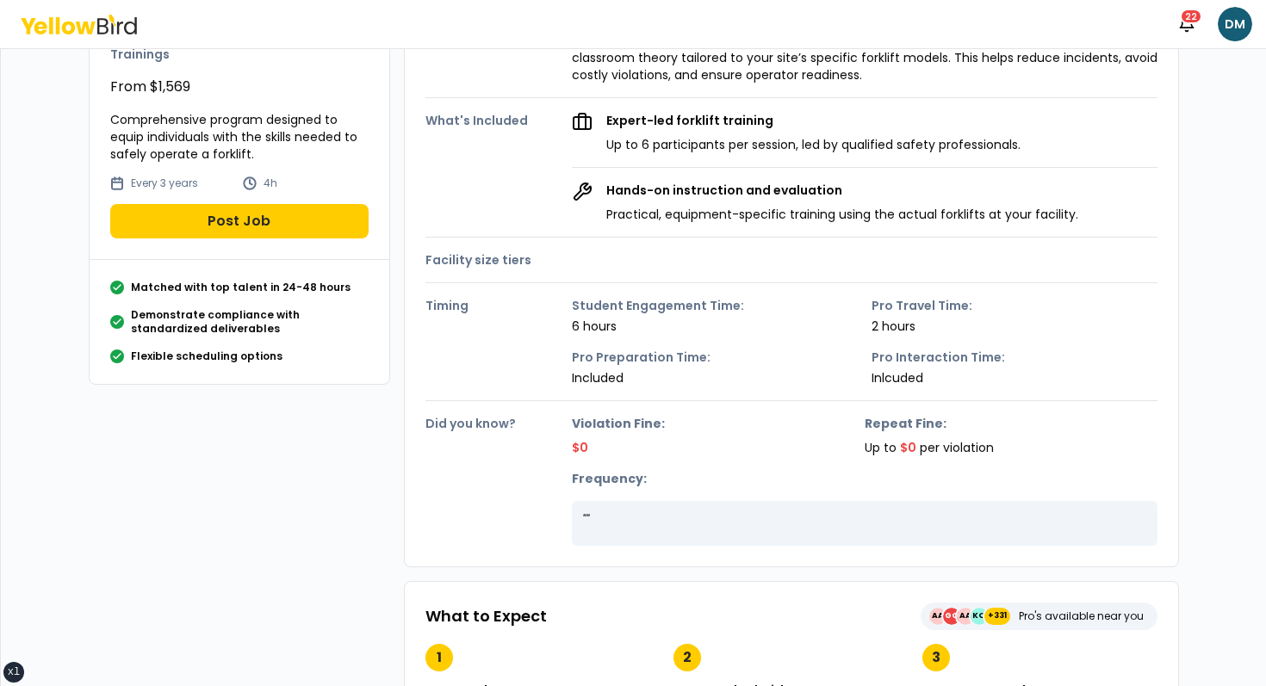
scroll to position [0, 0]
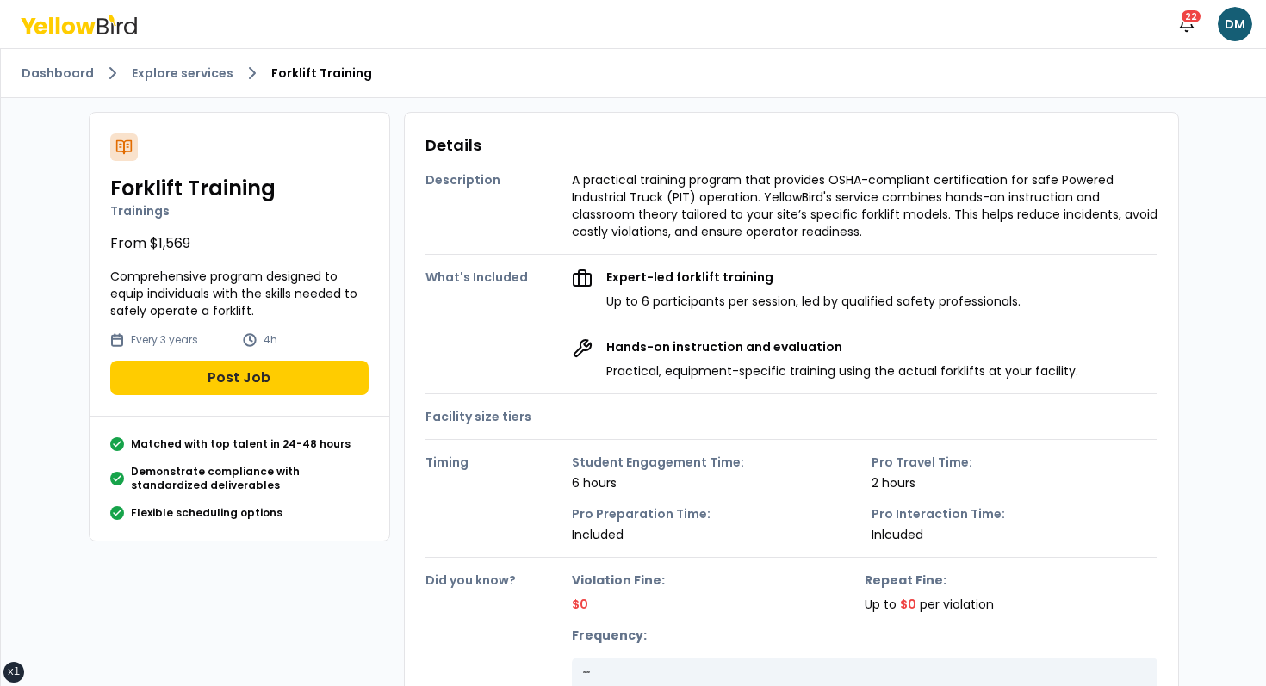
click at [229, 484] on p "Demonstrate compliance with standardized deliverables" at bounding box center [250, 479] width 238 height 28
click at [200, 475] on p "Demonstrate compliance with standardized deliverables" at bounding box center [250, 479] width 238 height 28
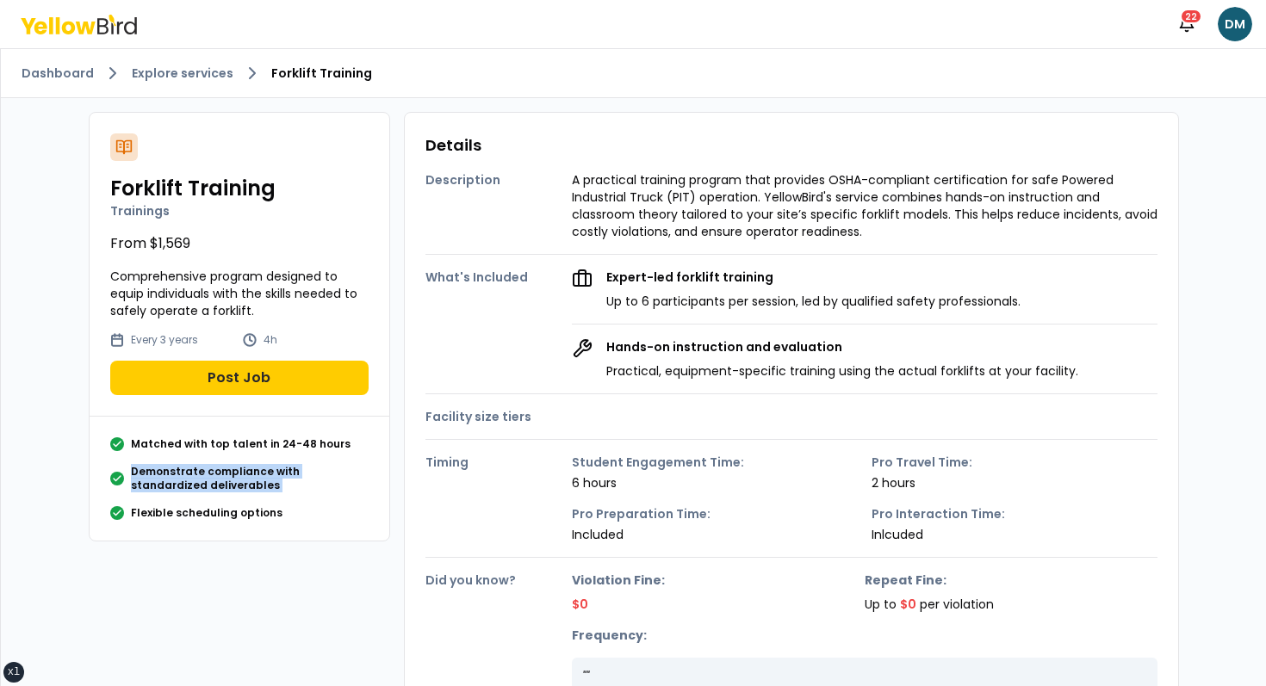
click at [246, 466] on p "Demonstrate compliance with standardized deliverables" at bounding box center [250, 479] width 238 height 28
click at [1192, 28] on icon "button" at bounding box center [1186, 22] width 13 height 11
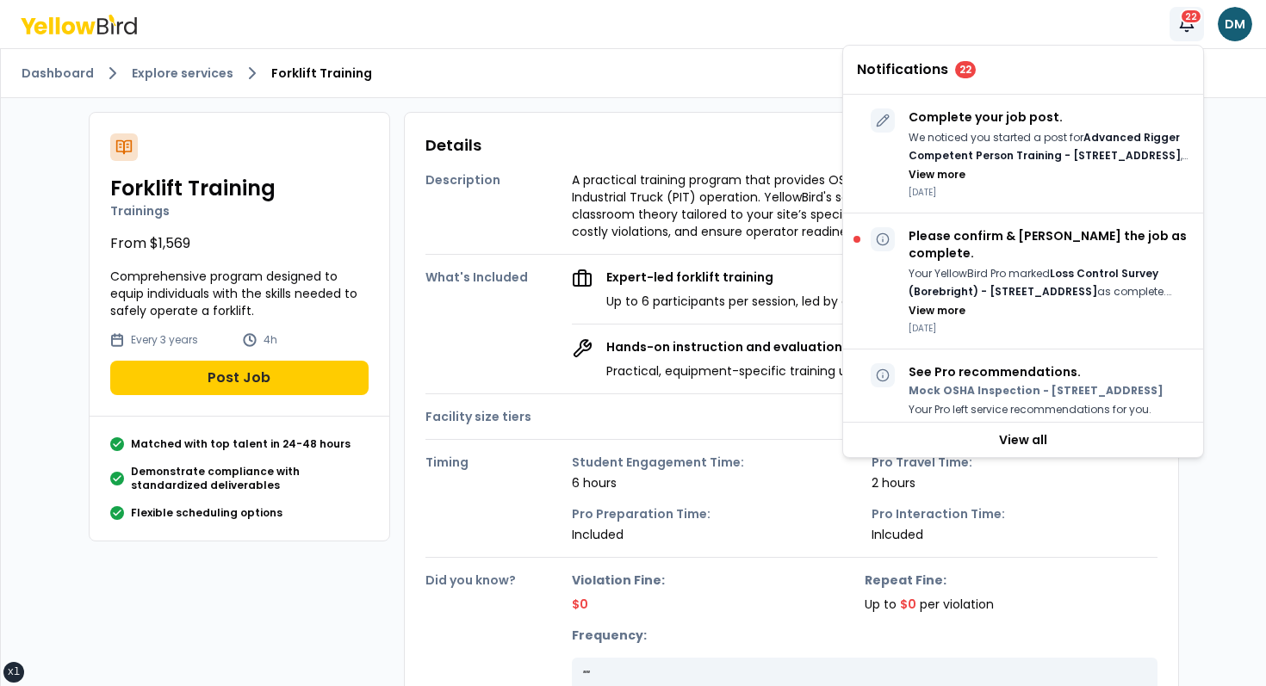
click at [1192, 28] on icon "button" at bounding box center [1186, 22] width 13 height 11
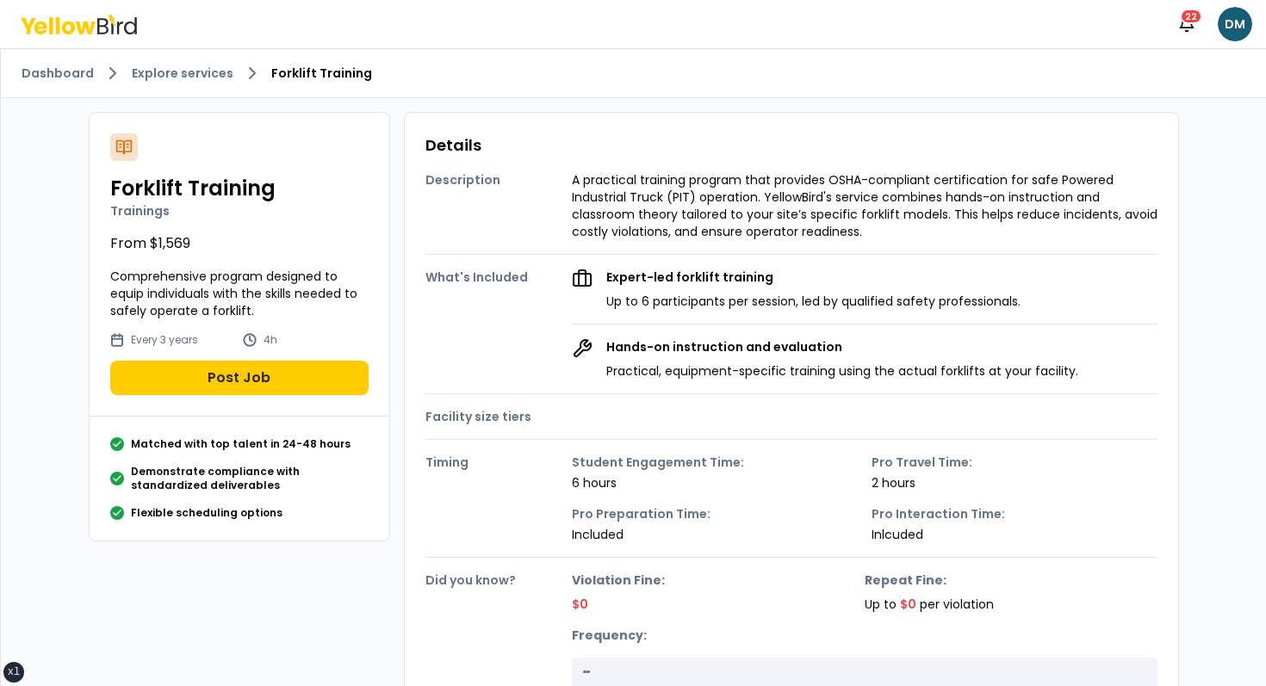
click at [697, 284] on p "Expert-led forklift training" at bounding box center [813, 277] width 414 height 17
click at [542, 406] on div "Facility size tiers" at bounding box center [791, 409] width 732 height 31
click at [731, 159] on div "Description A practical training program that provides OSHA-compliant certifica…" at bounding box center [791, 199] width 732 height 83
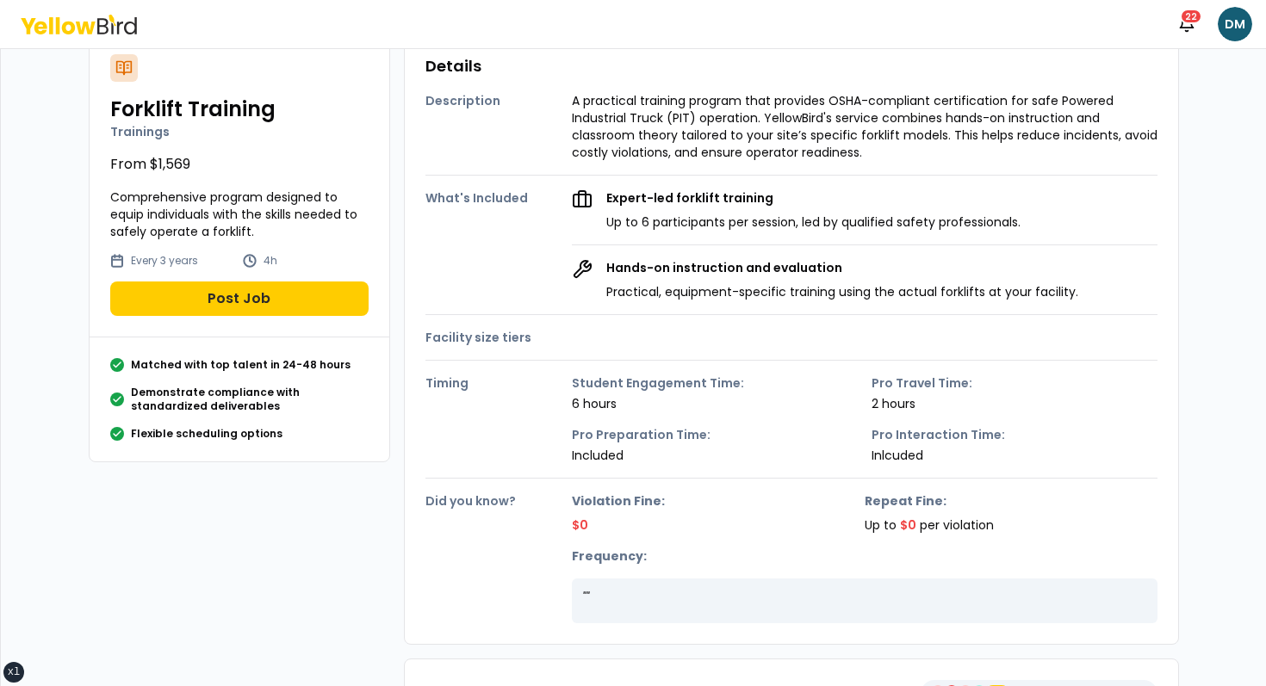
scroll to position [63, 0]
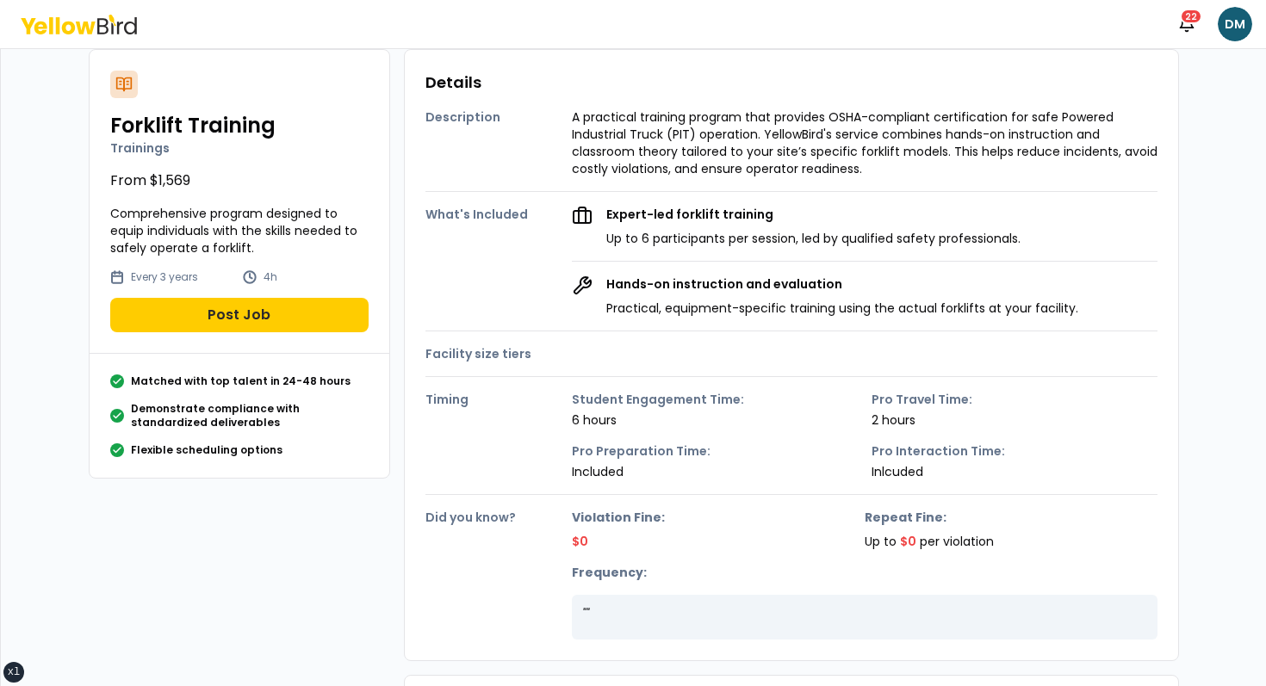
click at [591, 368] on div "Description A practical training program that provides OSHA-compliant certifica…" at bounding box center [791, 367] width 732 height 545
click at [618, 355] on div "Facility size tiers" at bounding box center [791, 346] width 732 height 31
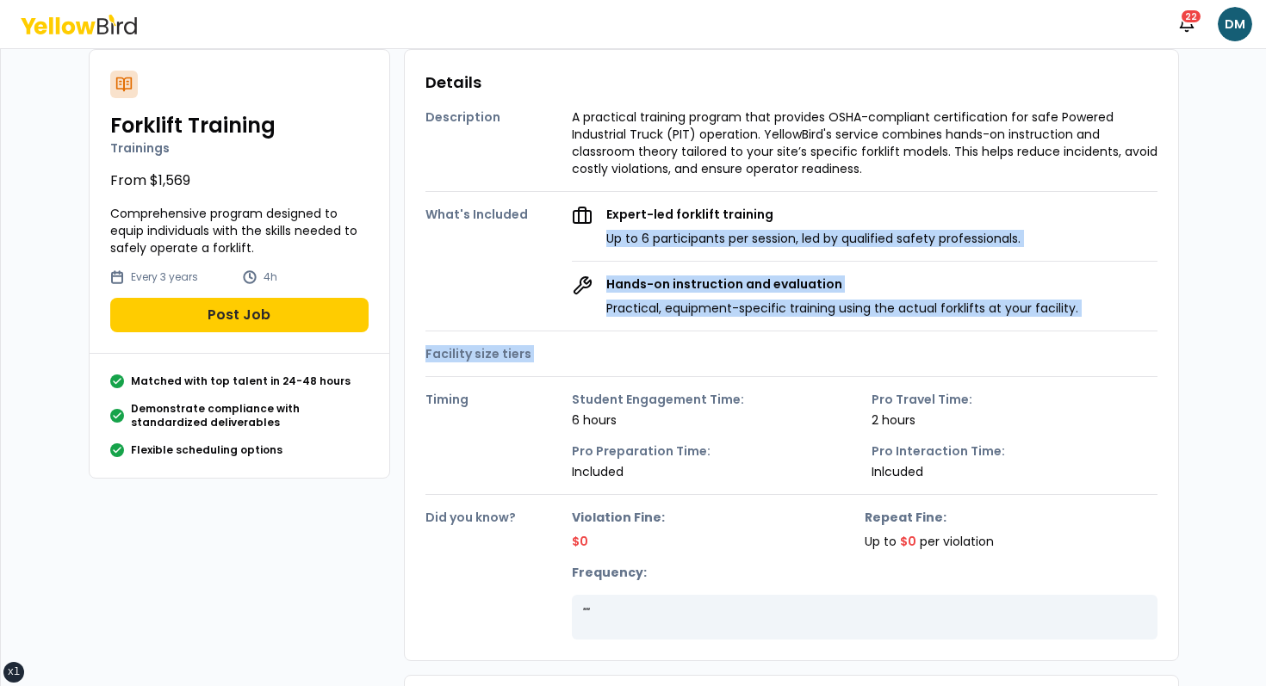
drag, startPoint x: 618, startPoint y: 355, endPoint x: 586, endPoint y: 192, distance: 165.8
click at [593, 195] on div "Description A practical training program that provides OSHA-compliant certifica…" at bounding box center [791, 367] width 732 height 545
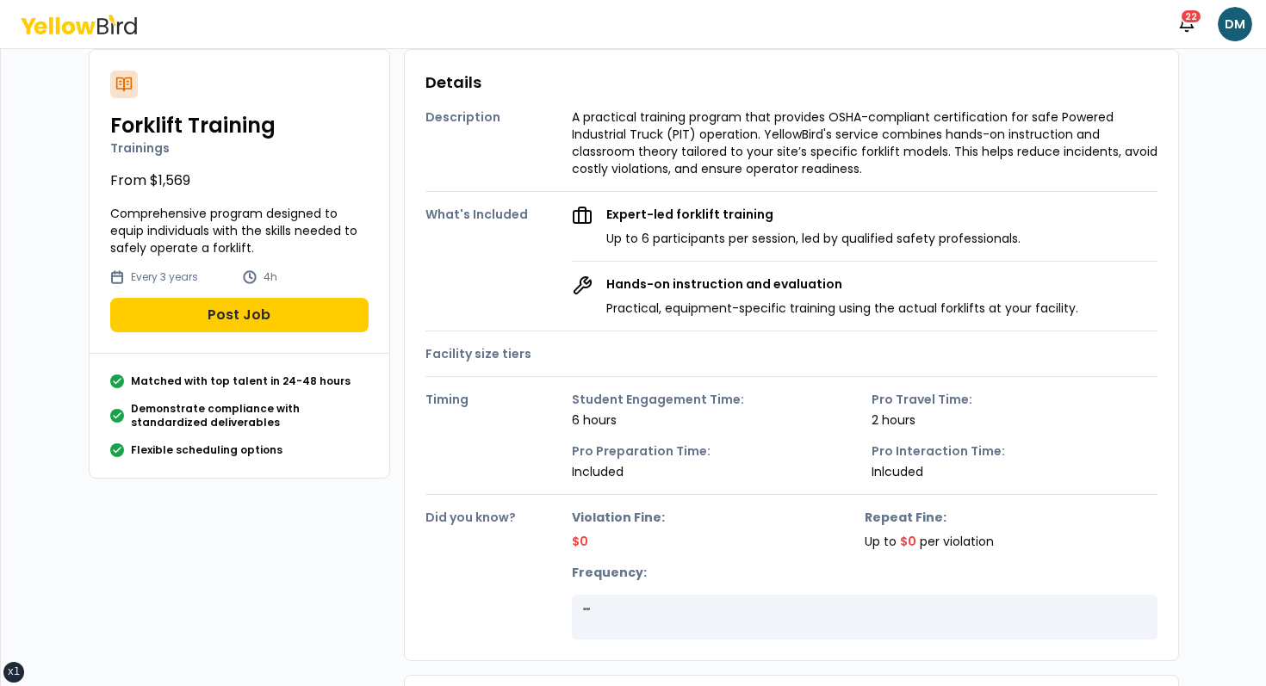
click at [586, 192] on div "What's Included Expert-led forklift training Up to 6 participants per session, …" at bounding box center [791, 254] width 732 height 125
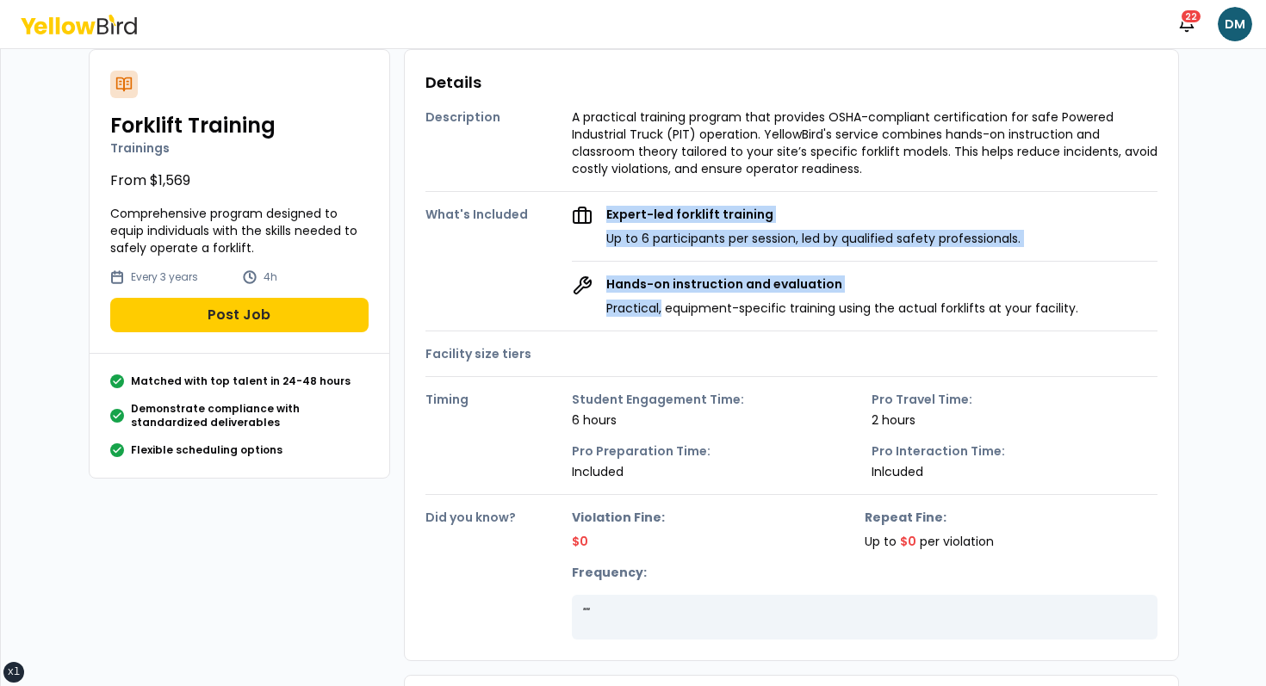
drag, startPoint x: 586, startPoint y: 192, endPoint x: 896, endPoint y: 322, distance: 336.1
click at [895, 322] on div "Description A practical training program that provides OSHA-compliant certifica…" at bounding box center [791, 367] width 732 height 545
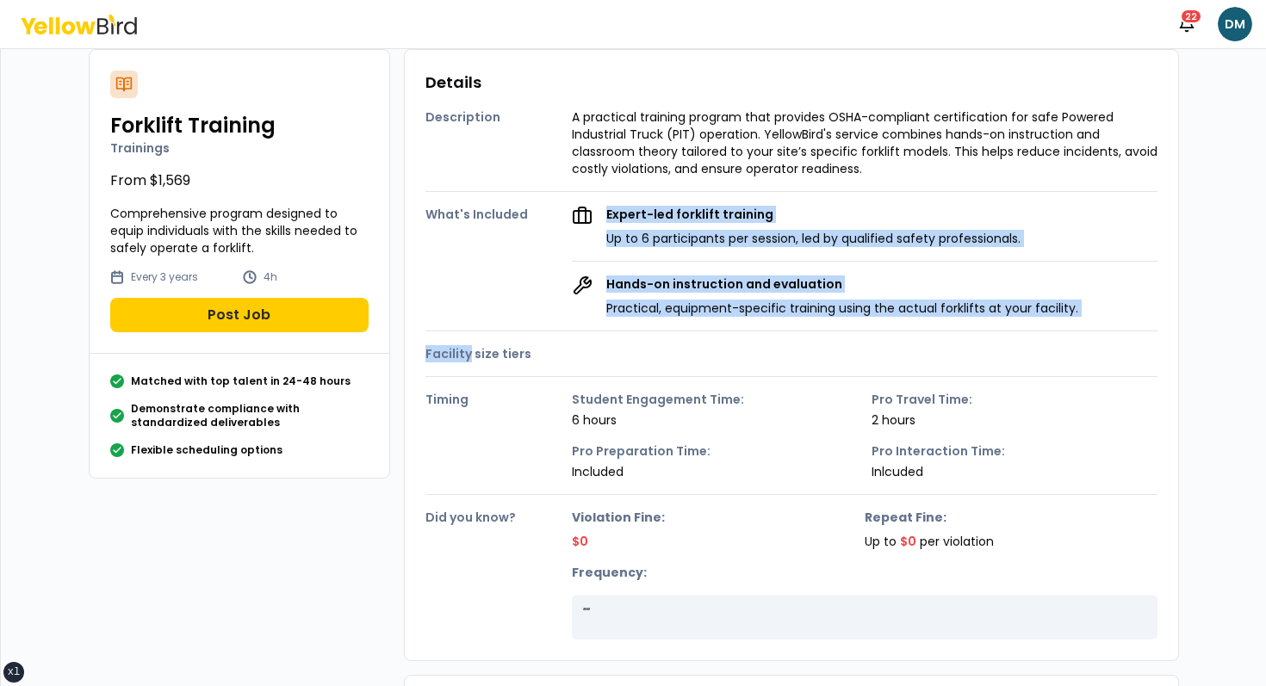
click at [896, 322] on div "Description A practical training program that provides OSHA-compliant certifica…" at bounding box center [791, 367] width 732 height 545
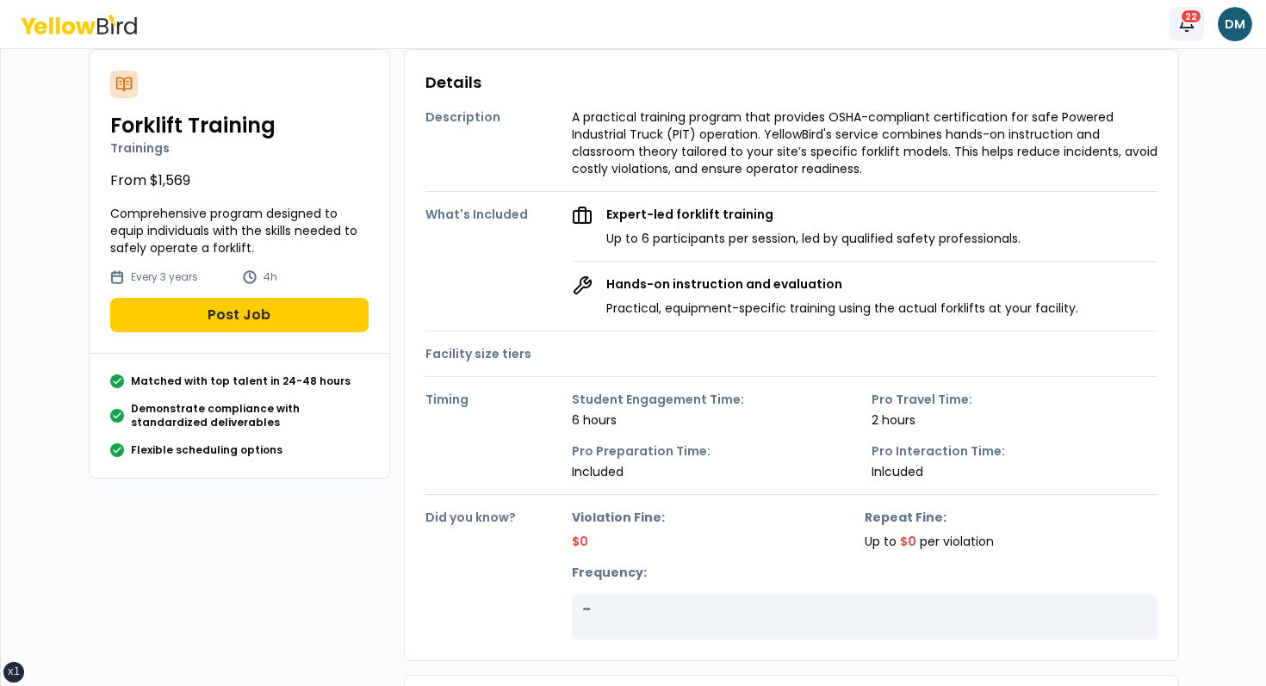
click at [1189, 32] on button "Notifications 22" at bounding box center [1186, 24] width 34 height 34
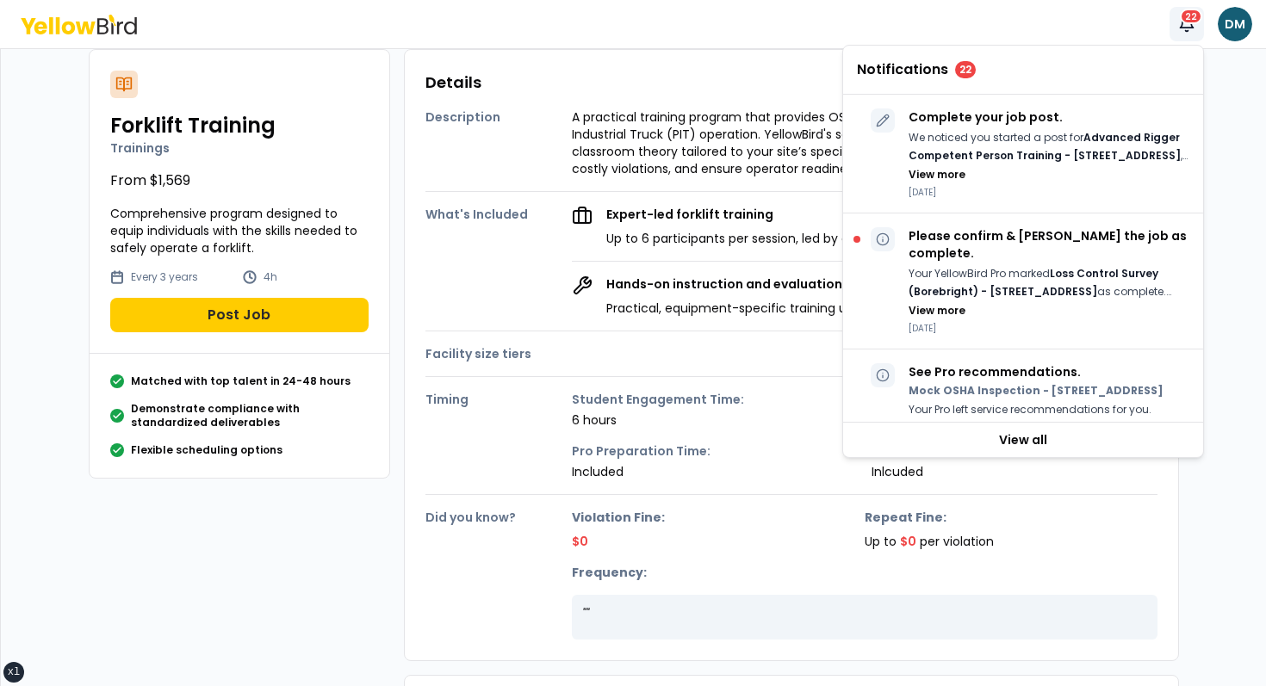
click at [1189, 32] on icon "button" at bounding box center [1186, 23] width 17 height 17
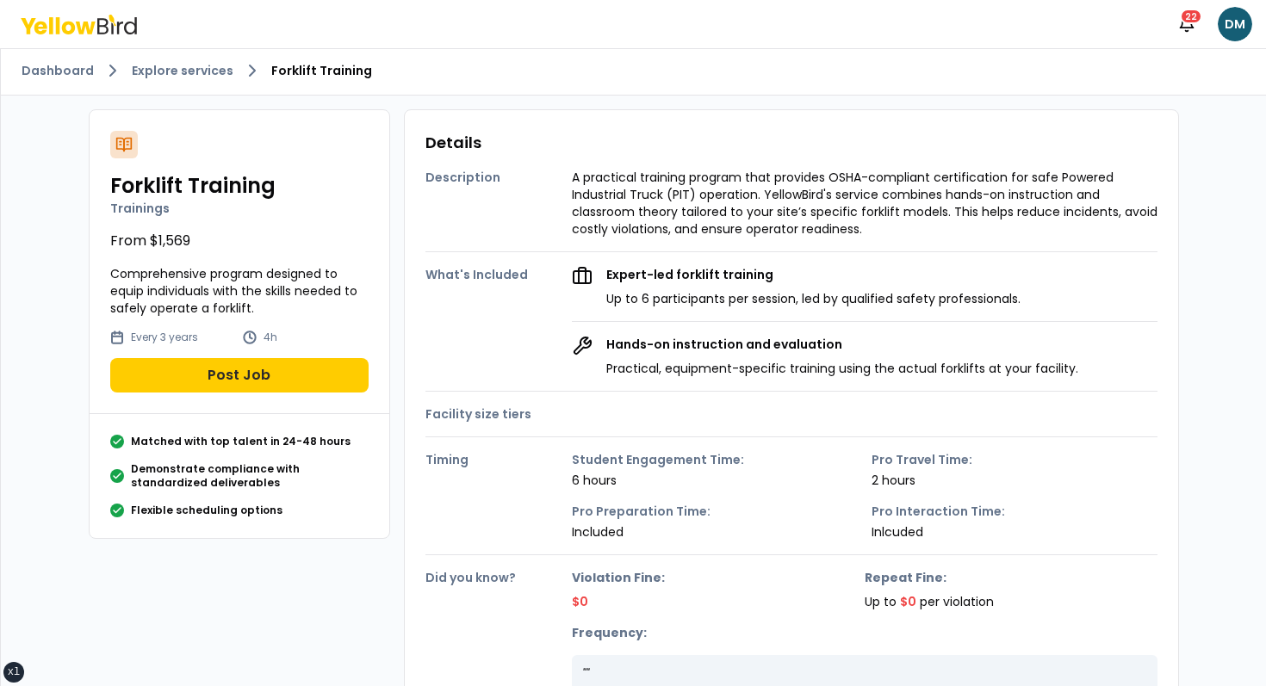
scroll to position [0, 0]
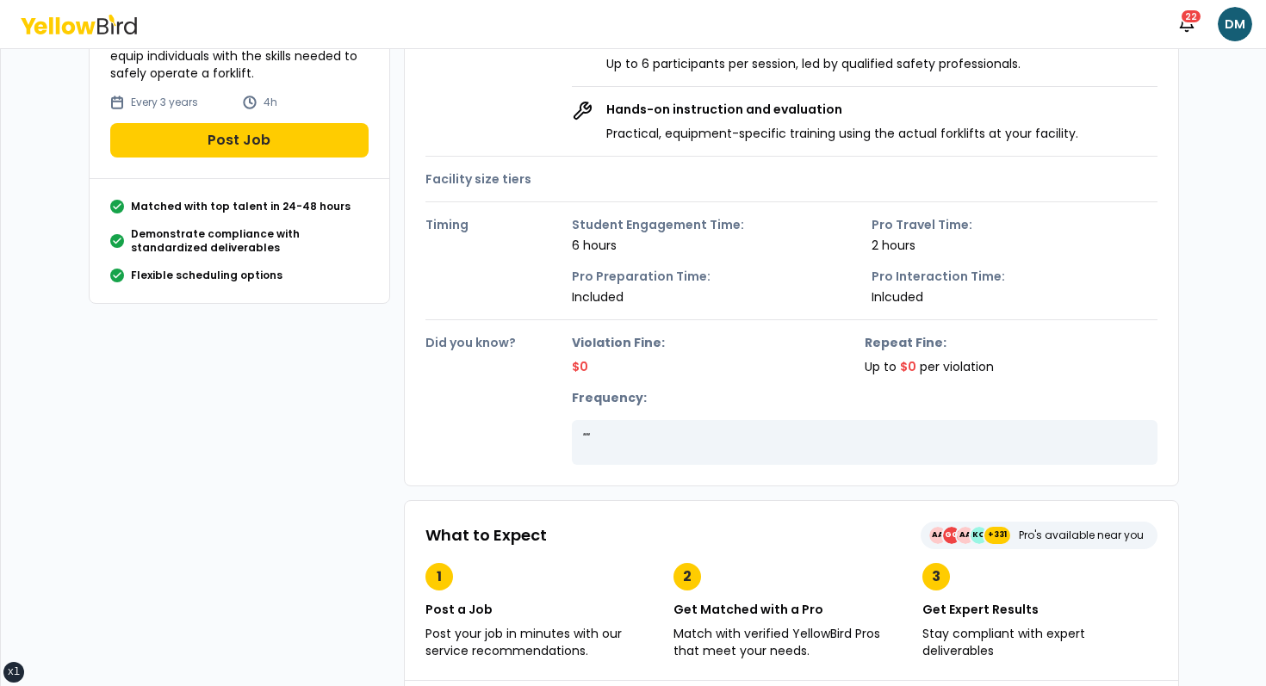
click at [769, 364] on p "$0" at bounding box center [718, 366] width 293 height 17
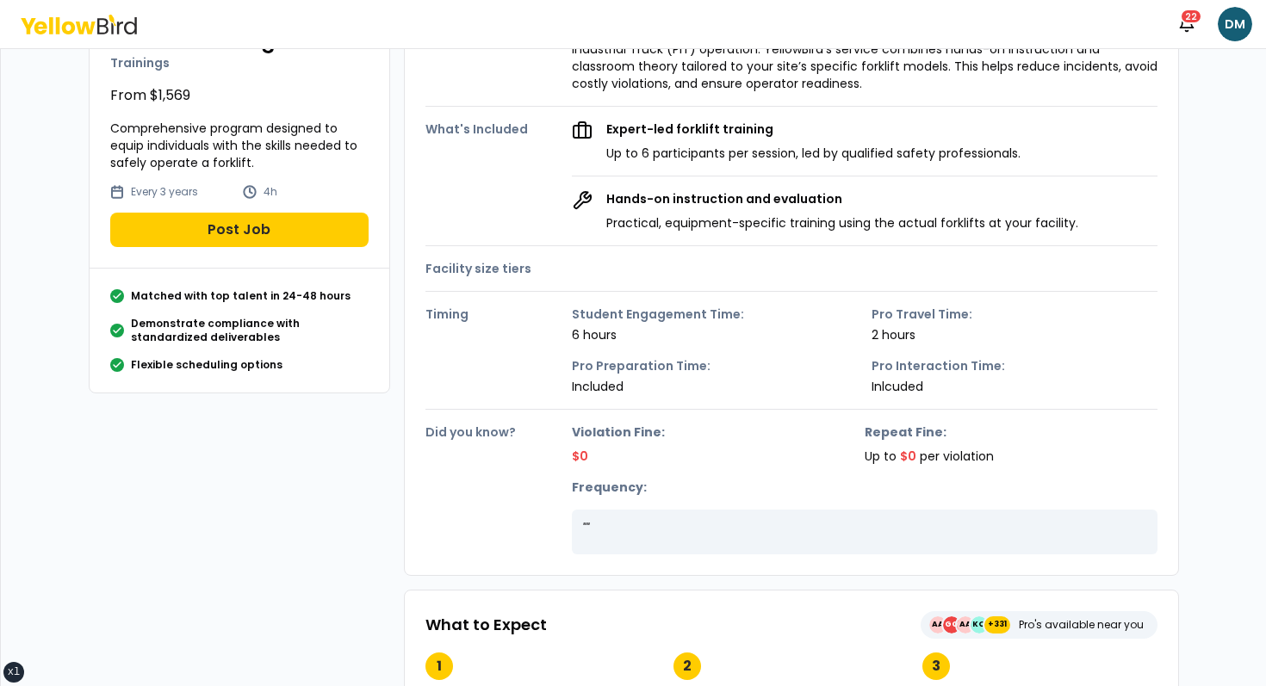
click at [674, 454] on p "$0" at bounding box center [718, 456] width 293 height 17
